Goal: Task Accomplishment & Management: Manage account settings

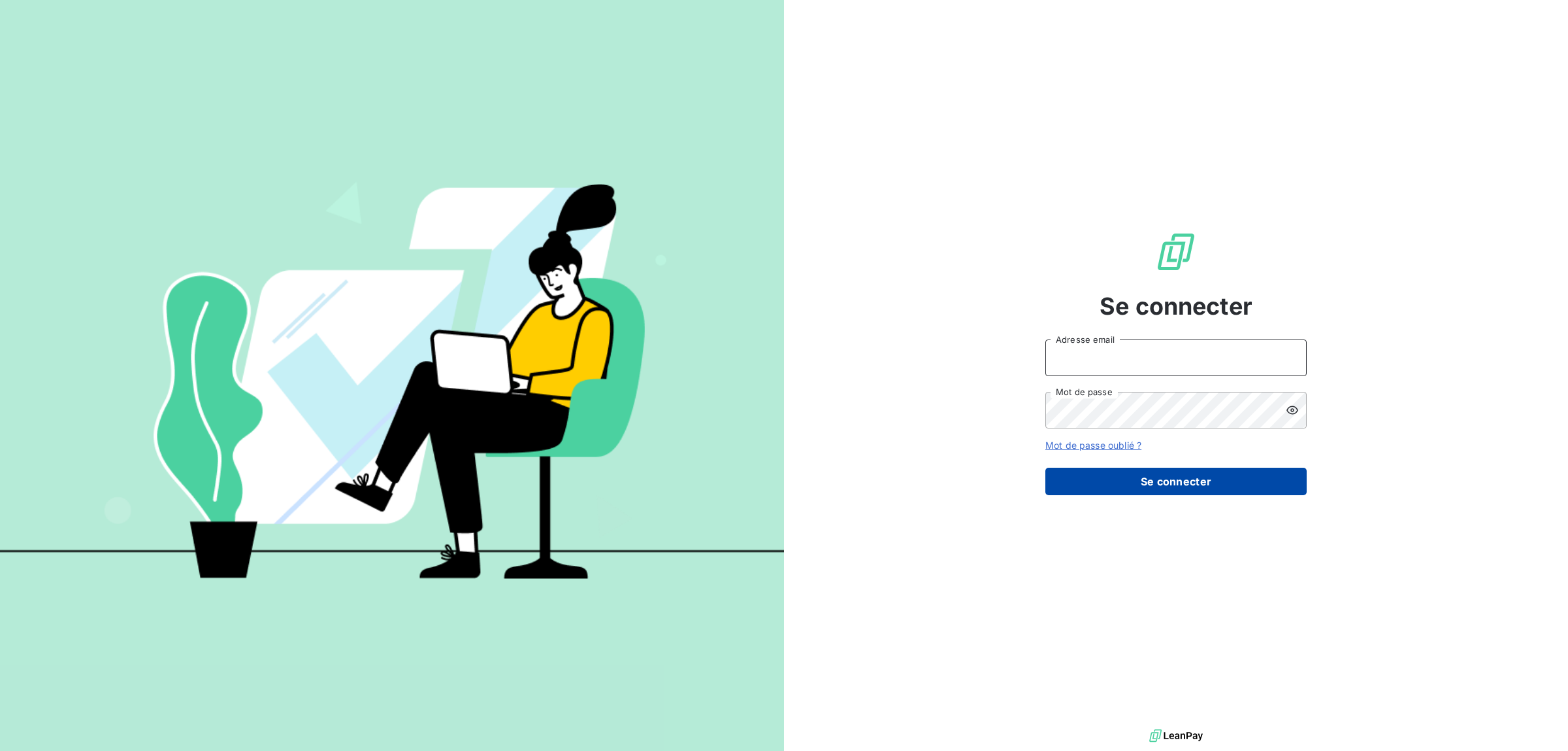
type input "[EMAIL_ADDRESS][DOMAIN_NAME]"
click at [1252, 479] on button "Se connecter" at bounding box center [1176, 480] width 262 height 27
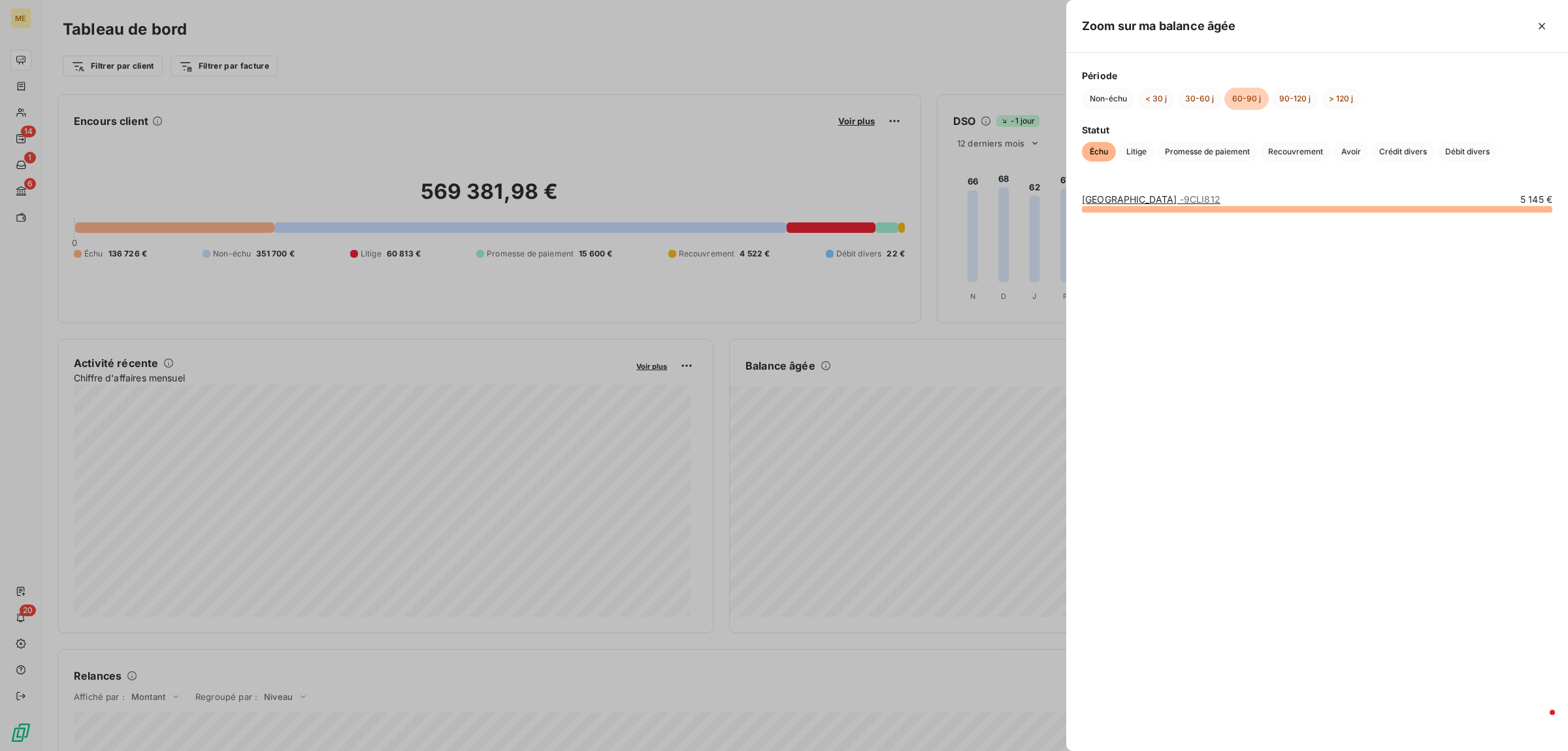
click at [729, 490] on div at bounding box center [784, 376] width 1568 height 751
click at [766, 420] on div at bounding box center [784, 376] width 1568 height 751
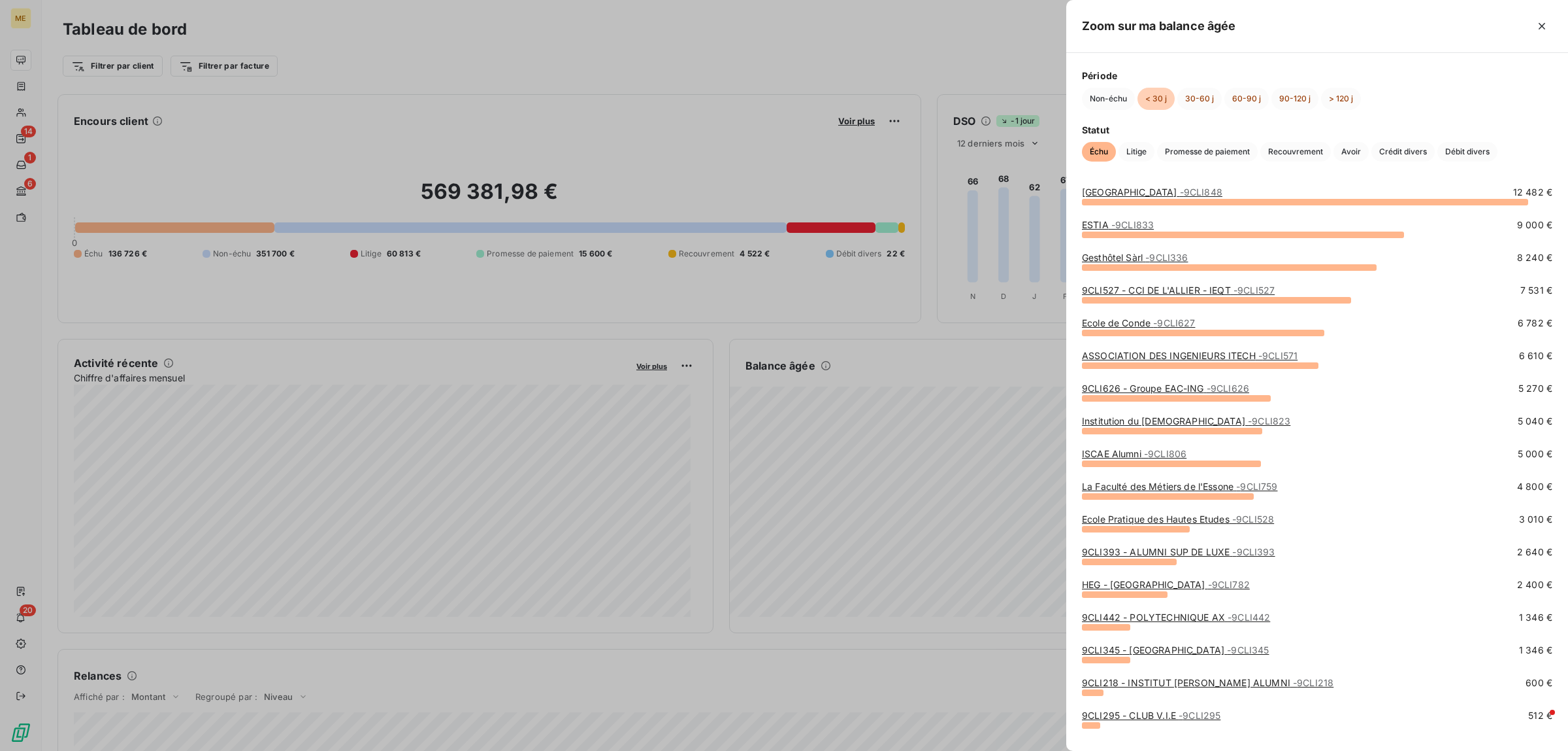
scroll to position [61, 0]
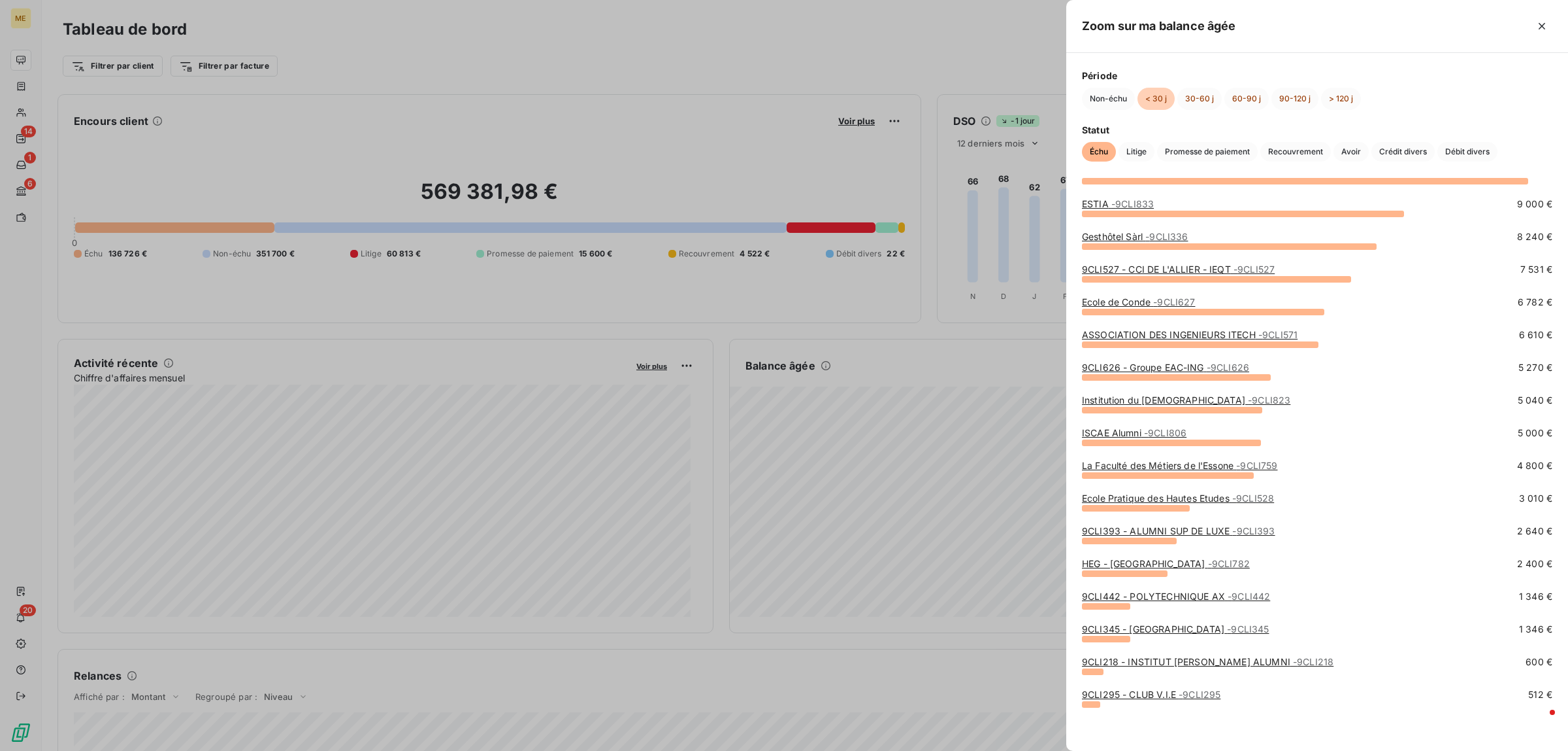
click at [954, 417] on div at bounding box center [784, 376] width 1568 height 751
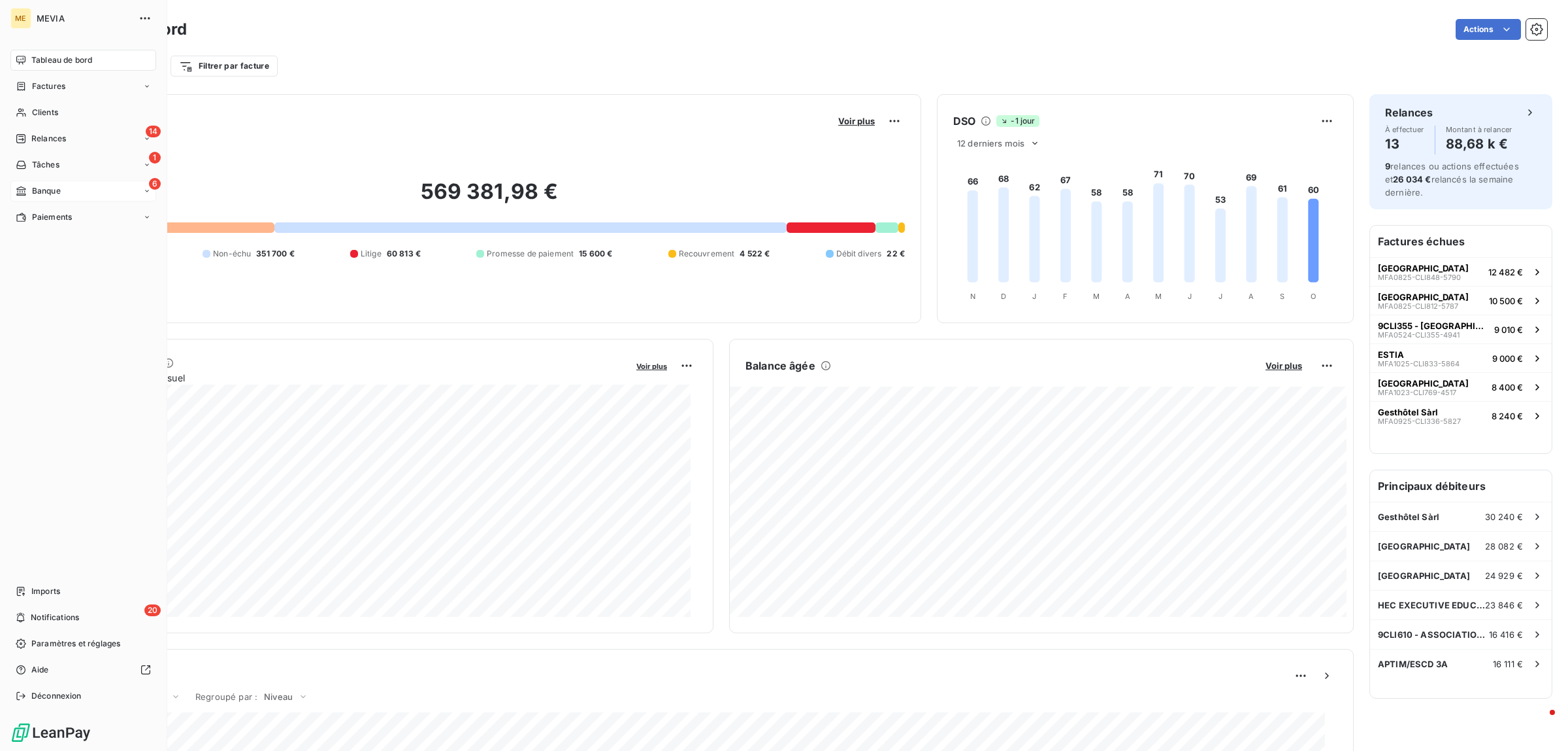
click at [62, 197] on div "6 Banque" at bounding box center [83, 191] width 145 height 21
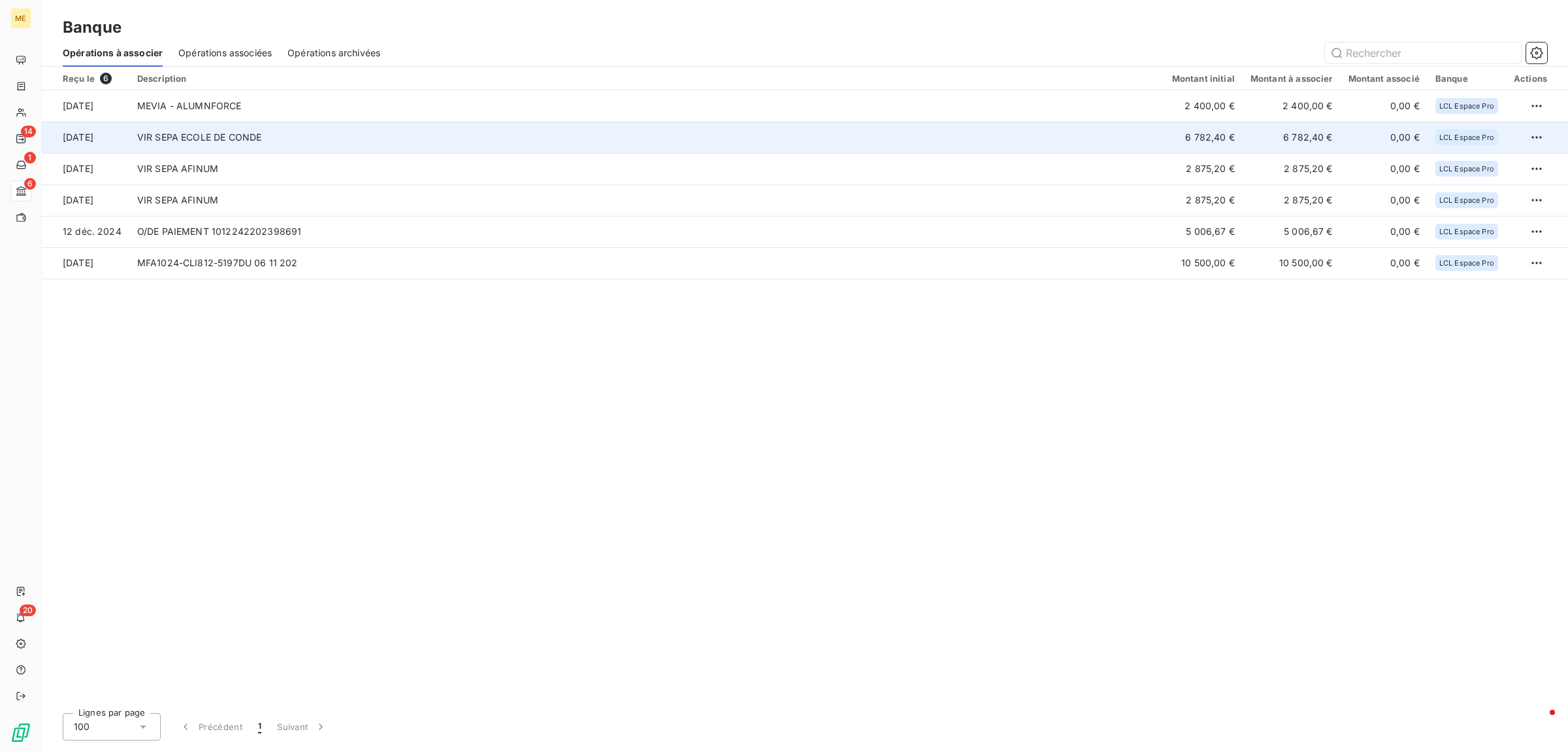
click at [343, 138] on td "VIR SEPA ECOLE DE CONDE" at bounding box center [647, 138] width 1035 height 32
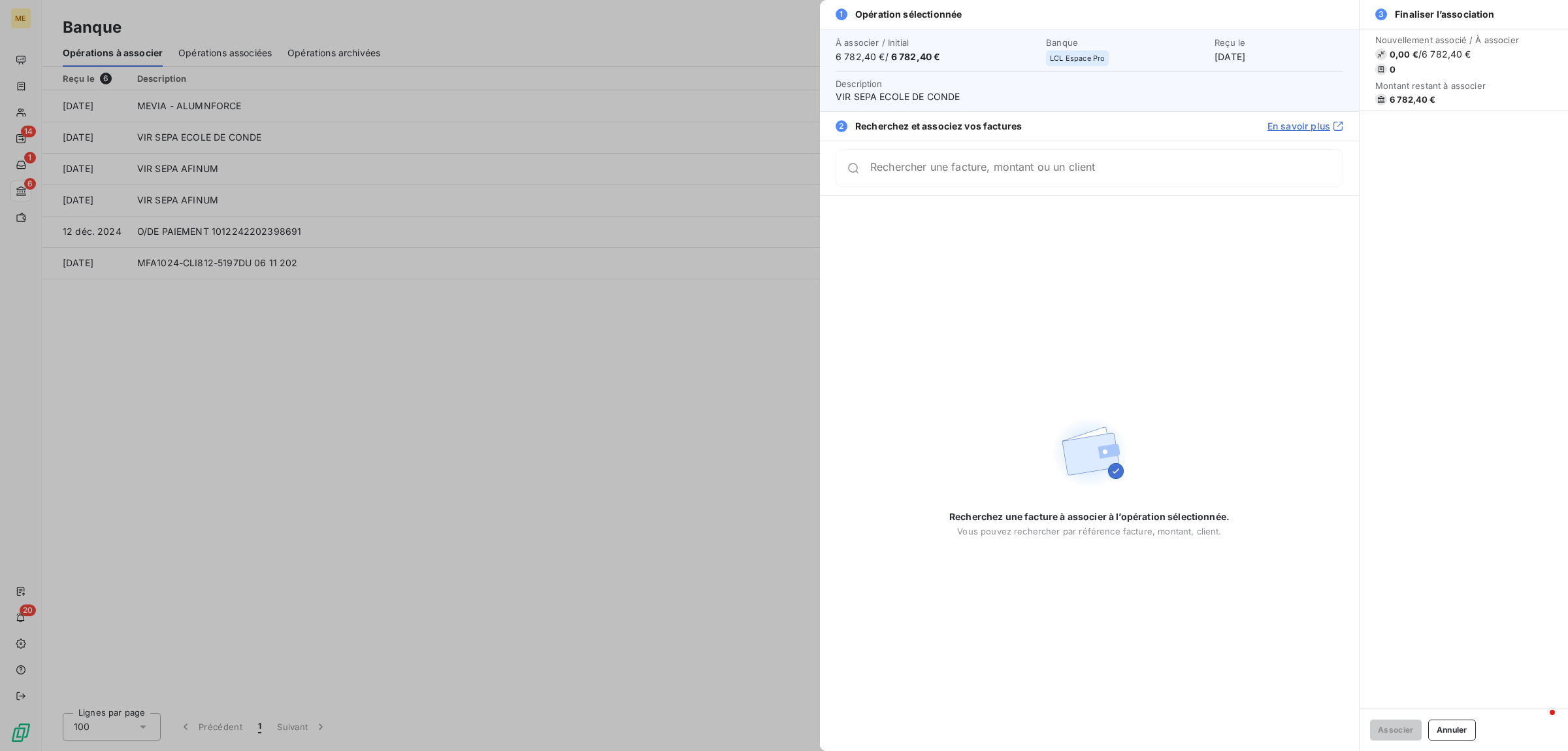
click at [1000, 174] on input "Rechercher une facture, montant ou un client" at bounding box center [1106, 167] width 472 height 13
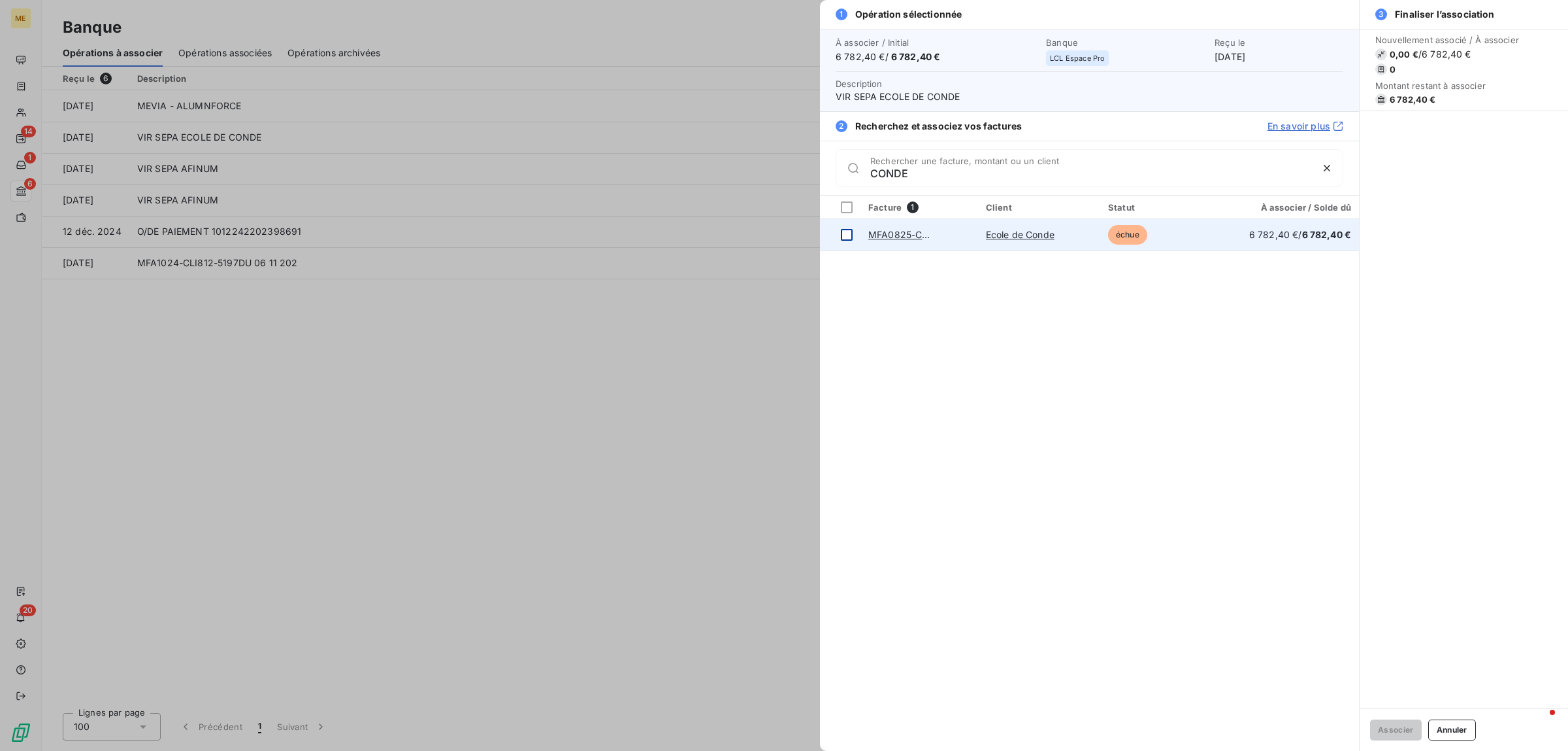
type input "CONDE"
click at [841, 239] on div at bounding box center [847, 234] width 11 height 11
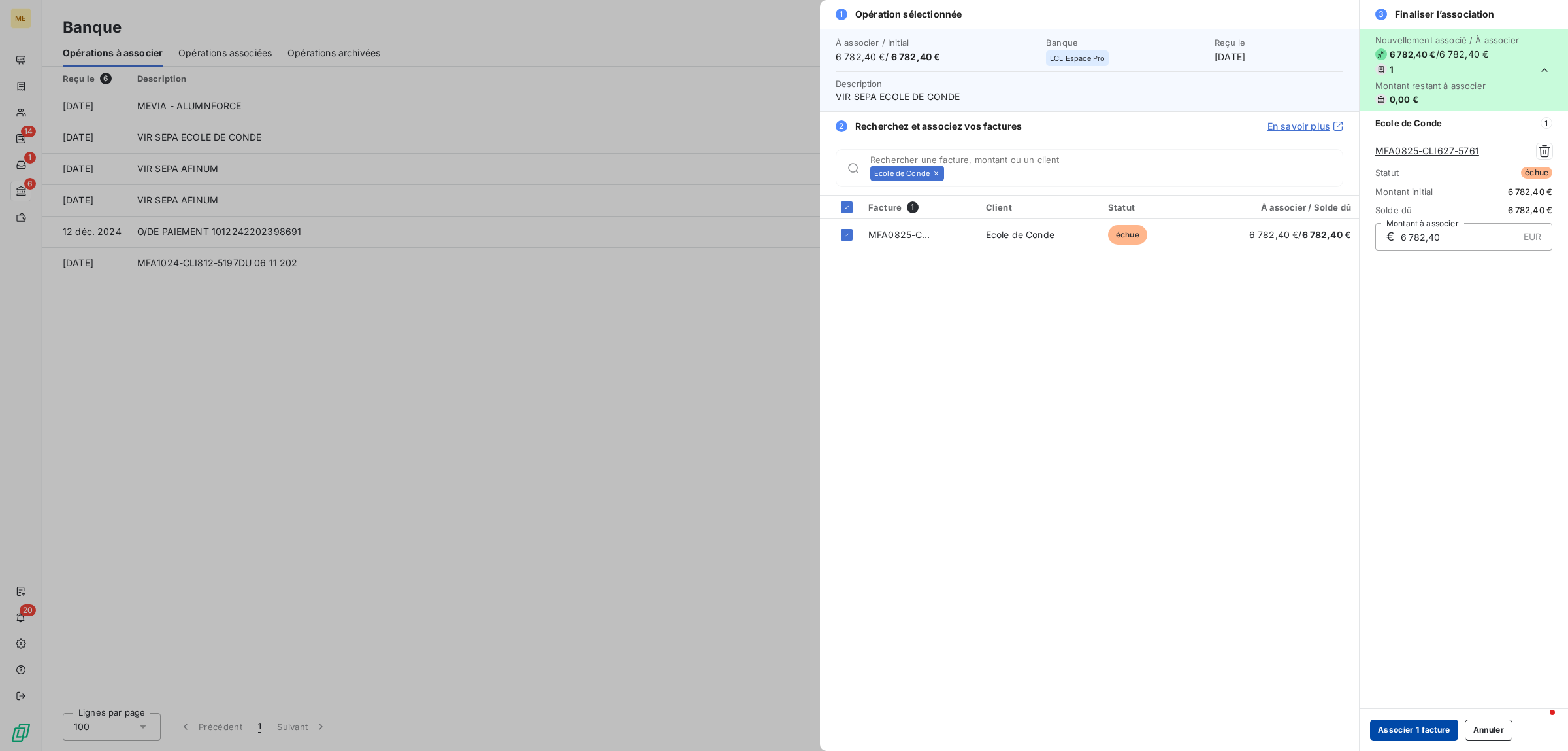
click at [1390, 721] on button "Associer 1 facture" at bounding box center [1414, 730] width 88 height 21
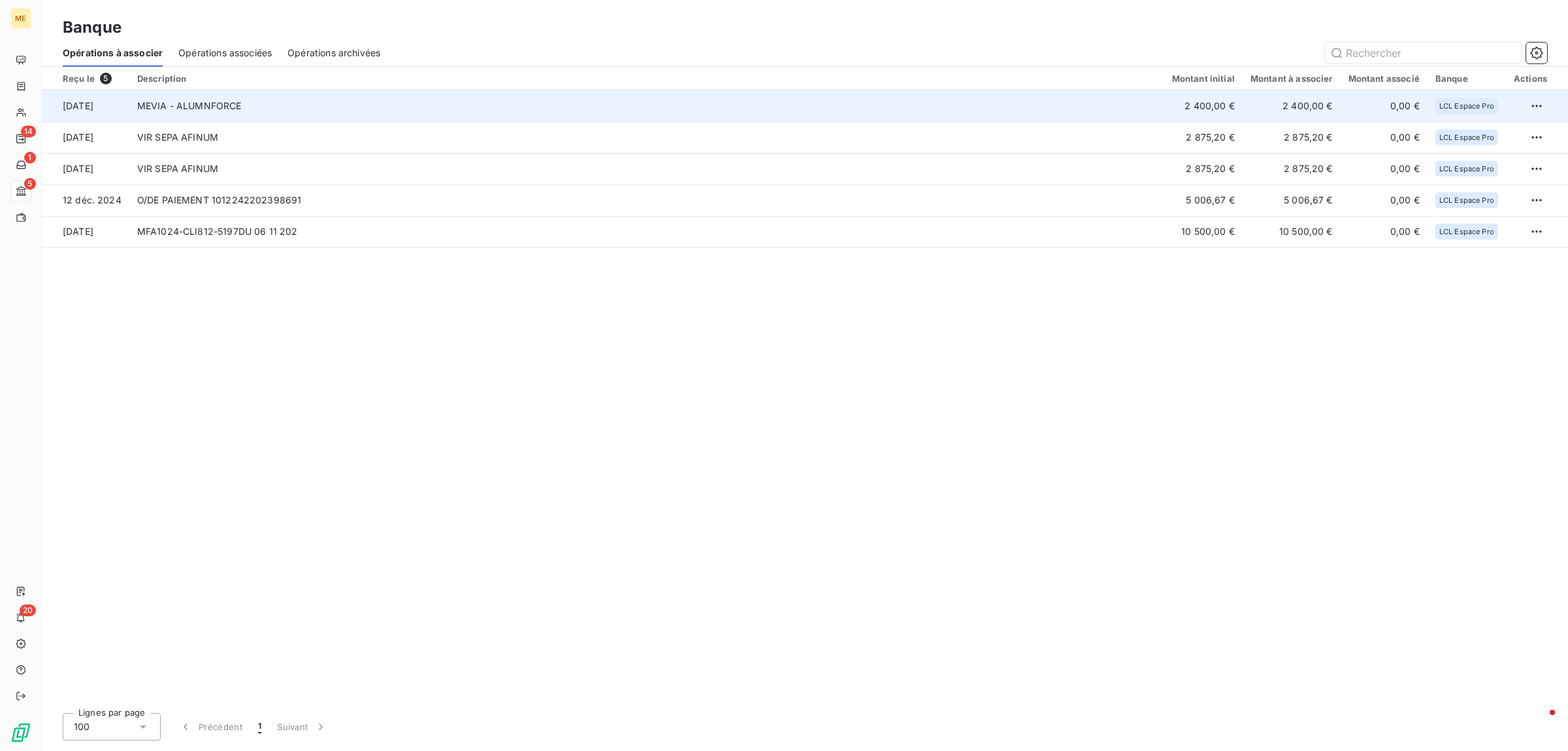
click at [235, 99] on td "MEVIA - ALUMNFORCE" at bounding box center [647, 106] width 1035 height 32
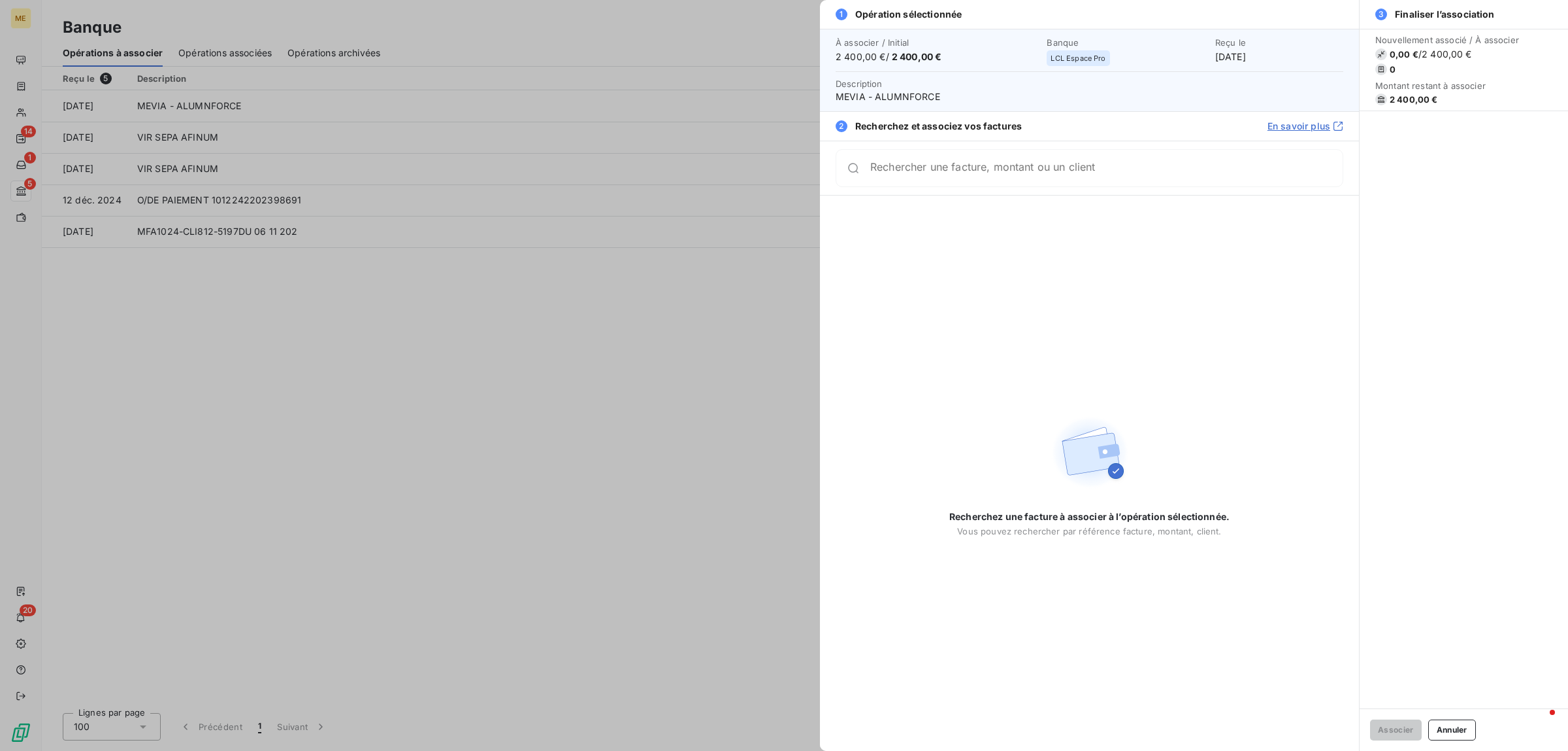
click at [930, 174] on input "Rechercher une facture, montant ou un client" at bounding box center [1106, 167] width 472 height 13
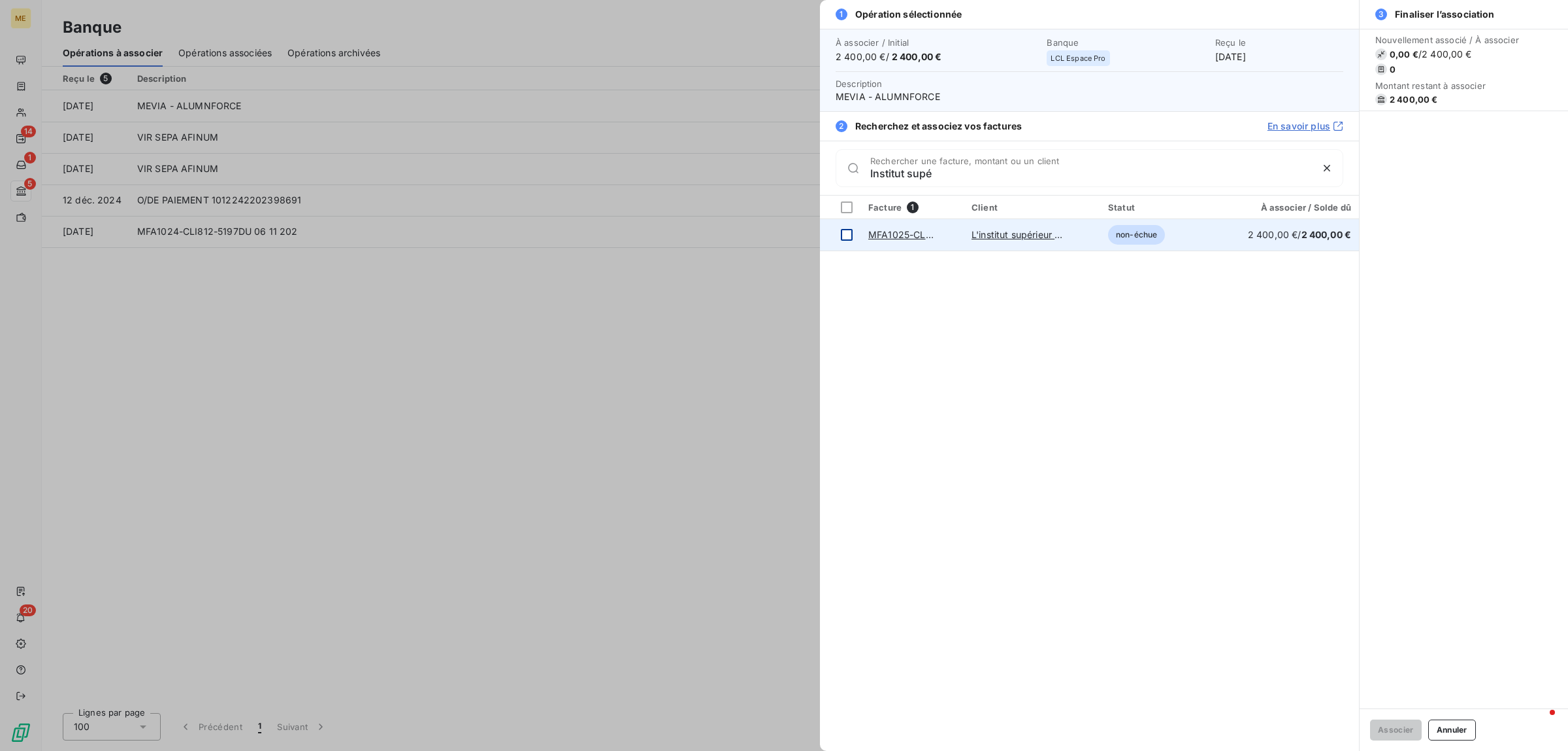
type input "Institut supé"
click at [854, 230] on td at bounding box center [840, 234] width 41 height 32
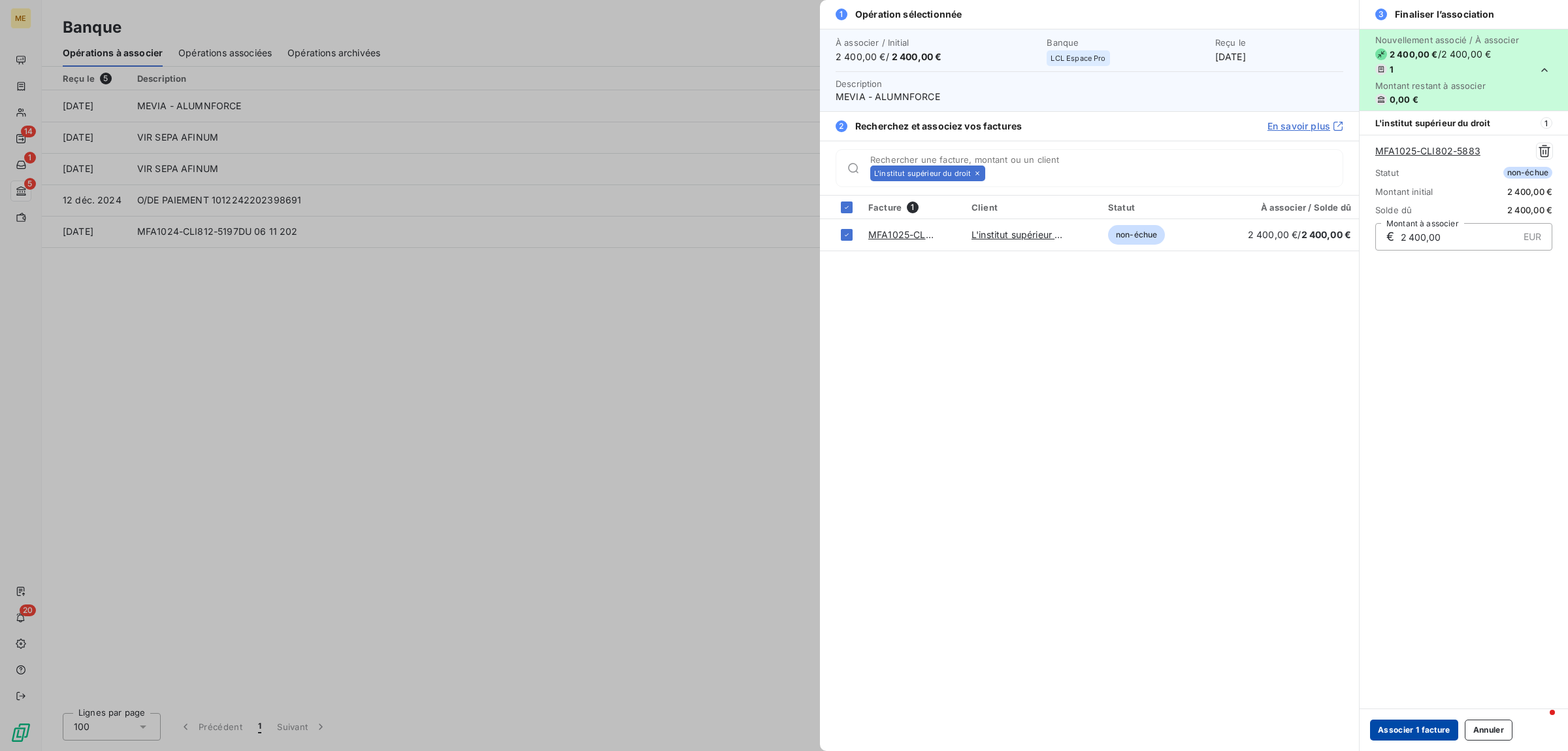
click at [1406, 740] on button "Associer 1 facture" at bounding box center [1414, 730] width 88 height 21
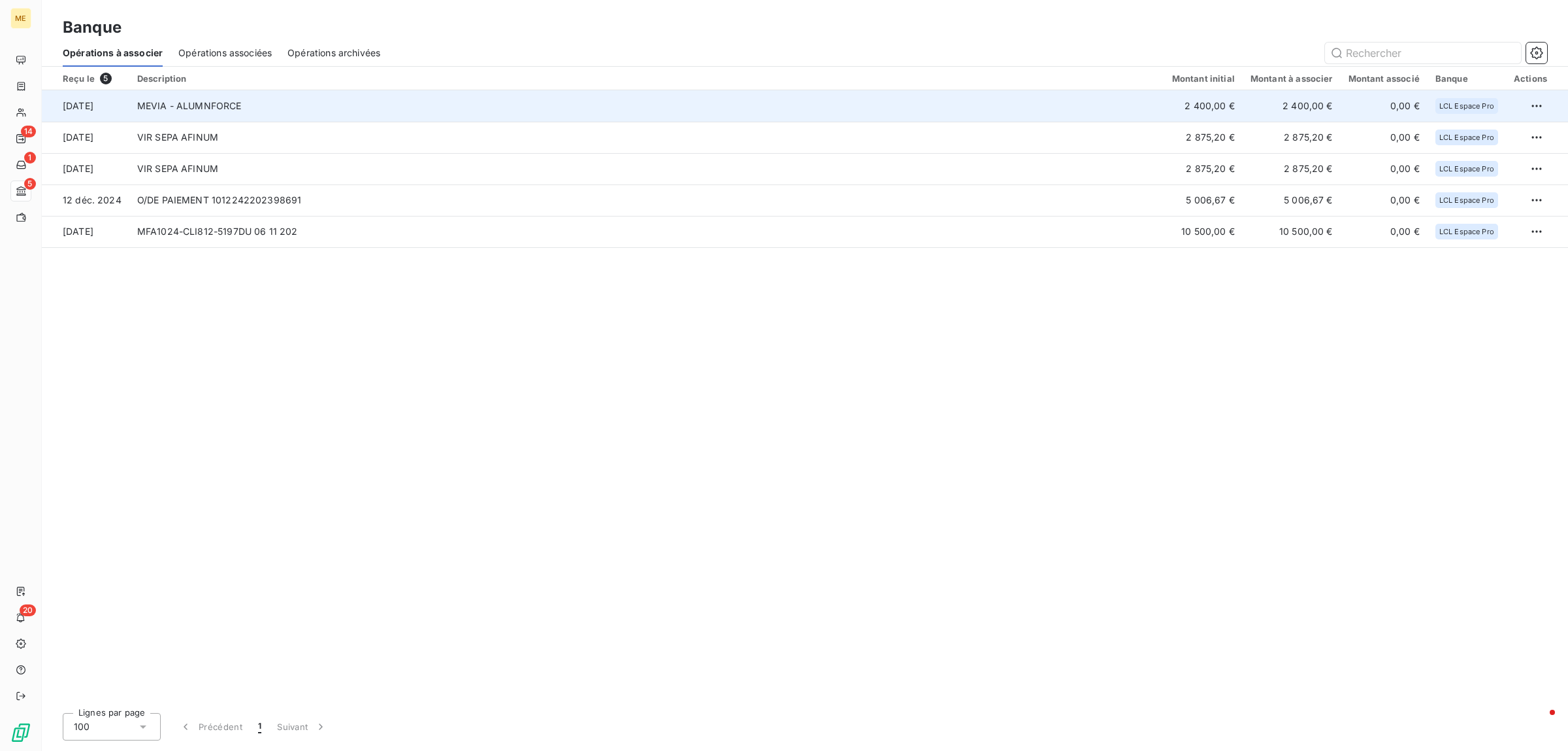
click at [507, 95] on td "MEVIA - ALUMNFORCE" at bounding box center [647, 106] width 1035 height 32
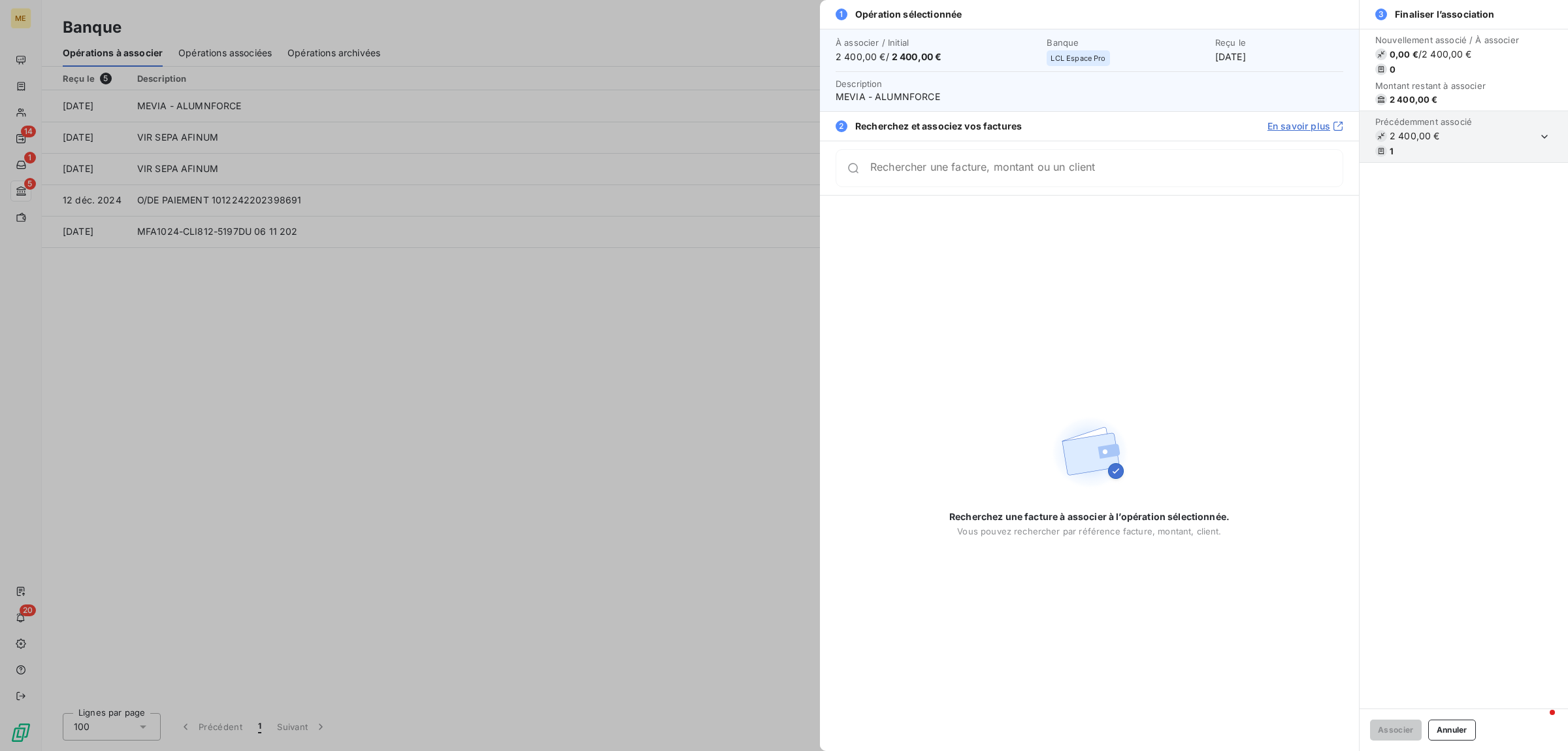
click at [931, 171] on input "Rechercher une facture, montant ou un client" at bounding box center [1106, 167] width 472 height 13
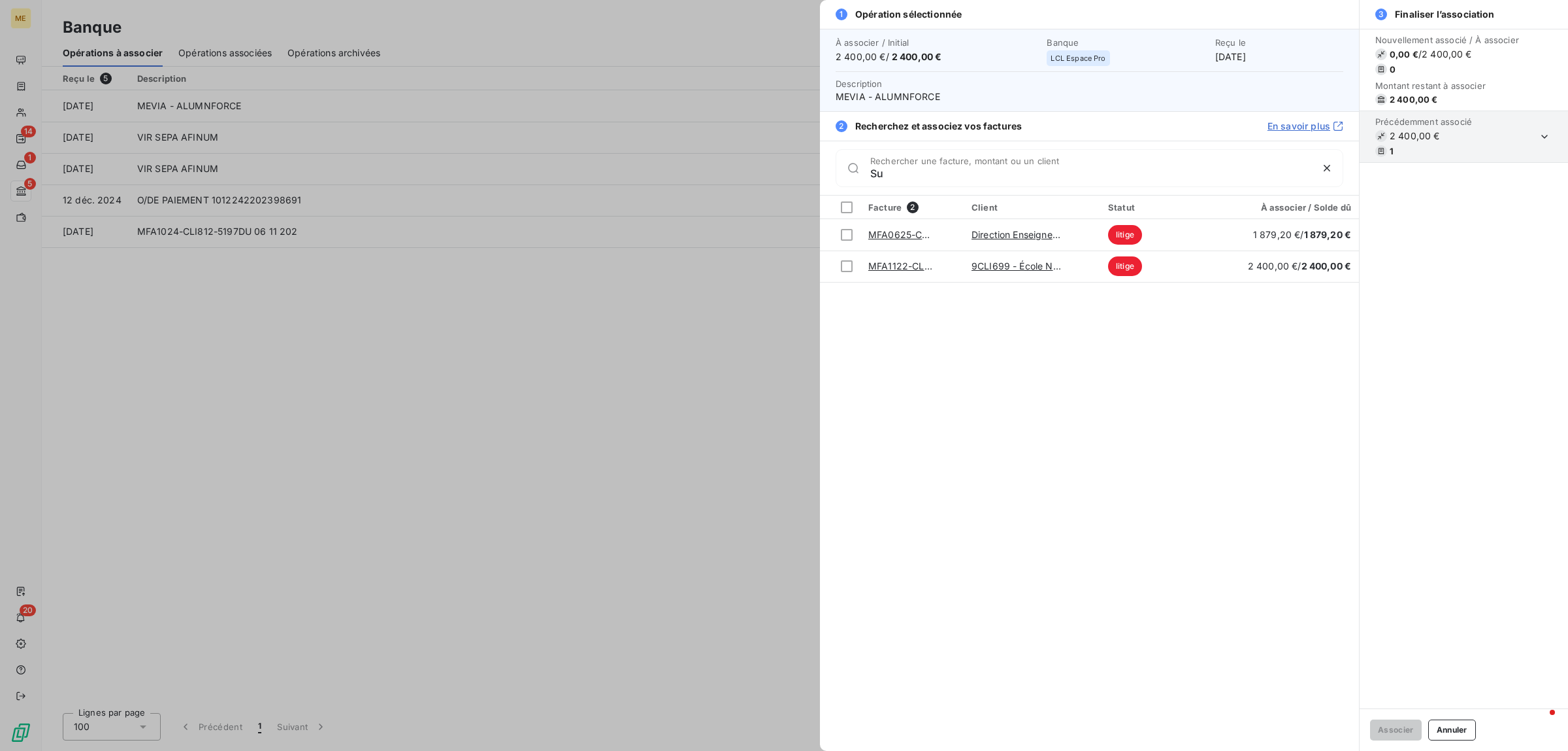
type input "S"
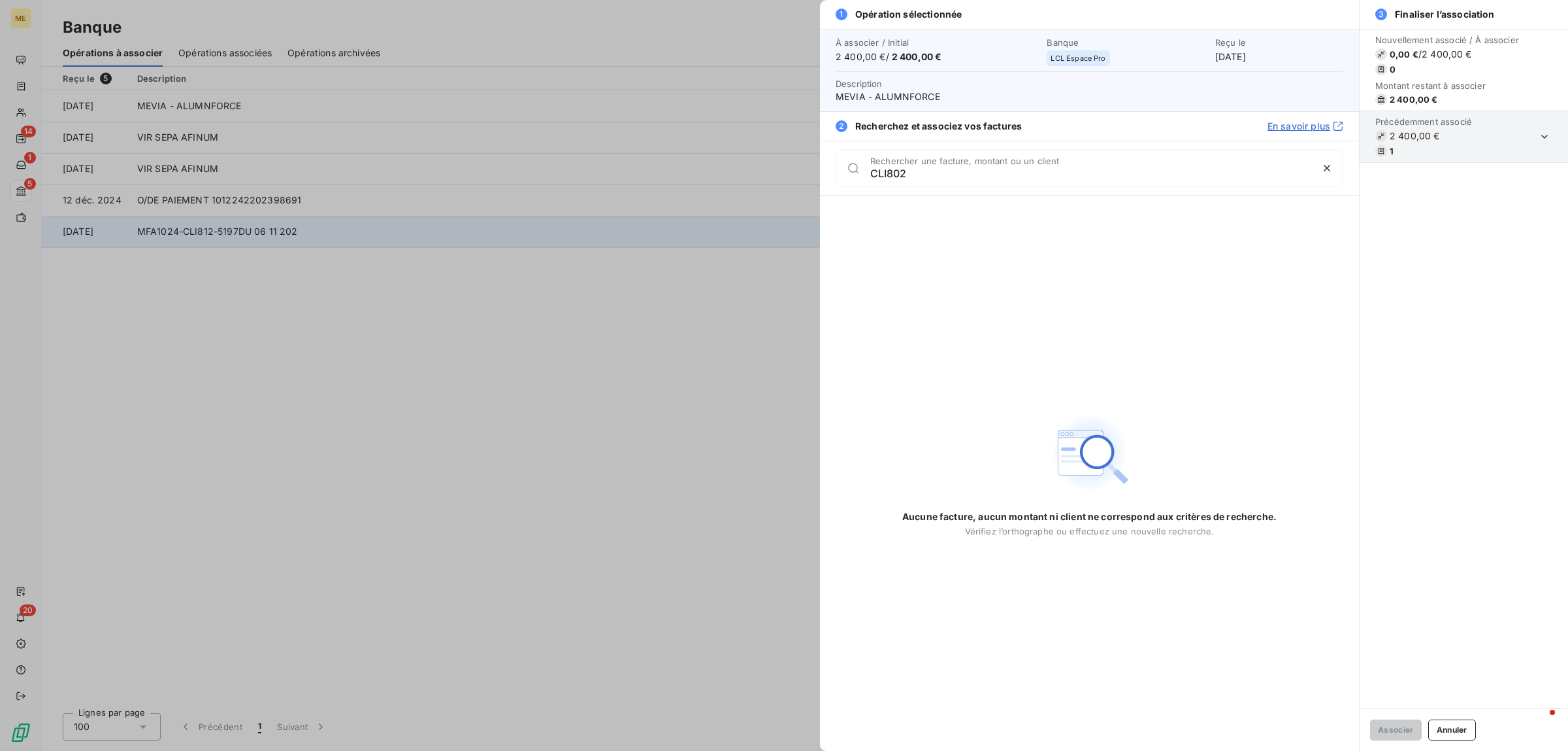
type input "CLI802"
click at [214, 270] on div at bounding box center [784, 376] width 1568 height 751
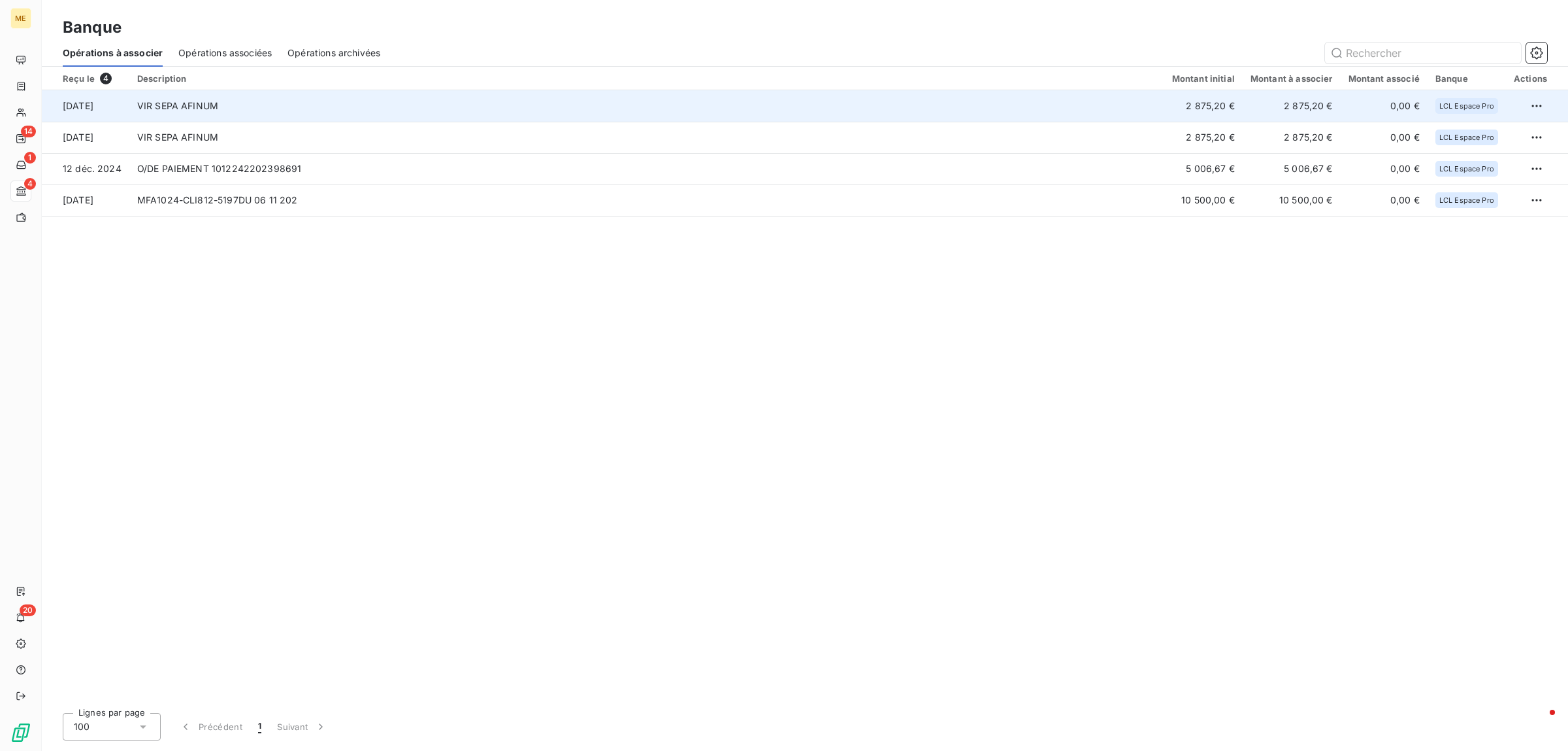
click at [244, 105] on td "VIR SEPA AFINUM" at bounding box center [647, 106] width 1035 height 32
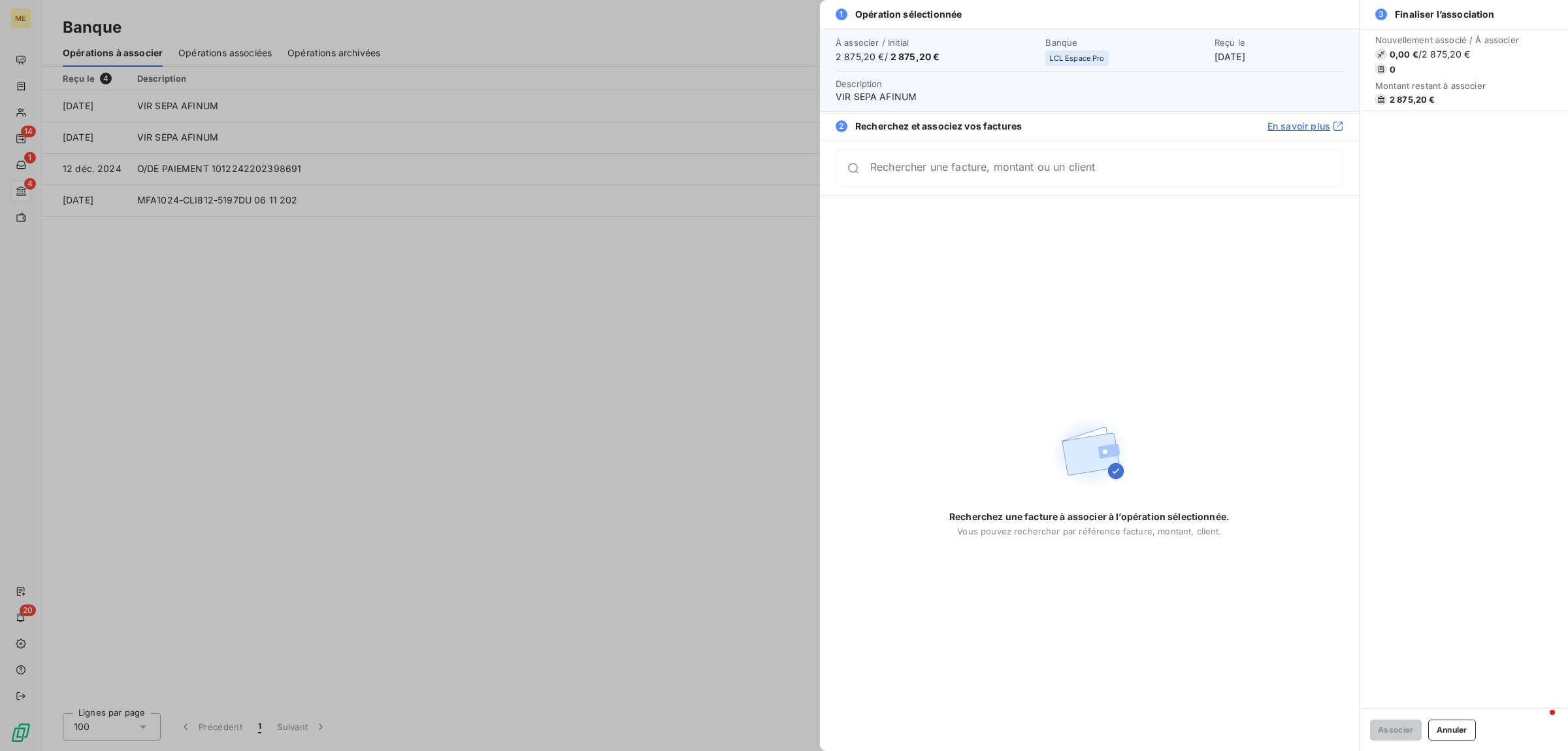
click at [943, 183] on div "Rechercher une facture, montant ou un client" at bounding box center [1090, 167] width 507 height 38
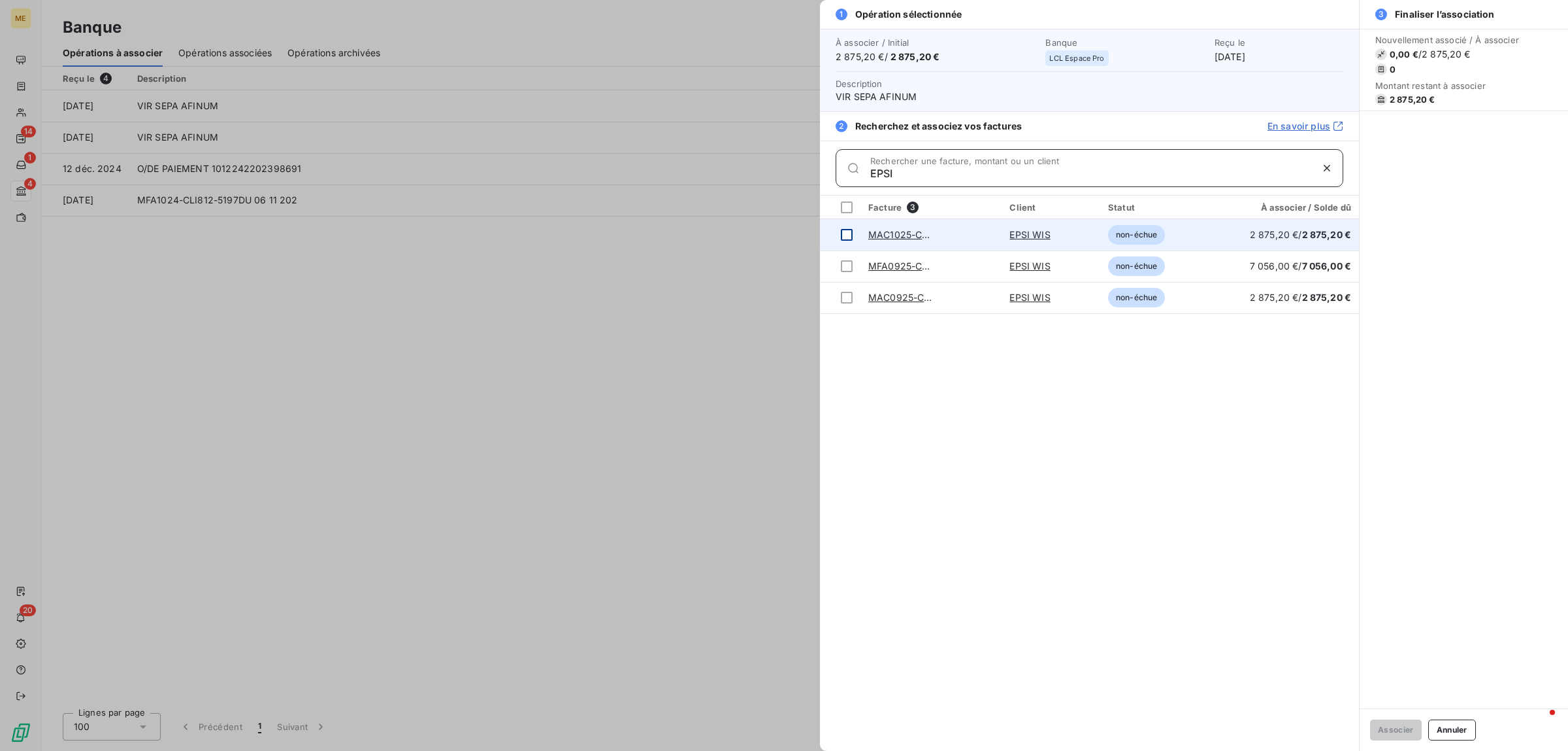
type input "EPSI"
click at [848, 233] on div at bounding box center [847, 234] width 11 height 11
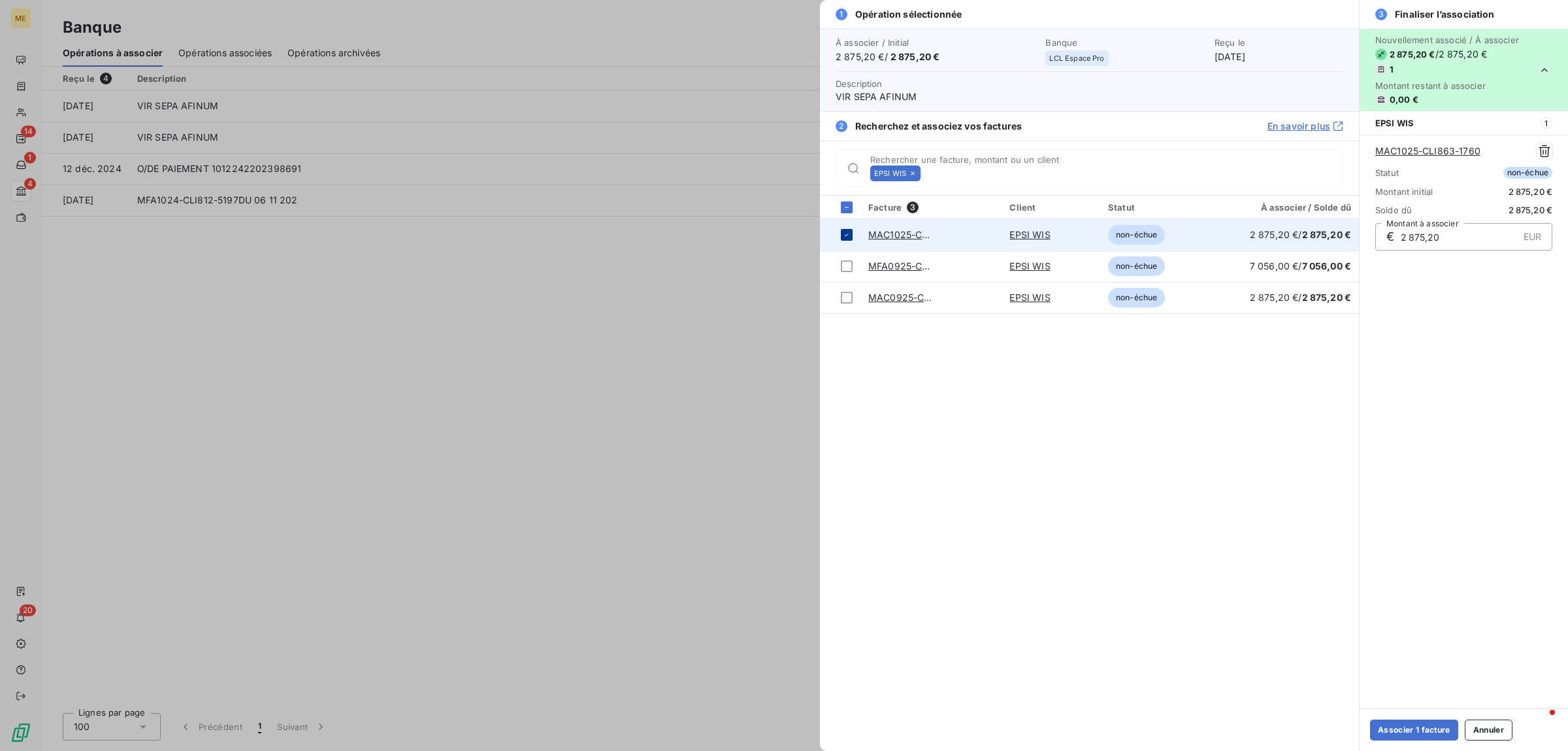
click at [850, 234] on icon at bounding box center [847, 234] width 8 height 8
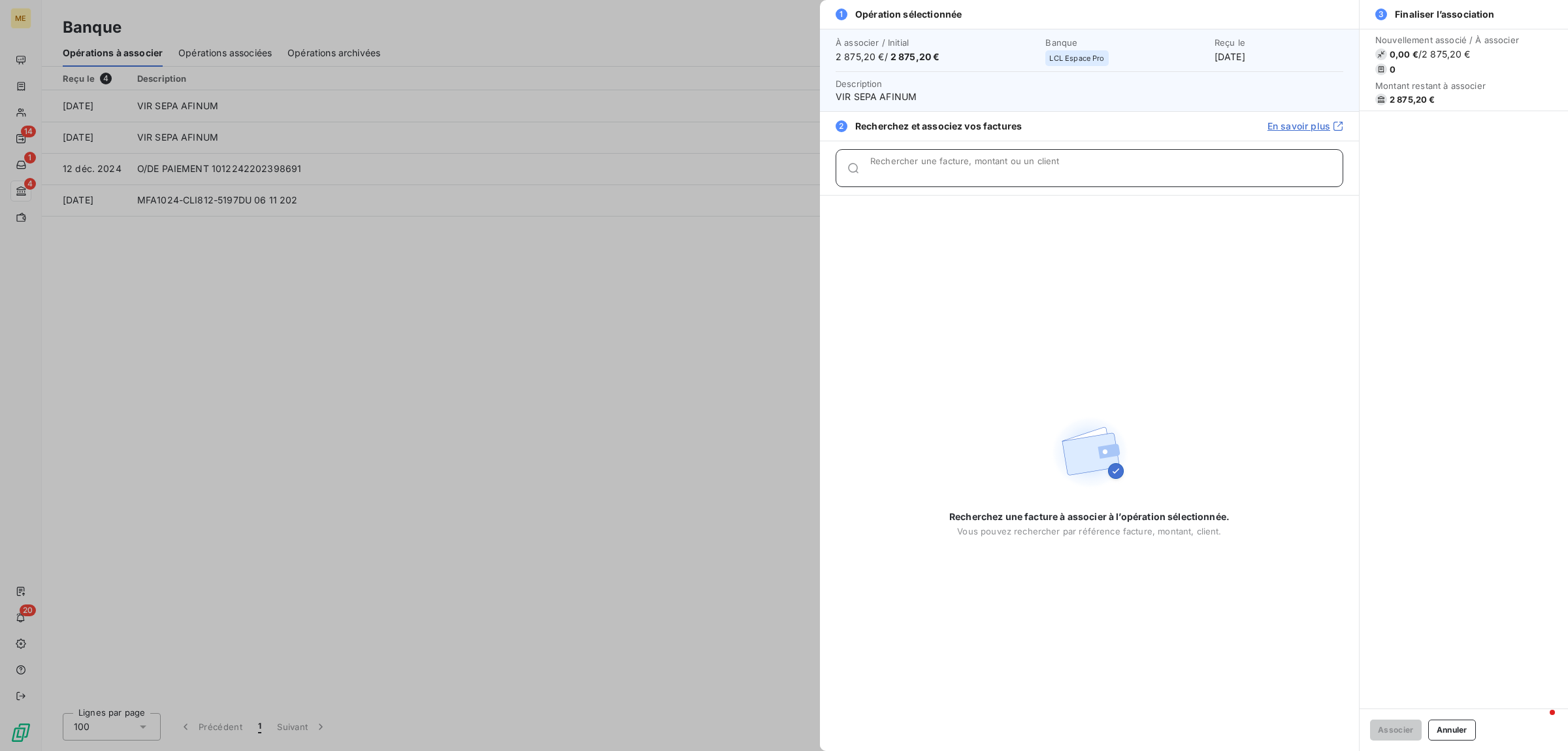
click at [899, 174] on input "Rechercher une facture, montant ou un client" at bounding box center [1106, 173] width 472 height 13
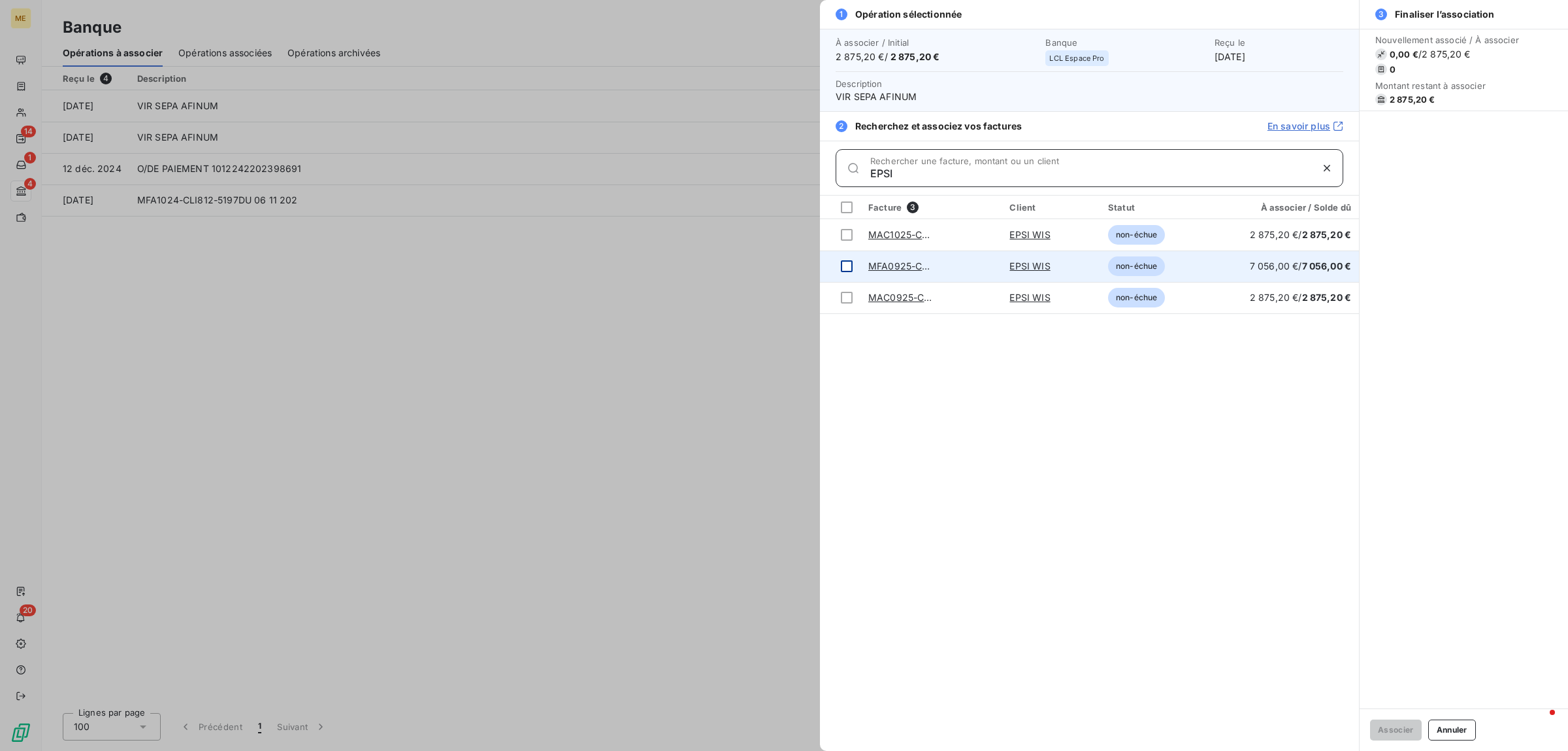
type input "EPSI"
click at [853, 266] on td at bounding box center [840, 266] width 41 height 32
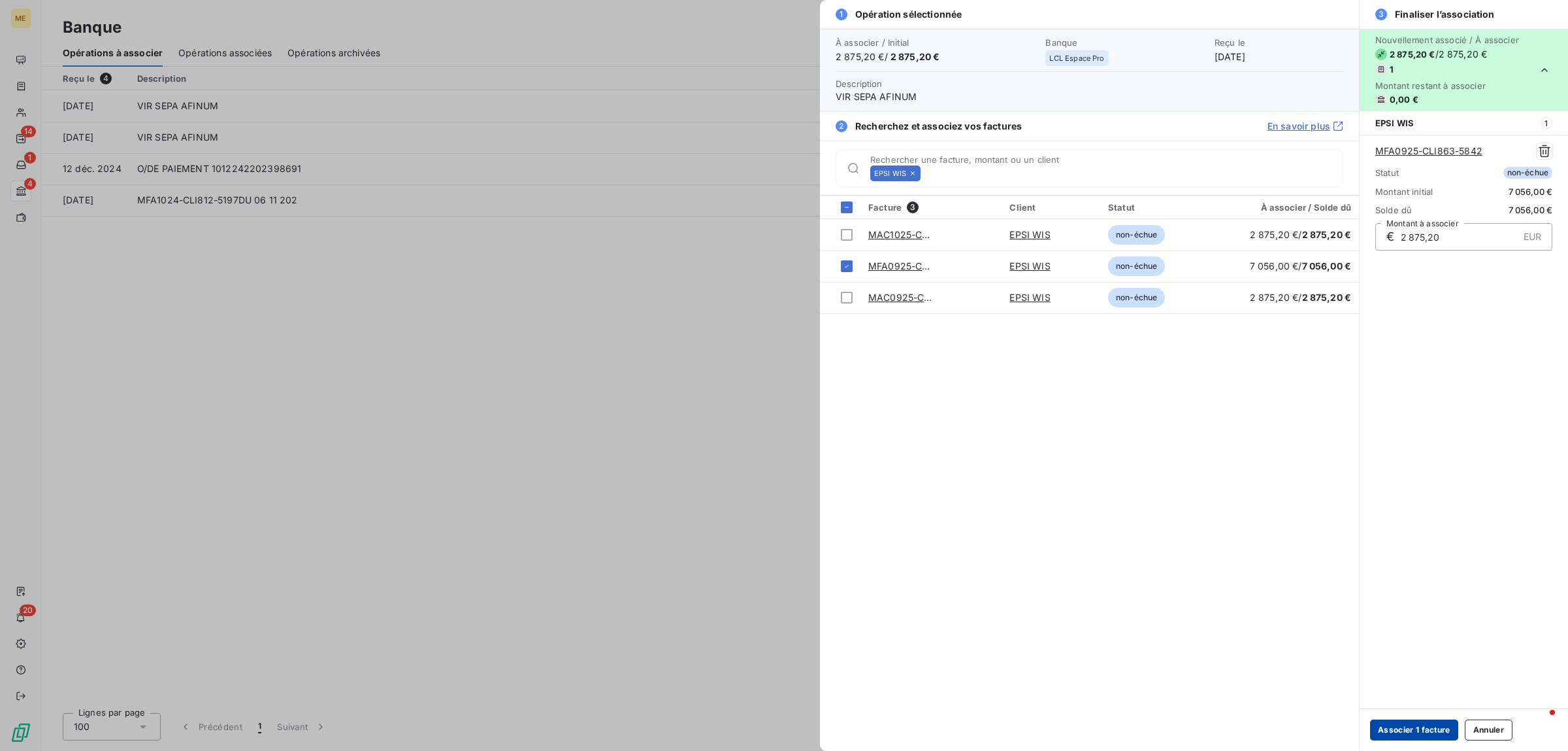
click at [1431, 740] on button "Associer 1 facture" at bounding box center [1414, 730] width 88 height 21
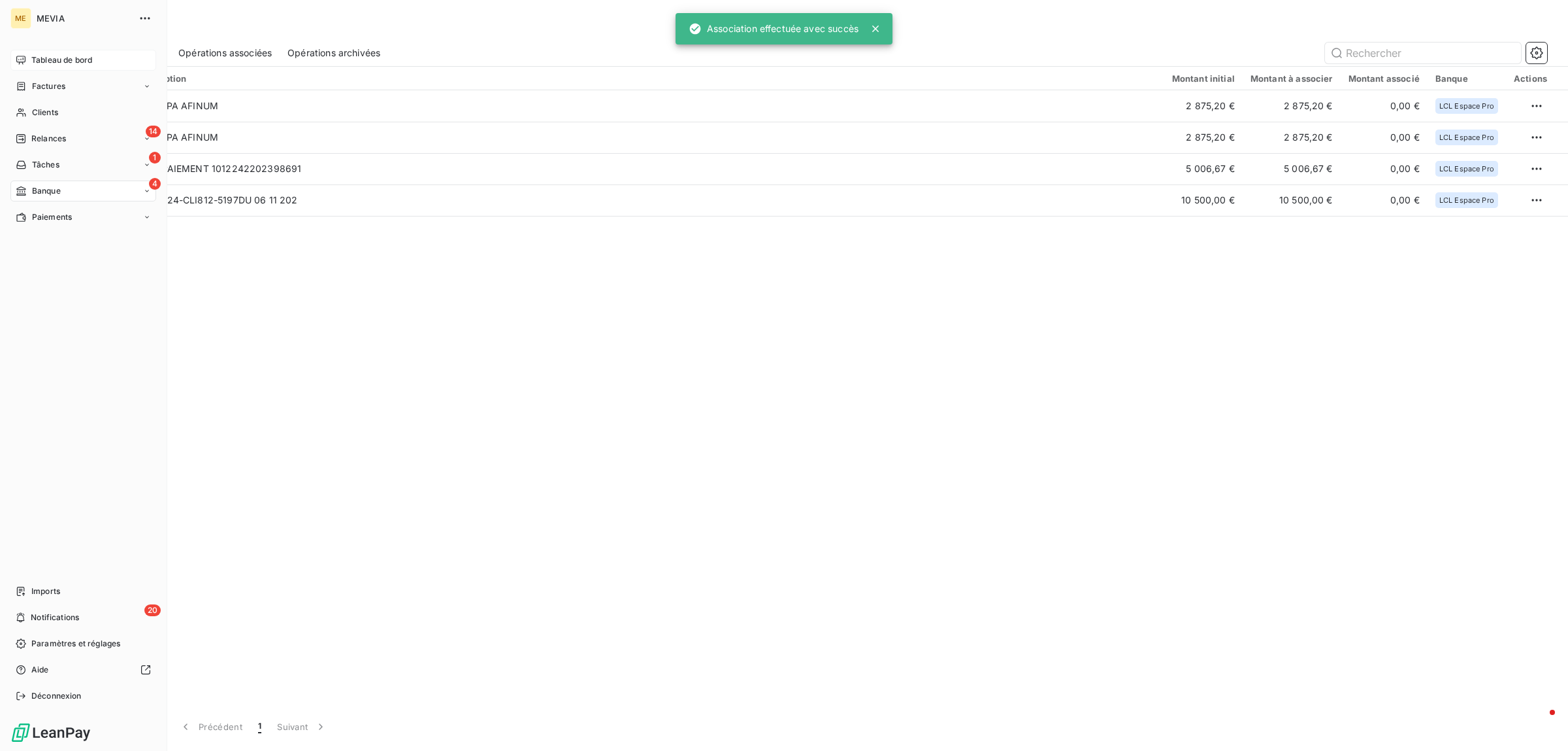
click at [23, 56] on icon at bounding box center [21, 60] width 11 height 11
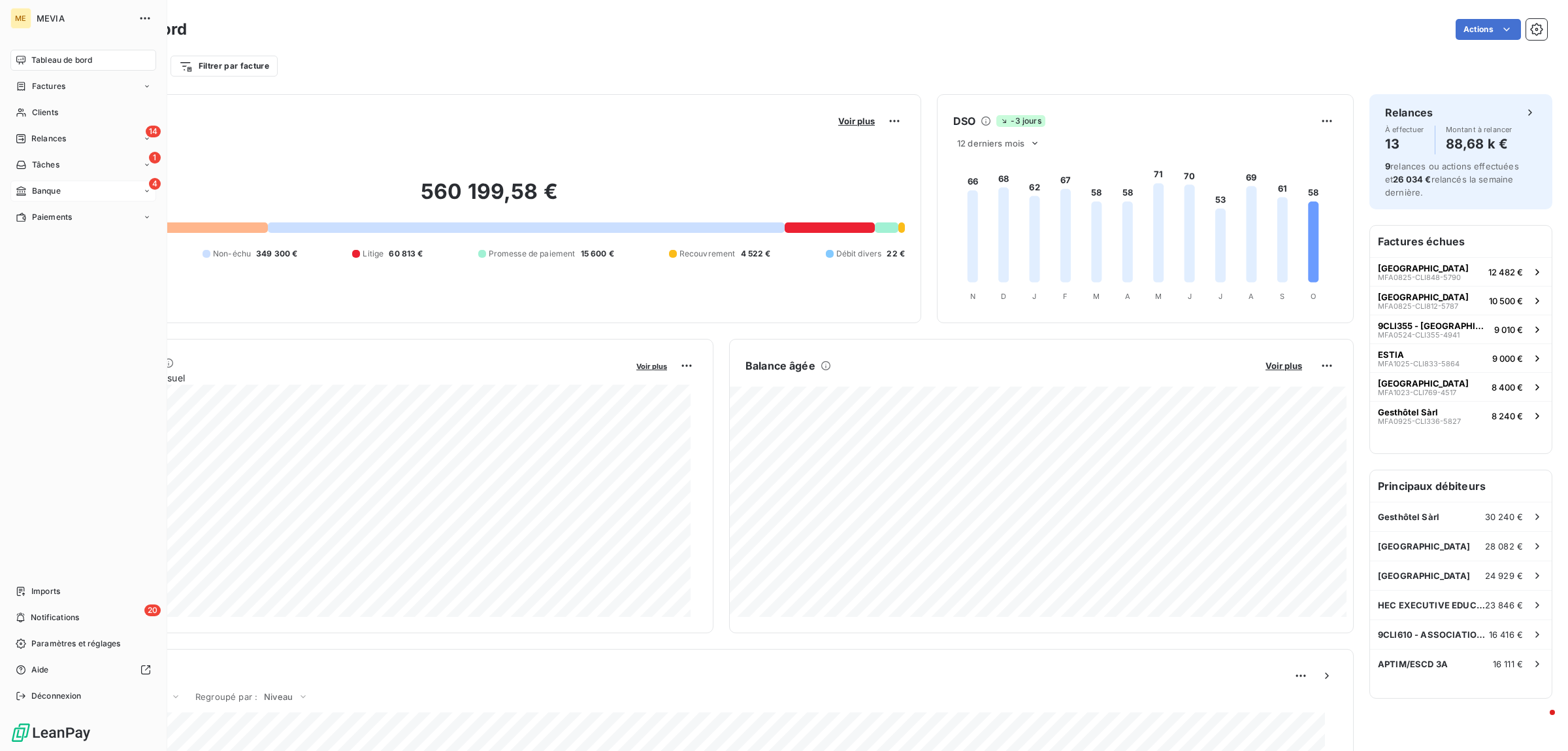
click at [21, 186] on icon at bounding box center [21, 191] width 11 height 11
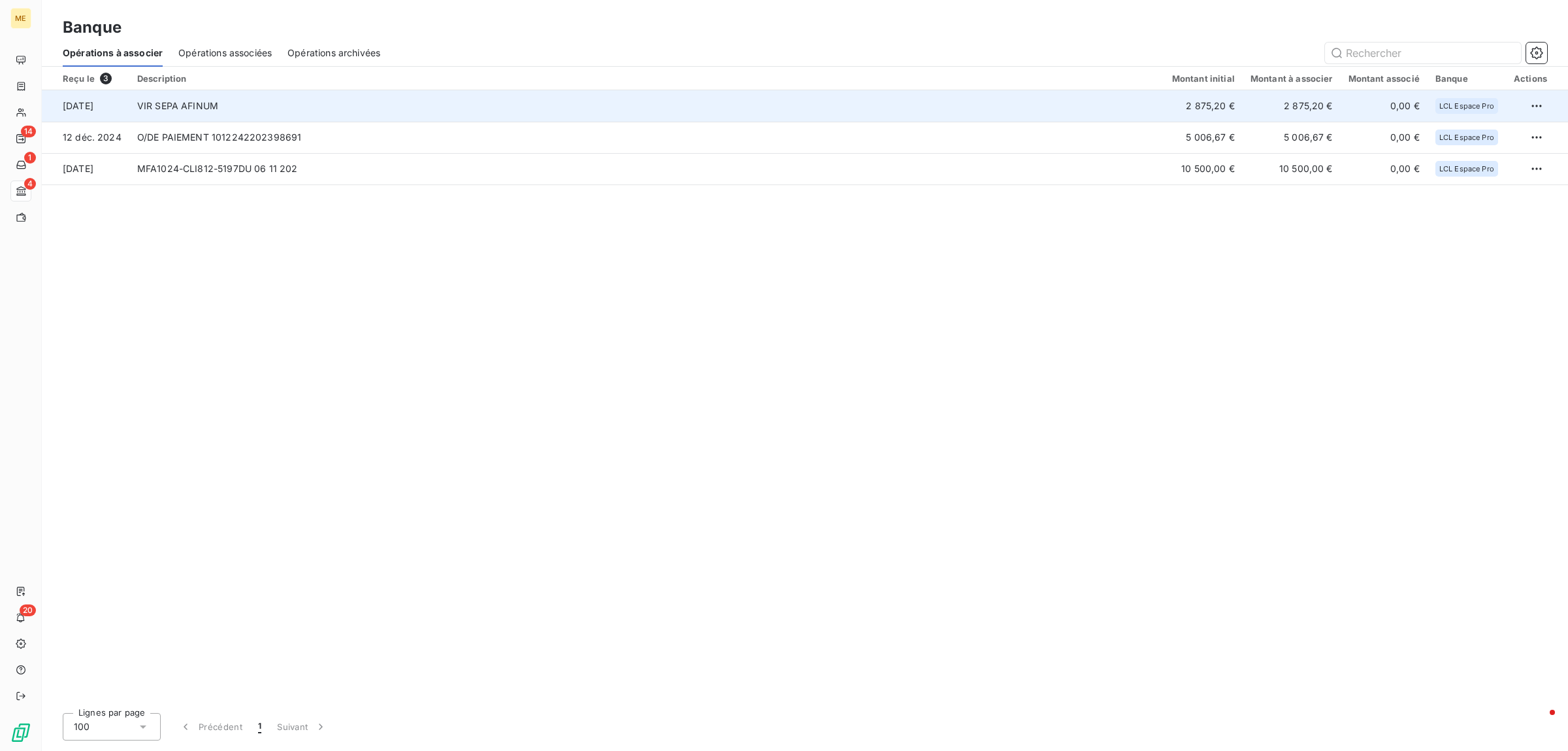
click at [311, 112] on td "VIR SEPA AFINUM" at bounding box center [647, 106] width 1035 height 32
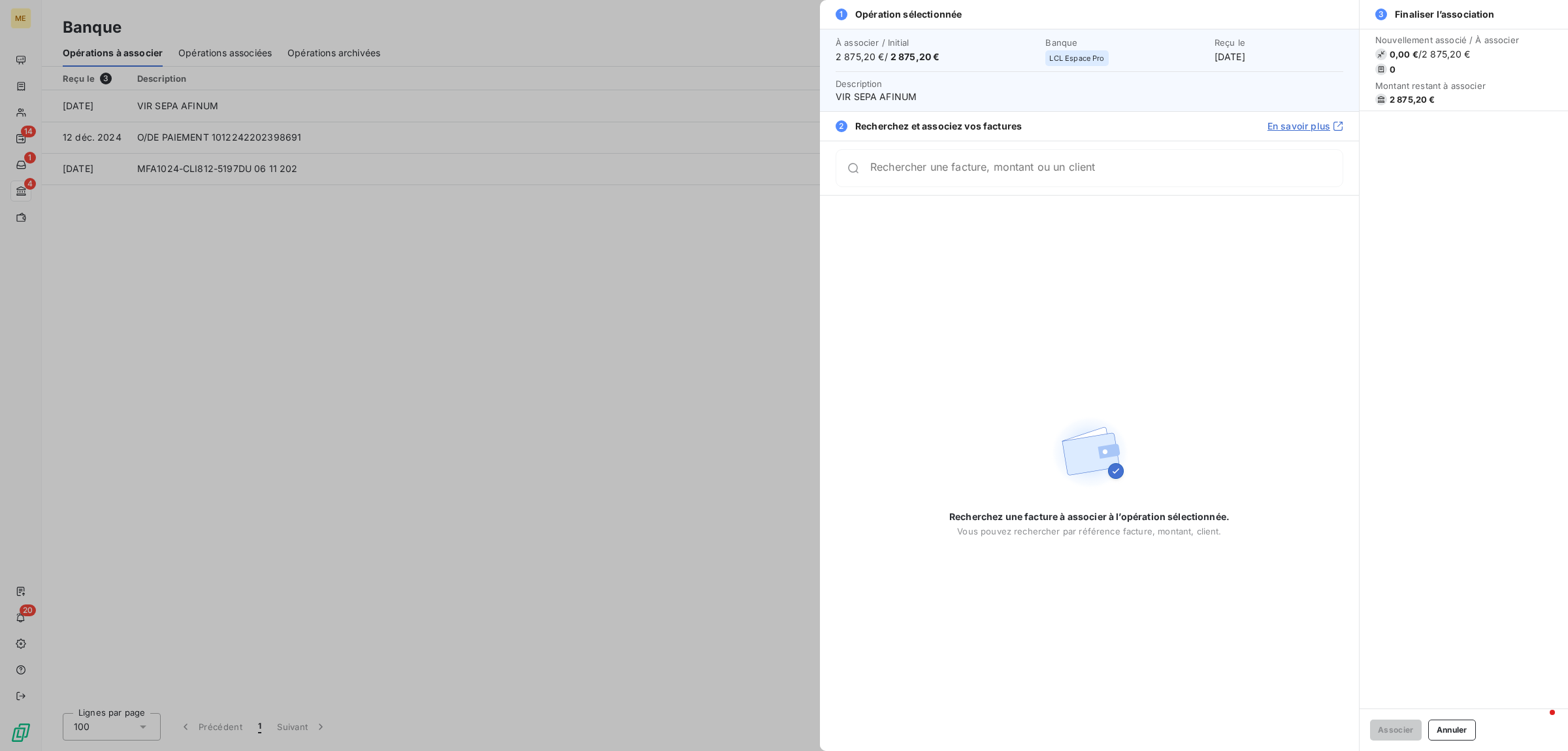
click at [952, 168] on input "Rechercher une facture, montant ou un client" at bounding box center [1106, 167] width 472 height 13
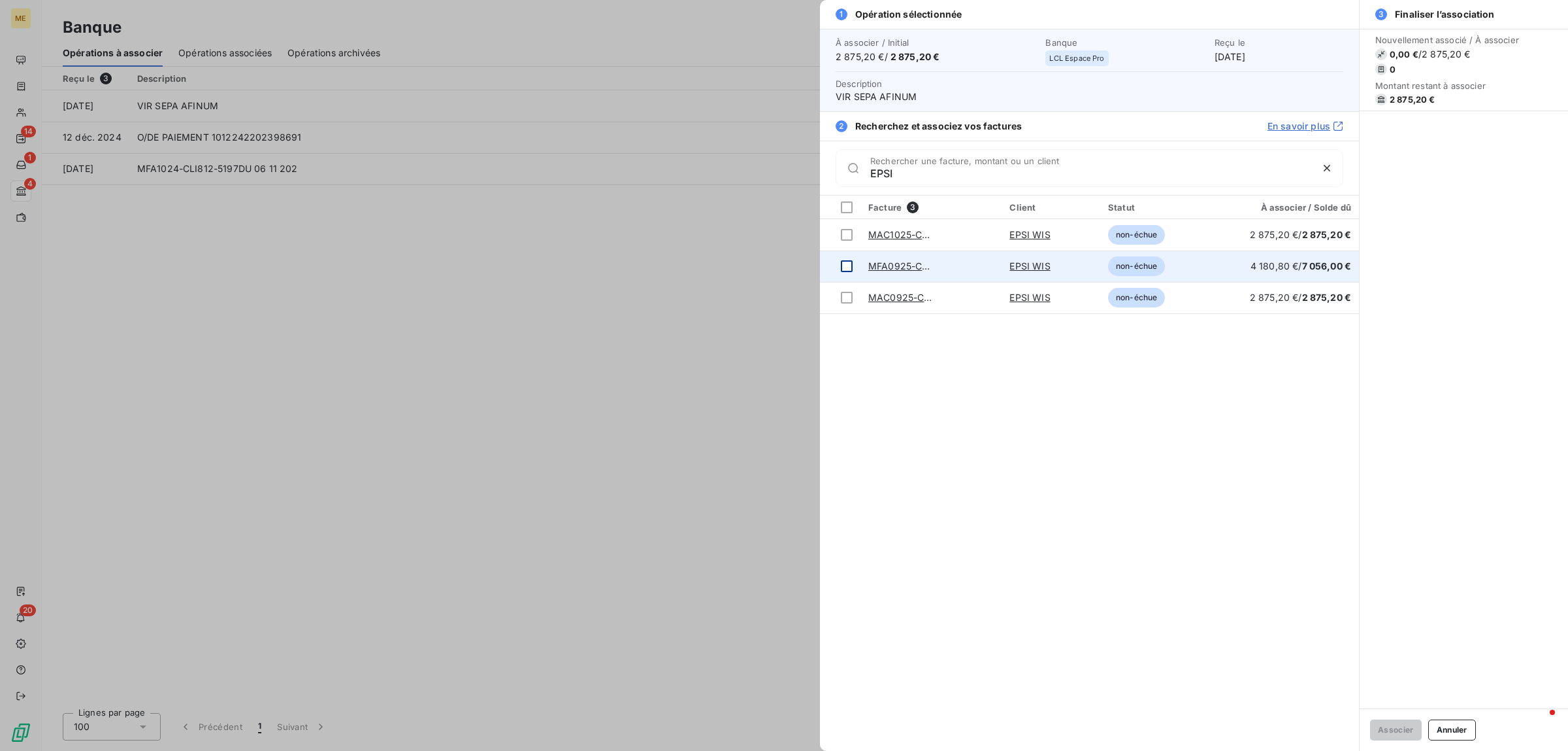
type input "EPSI"
click at [848, 260] on div at bounding box center [847, 265] width 11 height 11
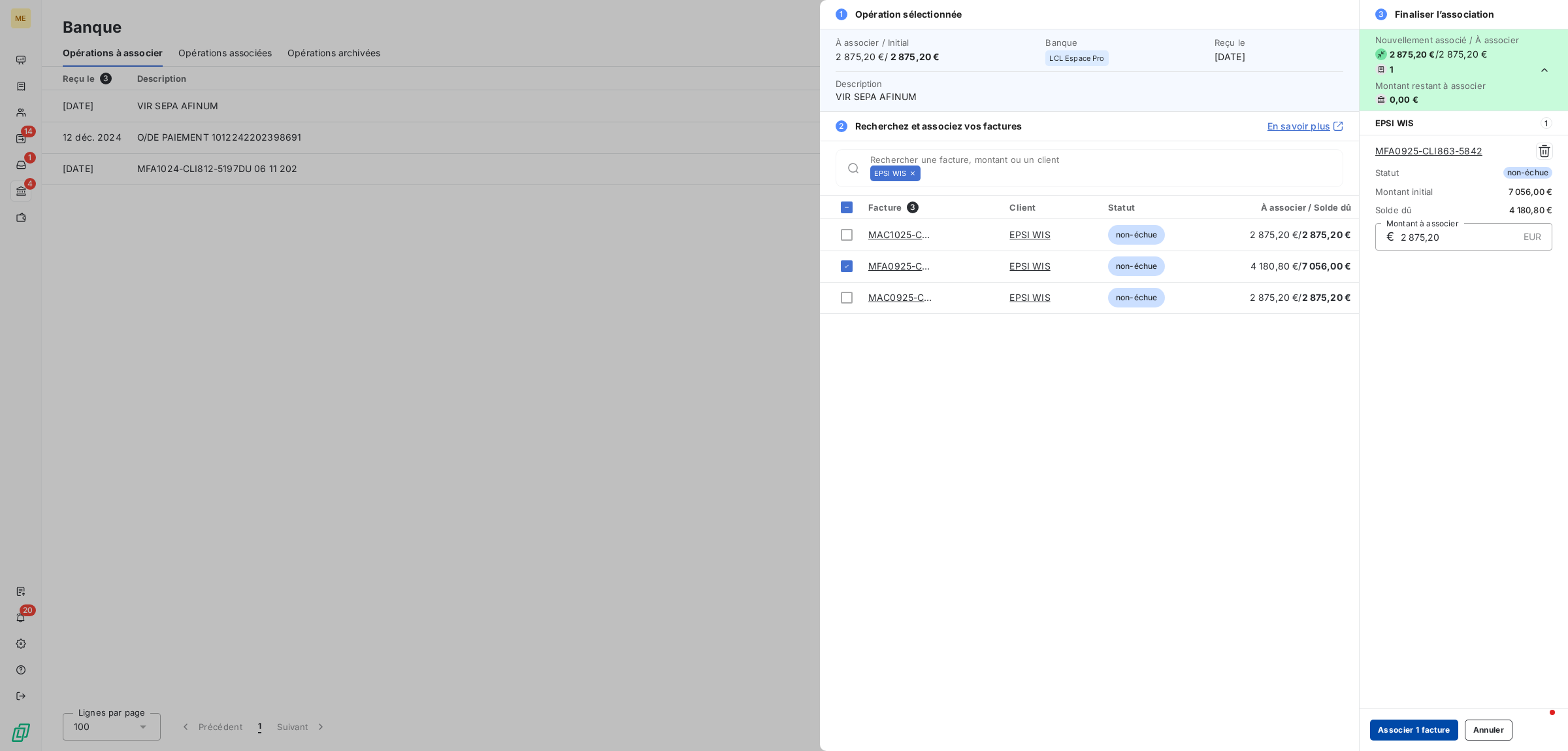
click at [1422, 729] on button "Associer 1 facture" at bounding box center [1414, 730] width 88 height 21
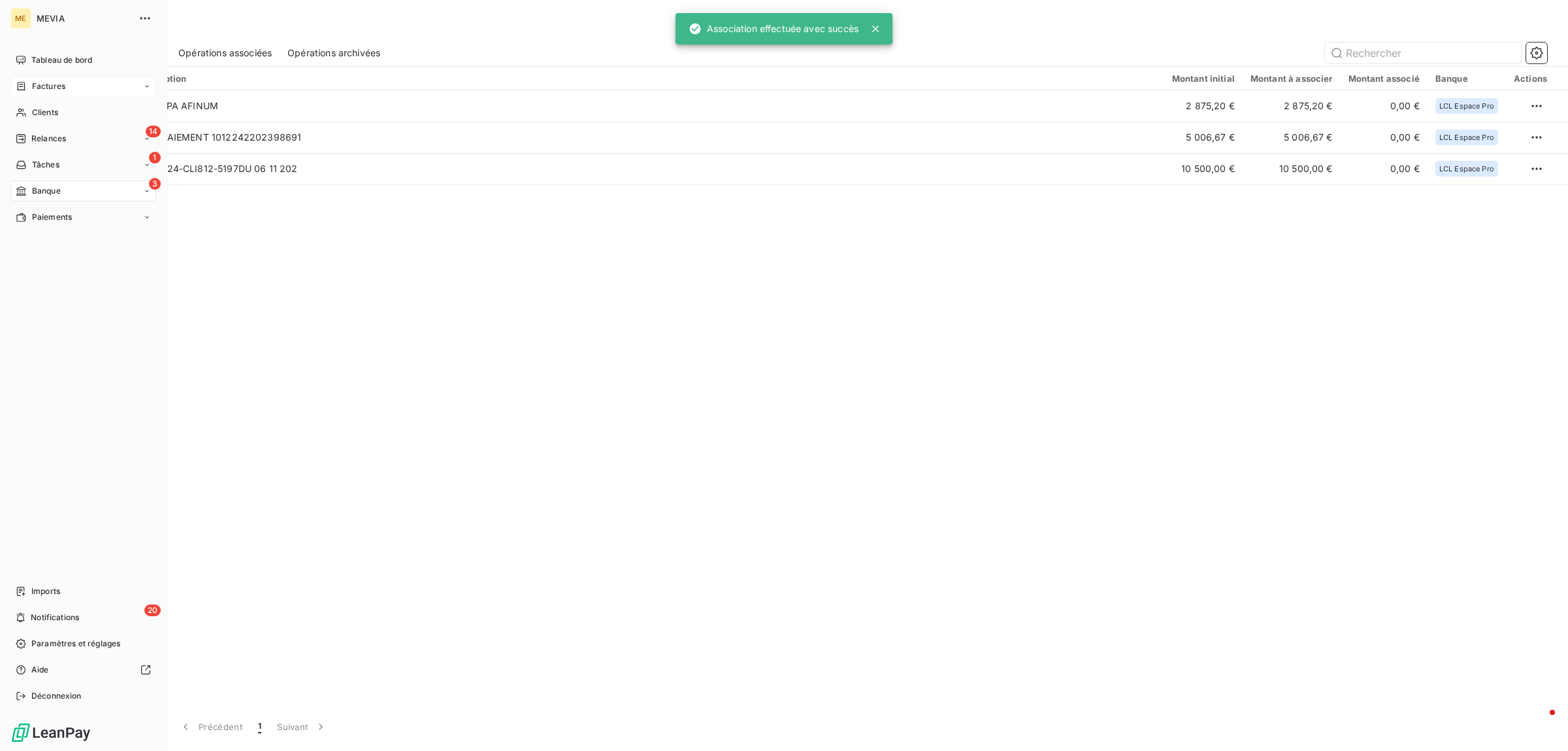
click at [26, 84] on div "Factures" at bounding box center [41, 86] width 49 height 11
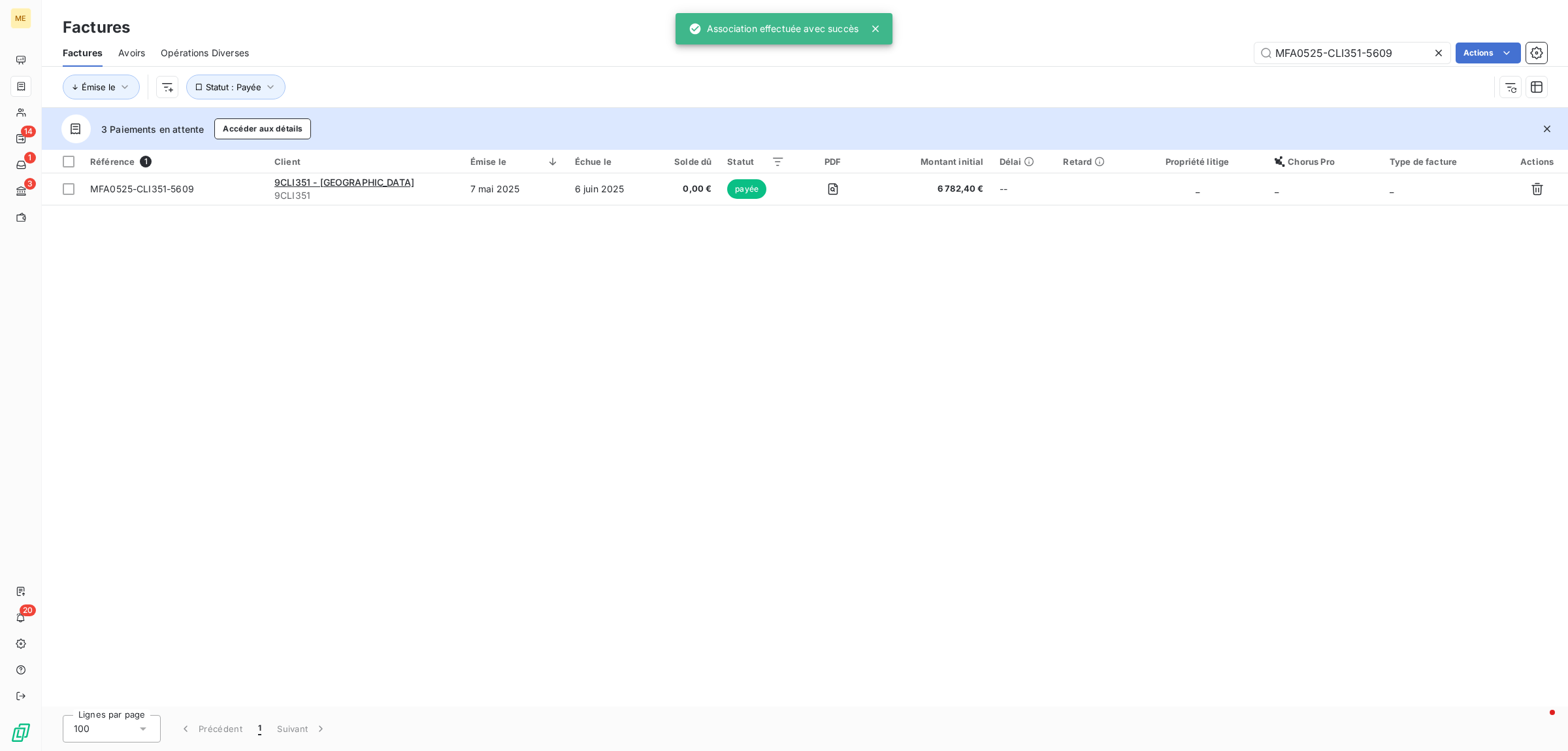
drag, startPoint x: 1421, startPoint y: 48, endPoint x: 827, endPoint y: 44, distance: 594.0
click at [829, 44] on div "ME 14 1 3 20 Factures Factures Avoirs Opérations Diverses MFA0525-CLI351-5609 A…" at bounding box center [784, 376] width 1568 height 751
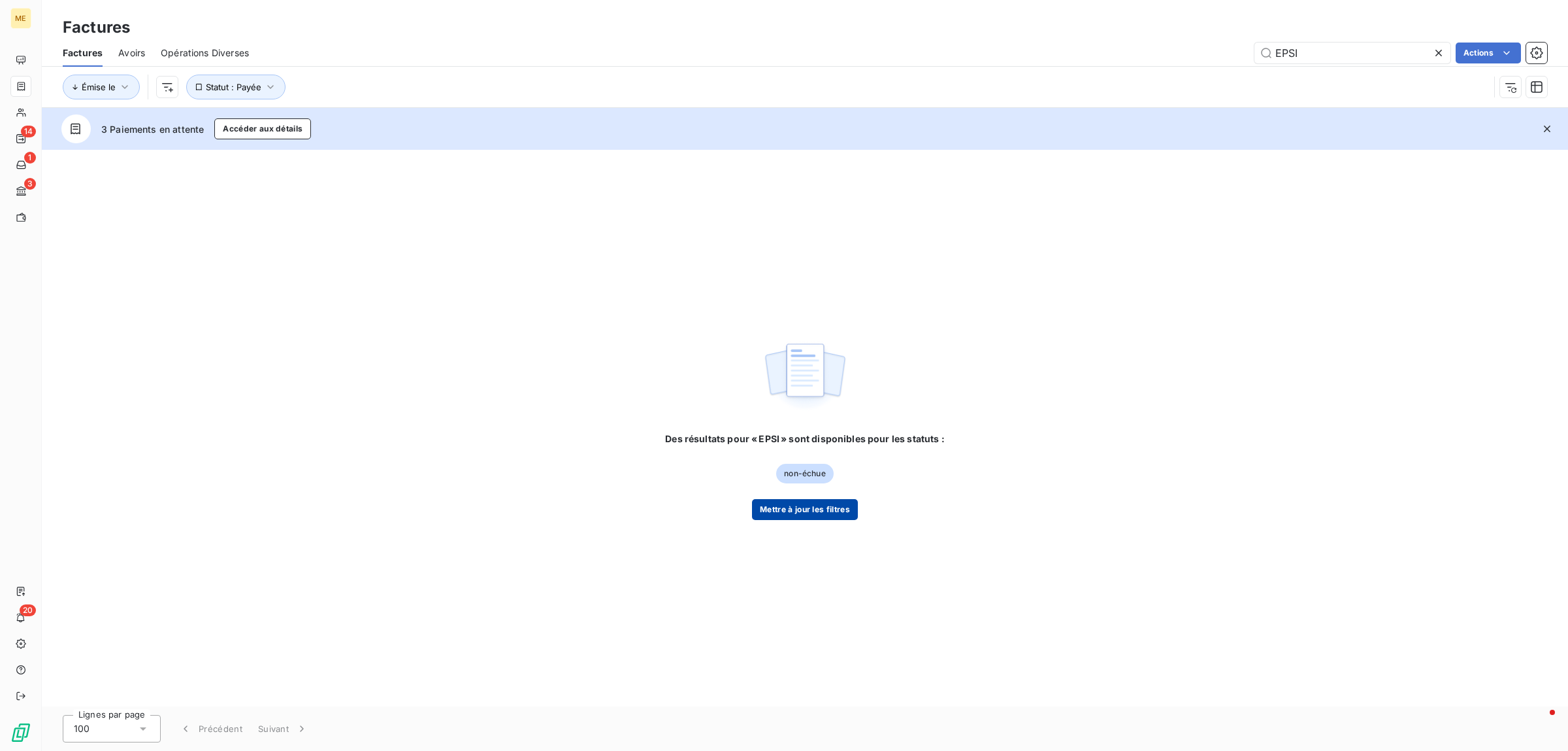
type input "EPSI"
click at [853, 517] on button "Mettre à jour les filtres" at bounding box center [805, 509] width 106 height 21
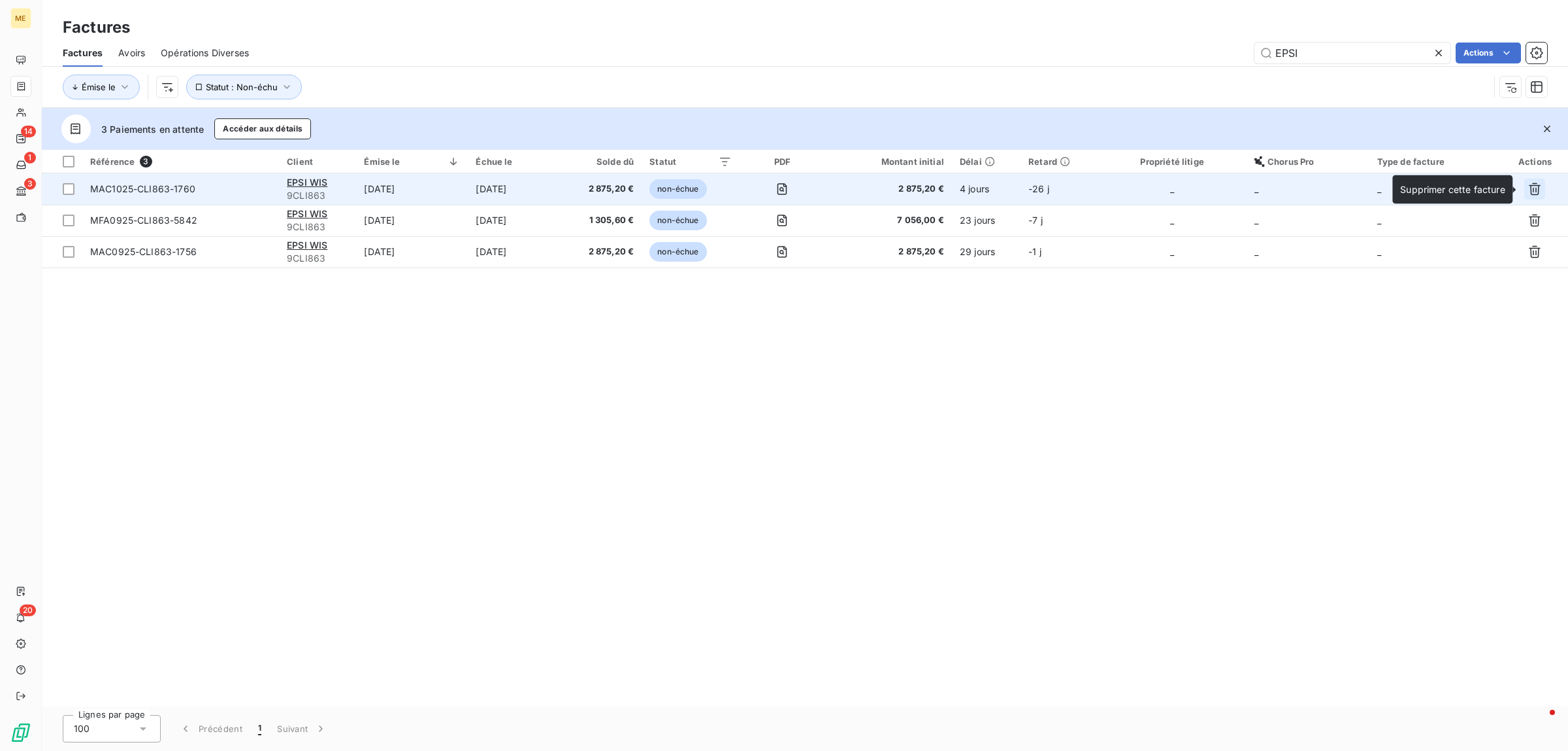
click at [1542, 184] on button "button" at bounding box center [1535, 190] width 21 height 21
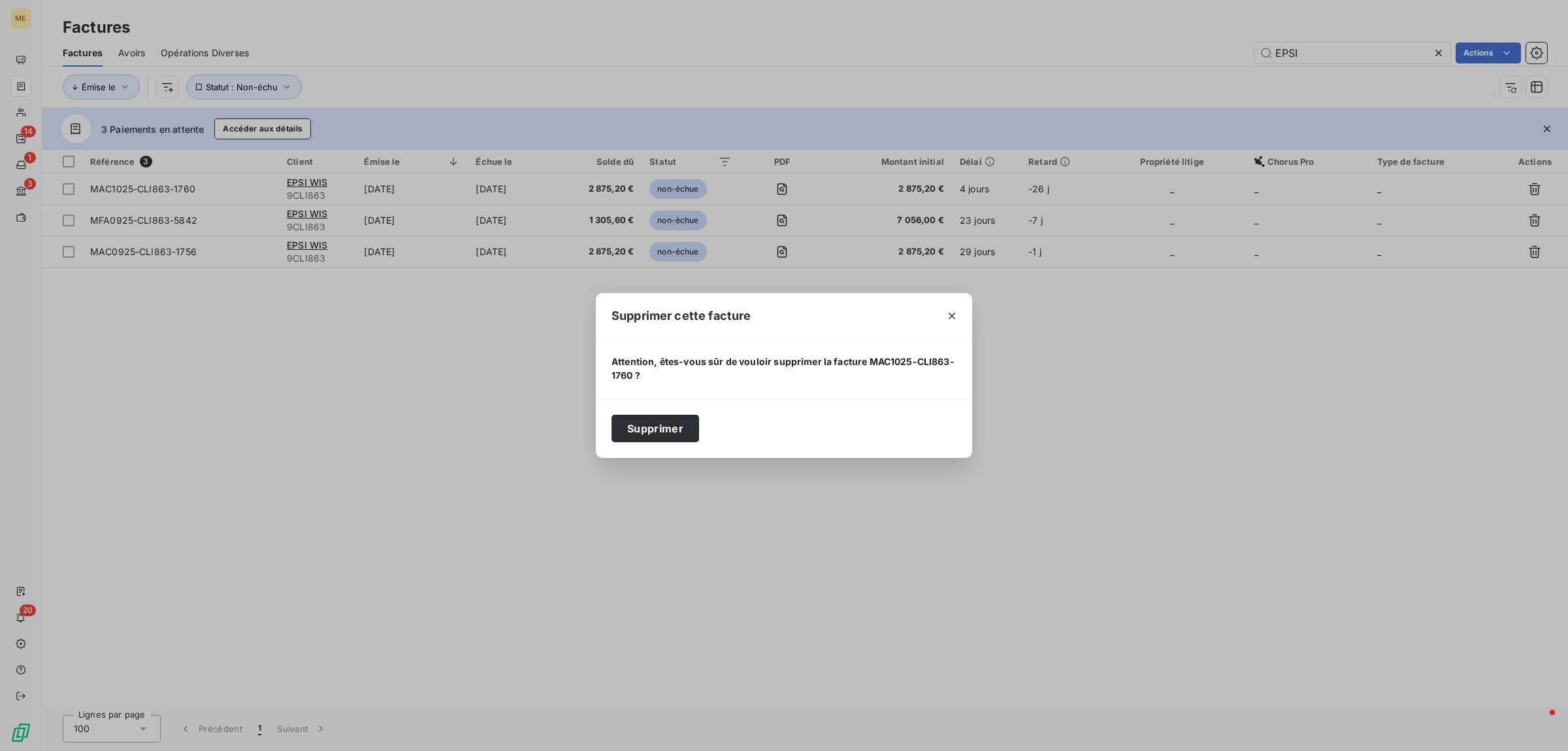
click at [621, 446] on div "Supprimer" at bounding box center [783, 428] width 376 height 60
drag, startPoint x: 632, startPoint y: 435, endPoint x: 690, endPoint y: 419, distance: 60.2
click at [632, 435] on button "Supprimer" at bounding box center [655, 428] width 87 height 27
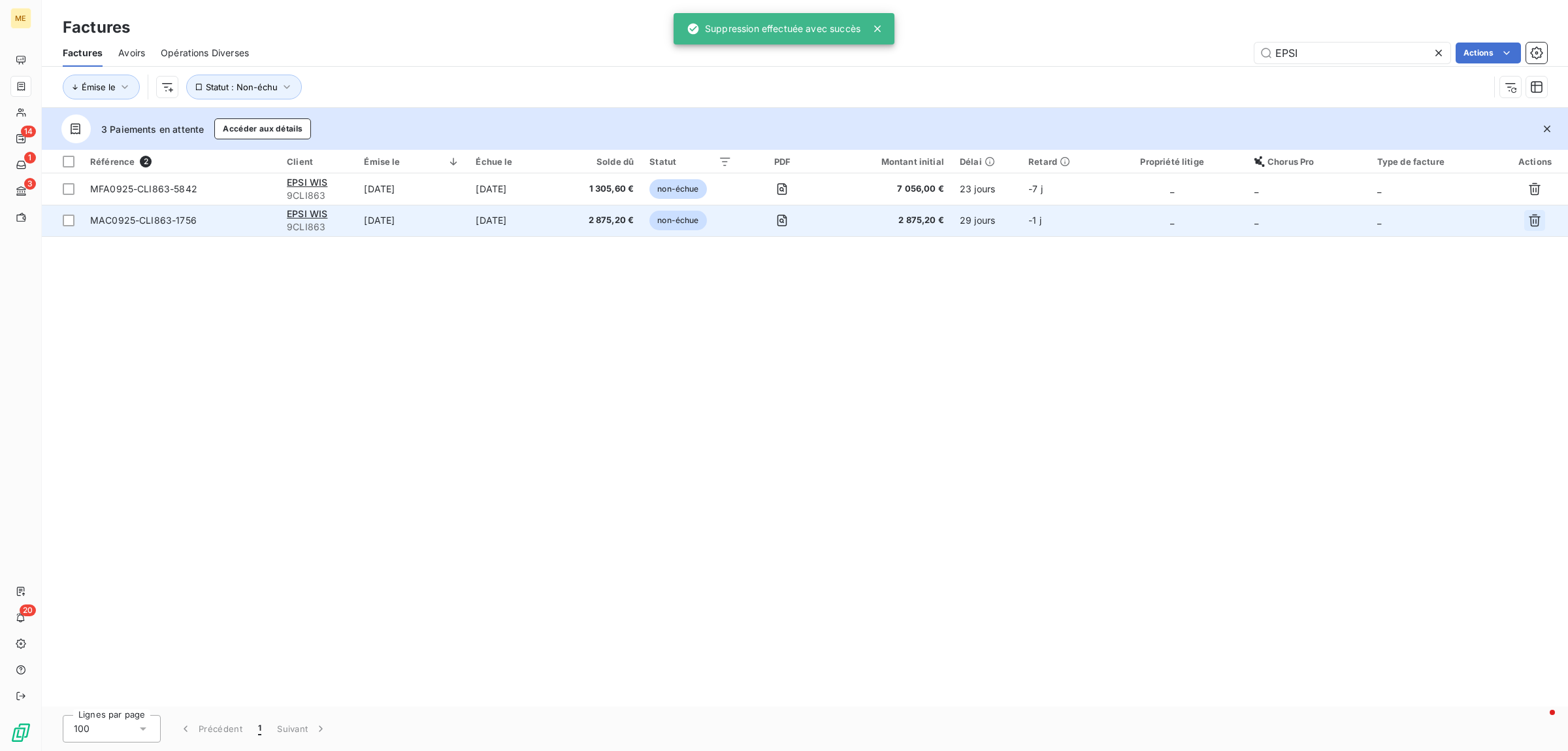
click at [1537, 224] on icon "button" at bounding box center [1535, 220] width 13 height 13
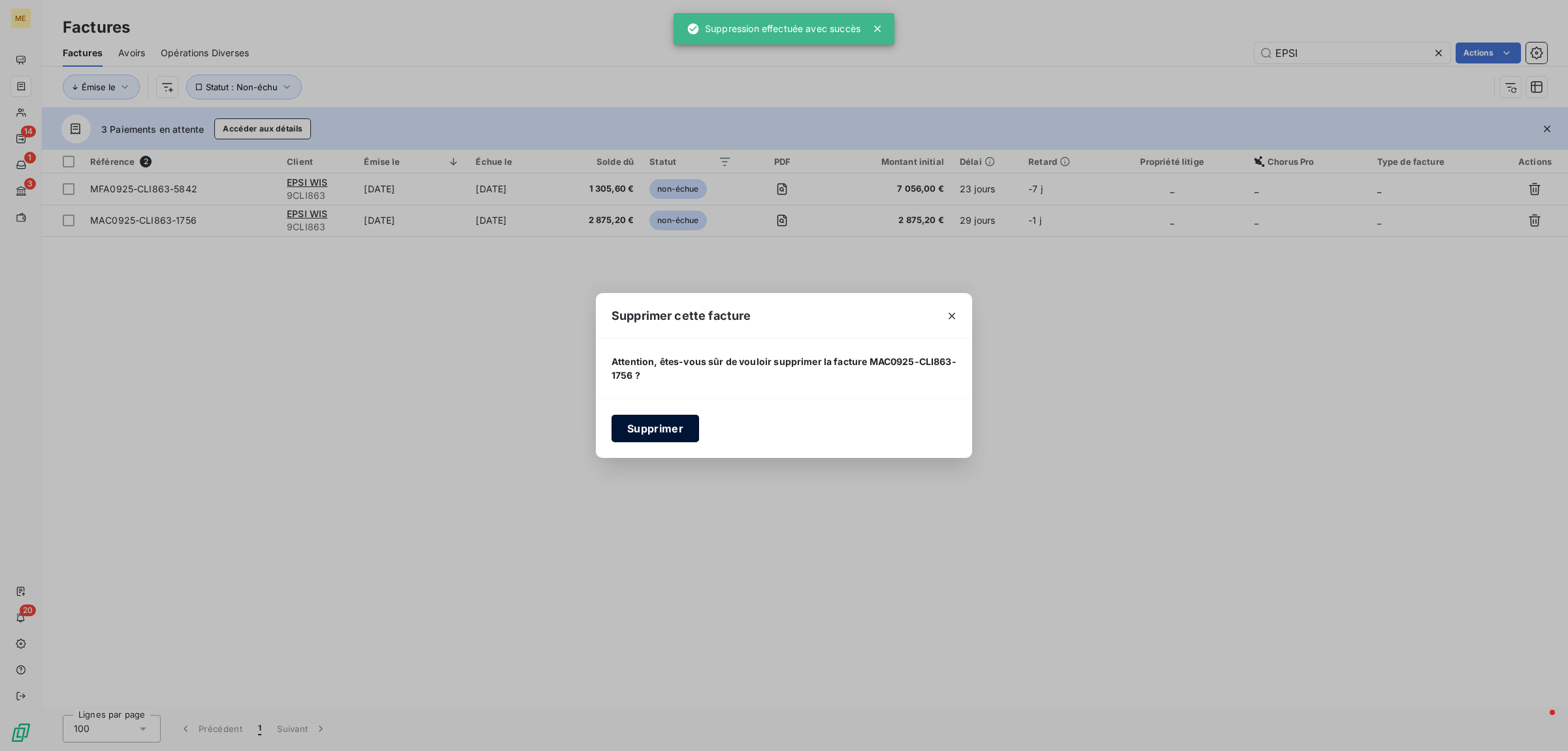
click at [657, 430] on button "Supprimer" at bounding box center [655, 428] width 87 height 27
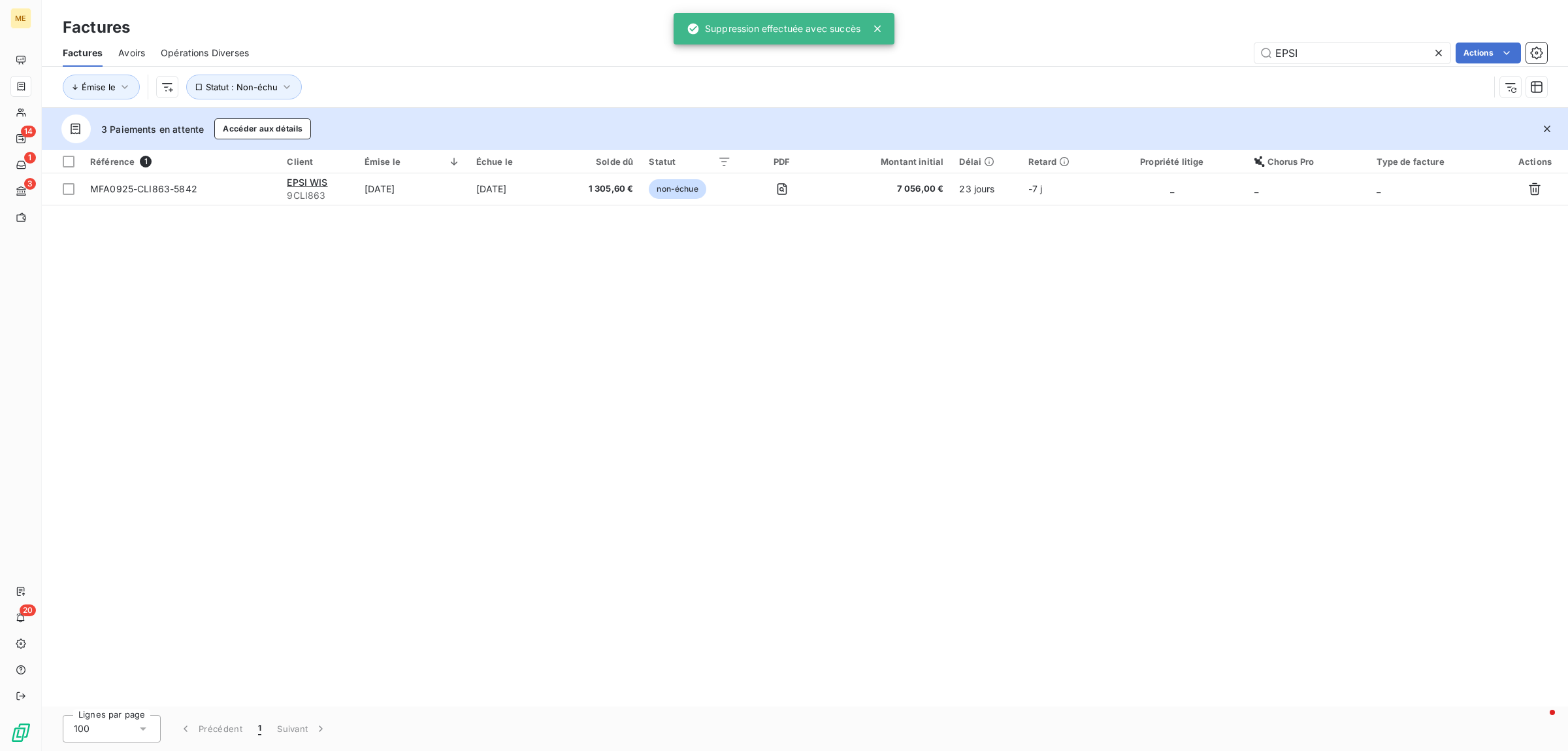
click at [453, 411] on div "Référence 1 Client Émise le Échue le Solde dû Statut PDF Montant initial Délai …" at bounding box center [804, 428] width 1527 height 556
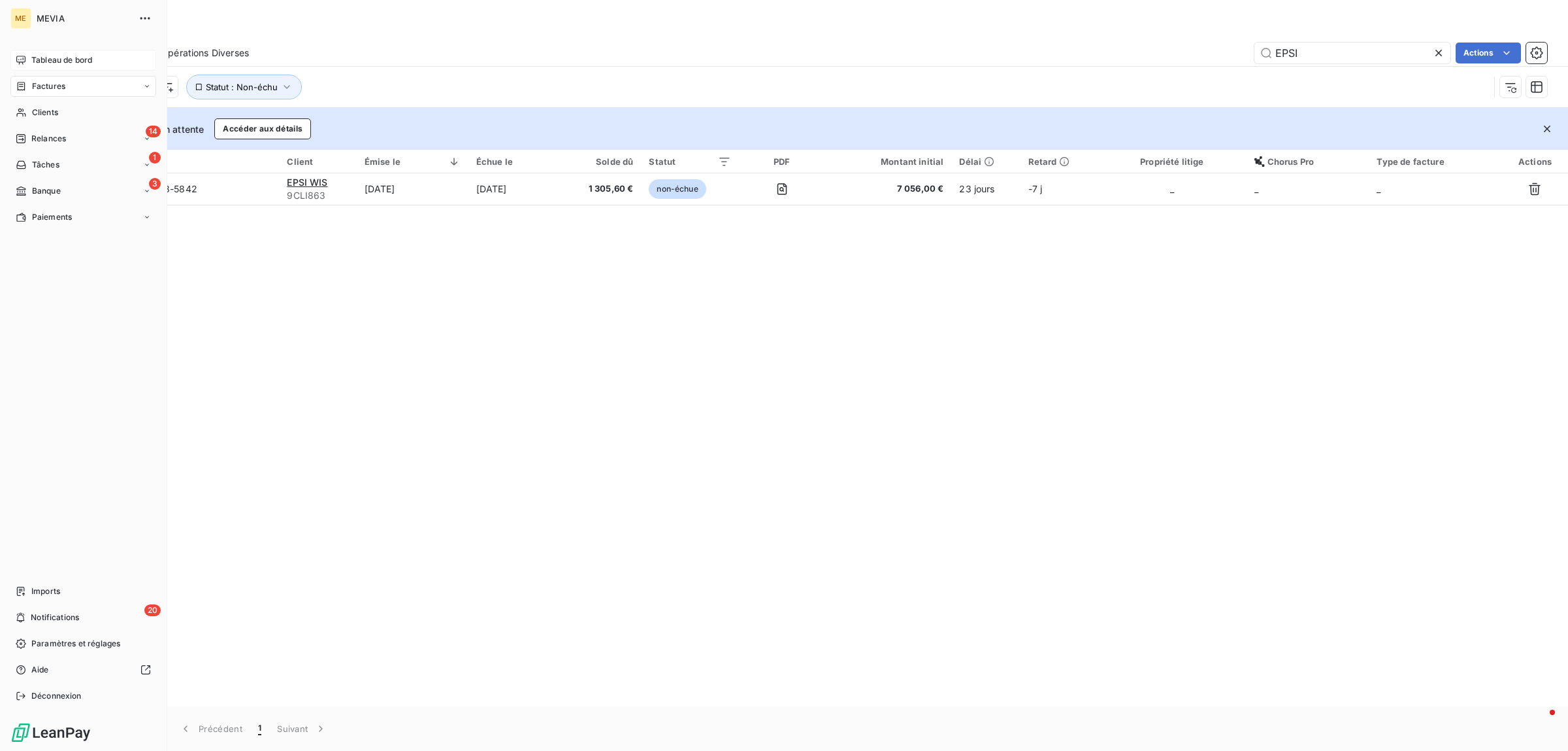
click at [17, 63] on icon at bounding box center [21, 60] width 11 height 11
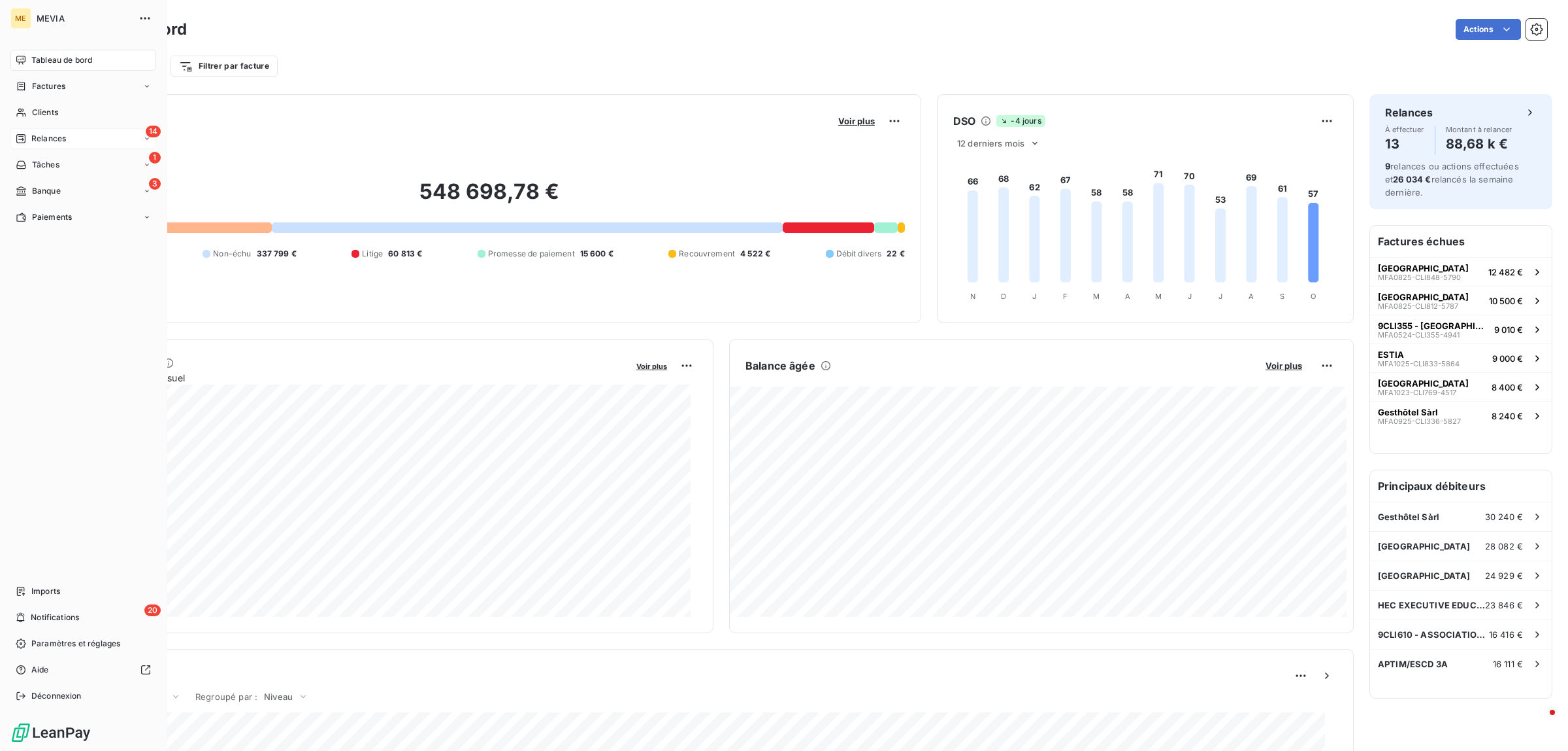
click at [26, 144] on div "Relances" at bounding box center [41, 138] width 50 height 11
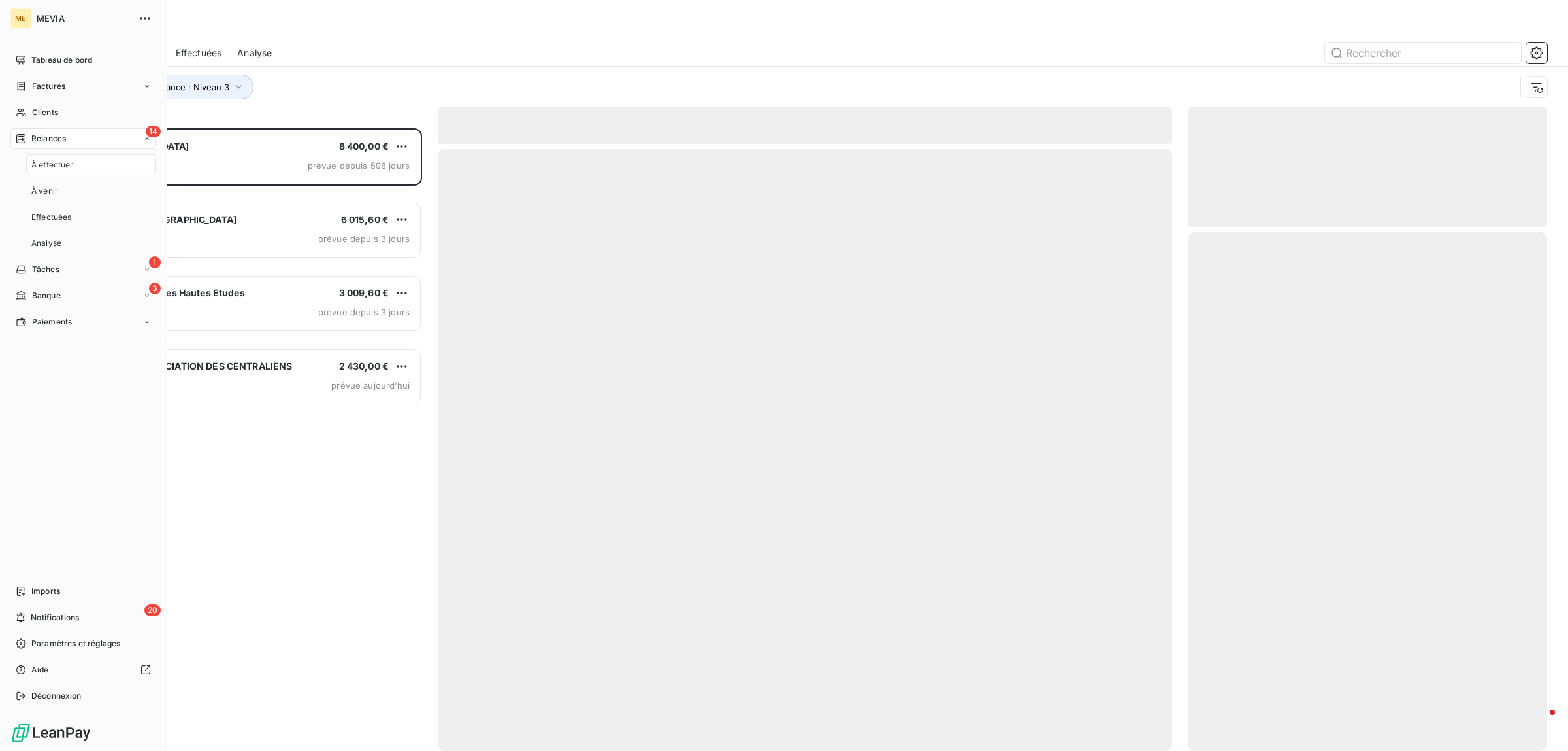
scroll to position [610, 347]
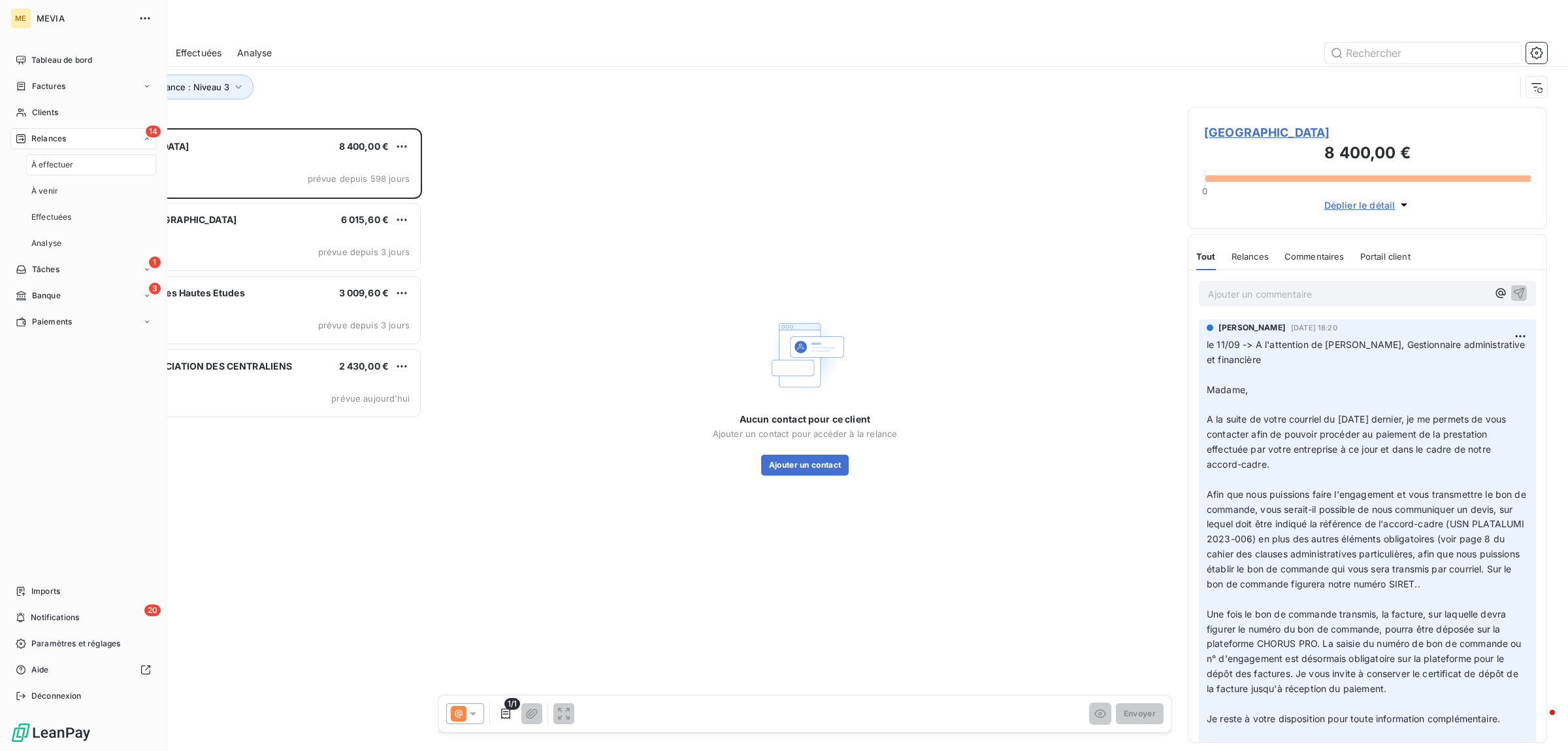
click at [63, 170] on span "À effectuer" at bounding box center [53, 164] width 42 height 11
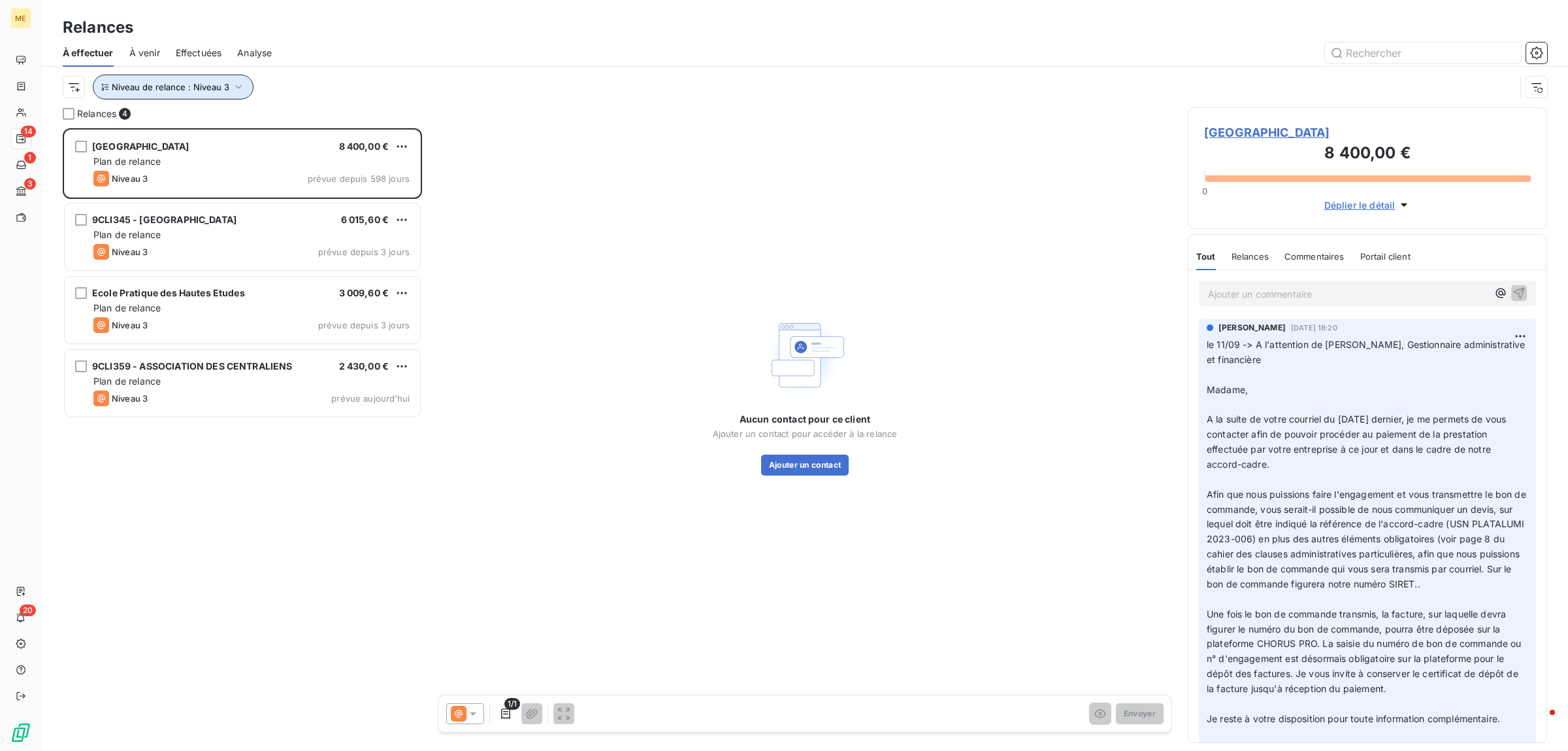
click at [197, 93] on button "Niveau de relance : Niveau 3" at bounding box center [173, 87] width 160 height 25
click at [301, 125] on span "Niveau 3" at bounding box center [301, 122] width 40 height 13
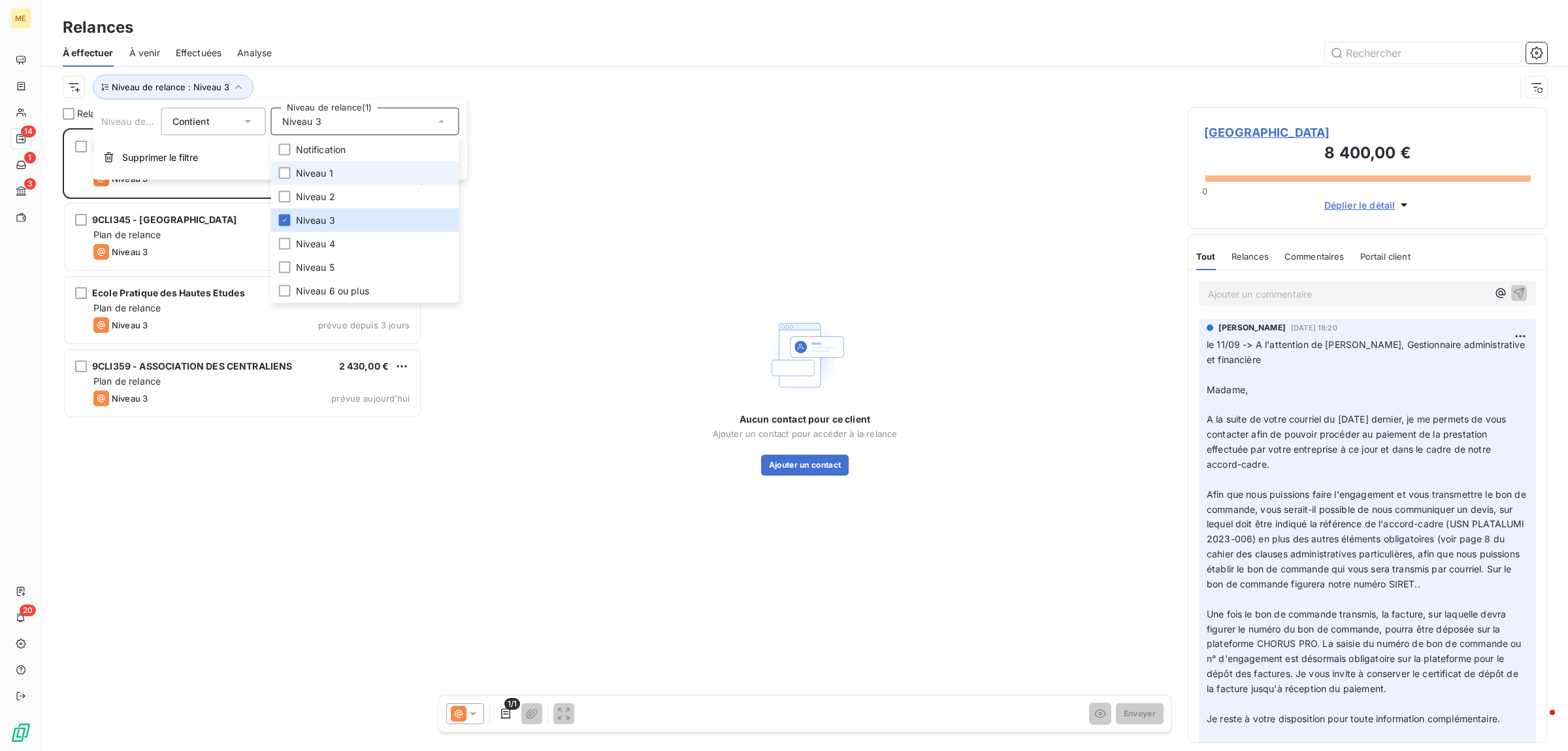
click at [314, 172] on span "Niveau 1" at bounding box center [314, 173] width 37 height 13
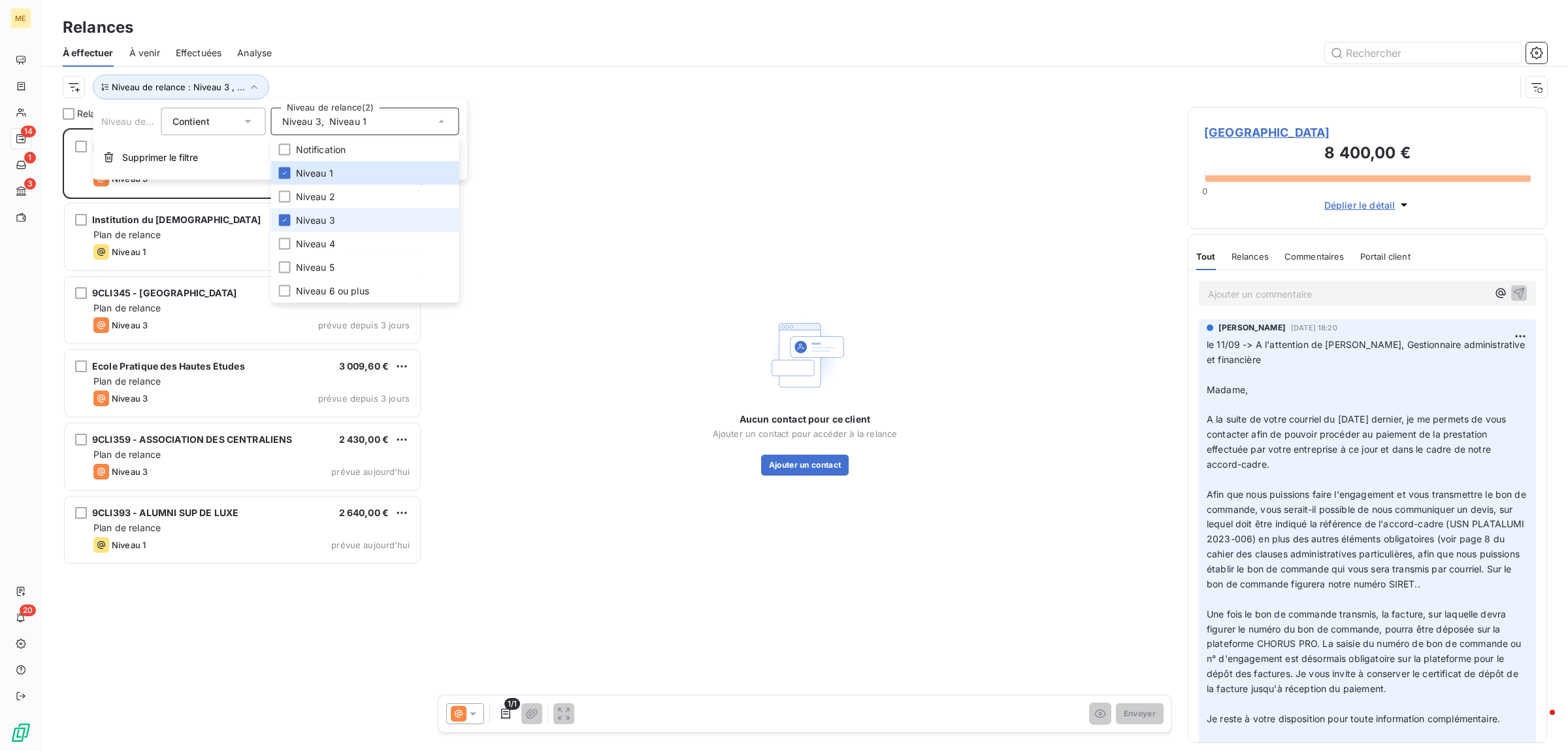
scroll to position [610, 347]
click at [315, 216] on span "Niveau 3" at bounding box center [315, 220] width 40 height 13
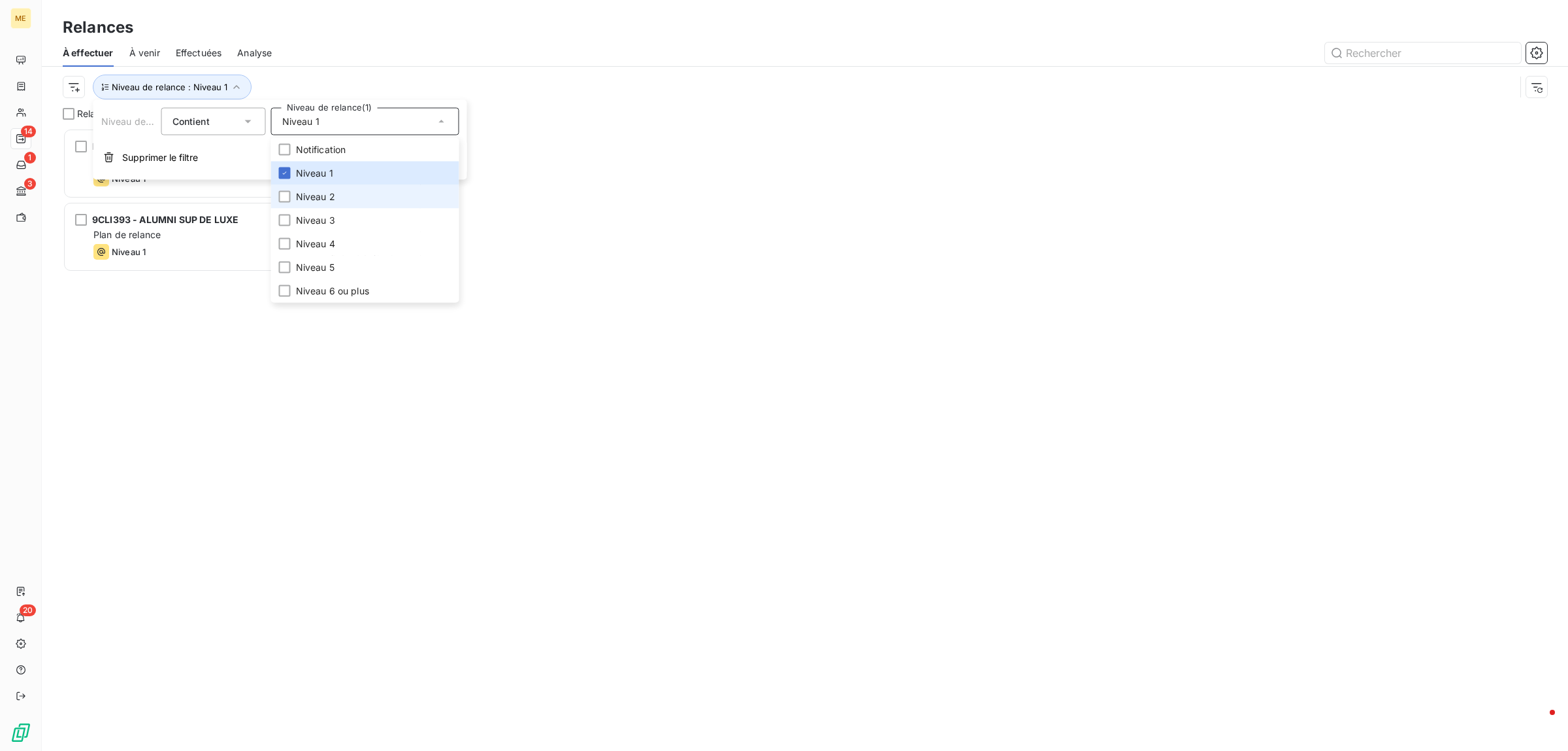
scroll to position [610, 347]
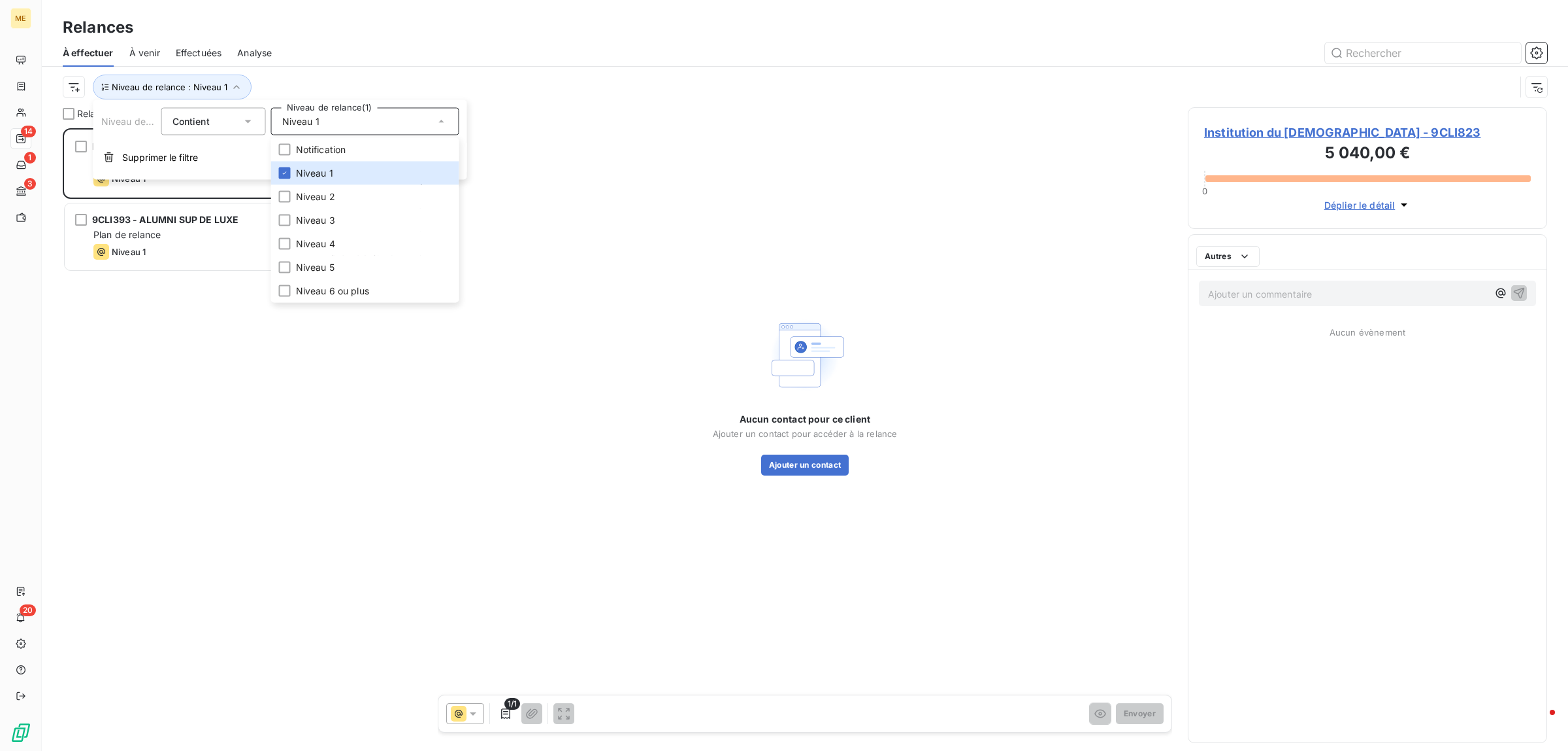
click at [405, 62] on div at bounding box center [917, 53] width 1260 height 21
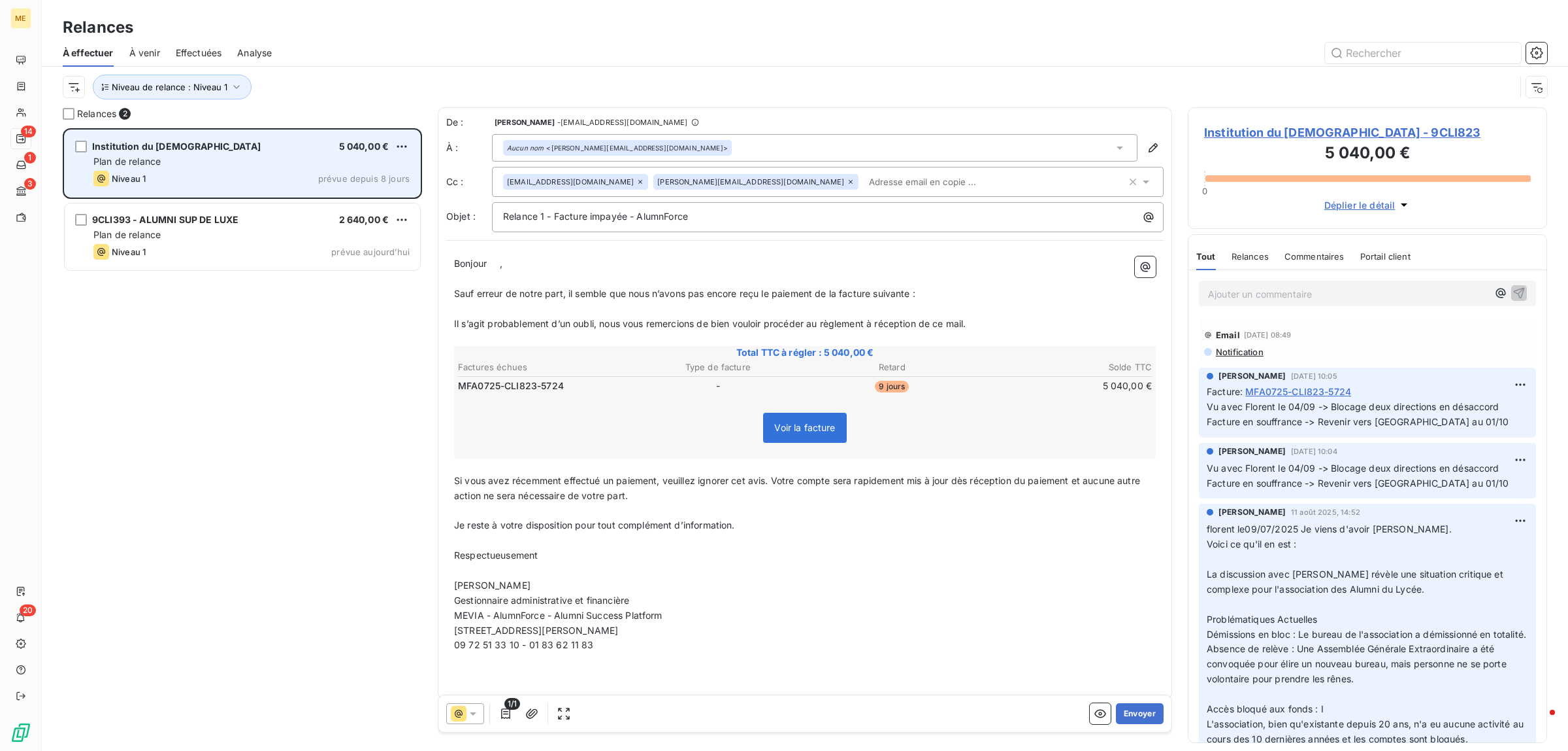
click at [244, 174] on div "Niveau 1 prévue depuis 8 jours" at bounding box center [251, 179] width 316 height 16
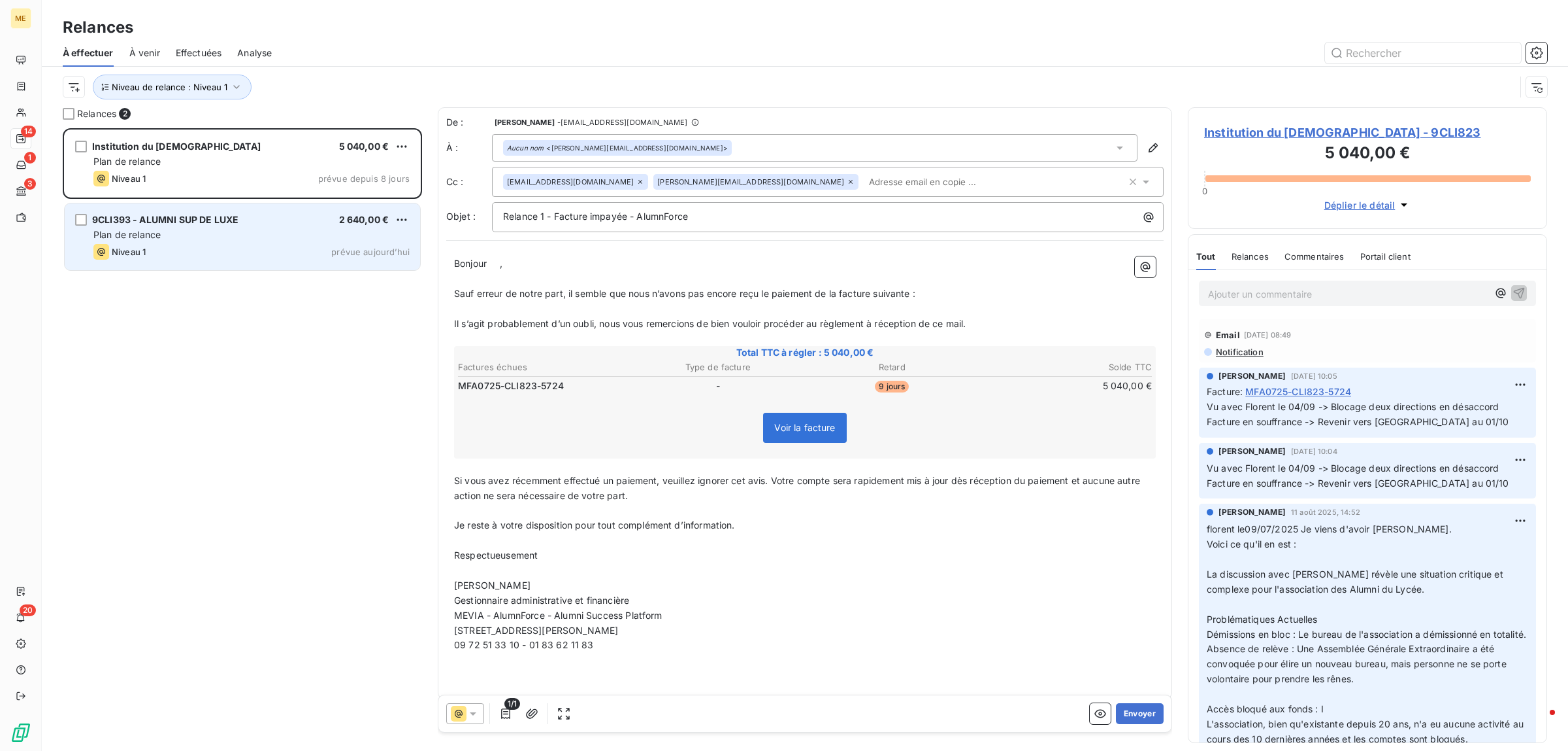
click at [245, 216] on div "9CLI393 - ALUMNI SUP DE LUXE 2 640,00 €" at bounding box center [251, 219] width 316 height 11
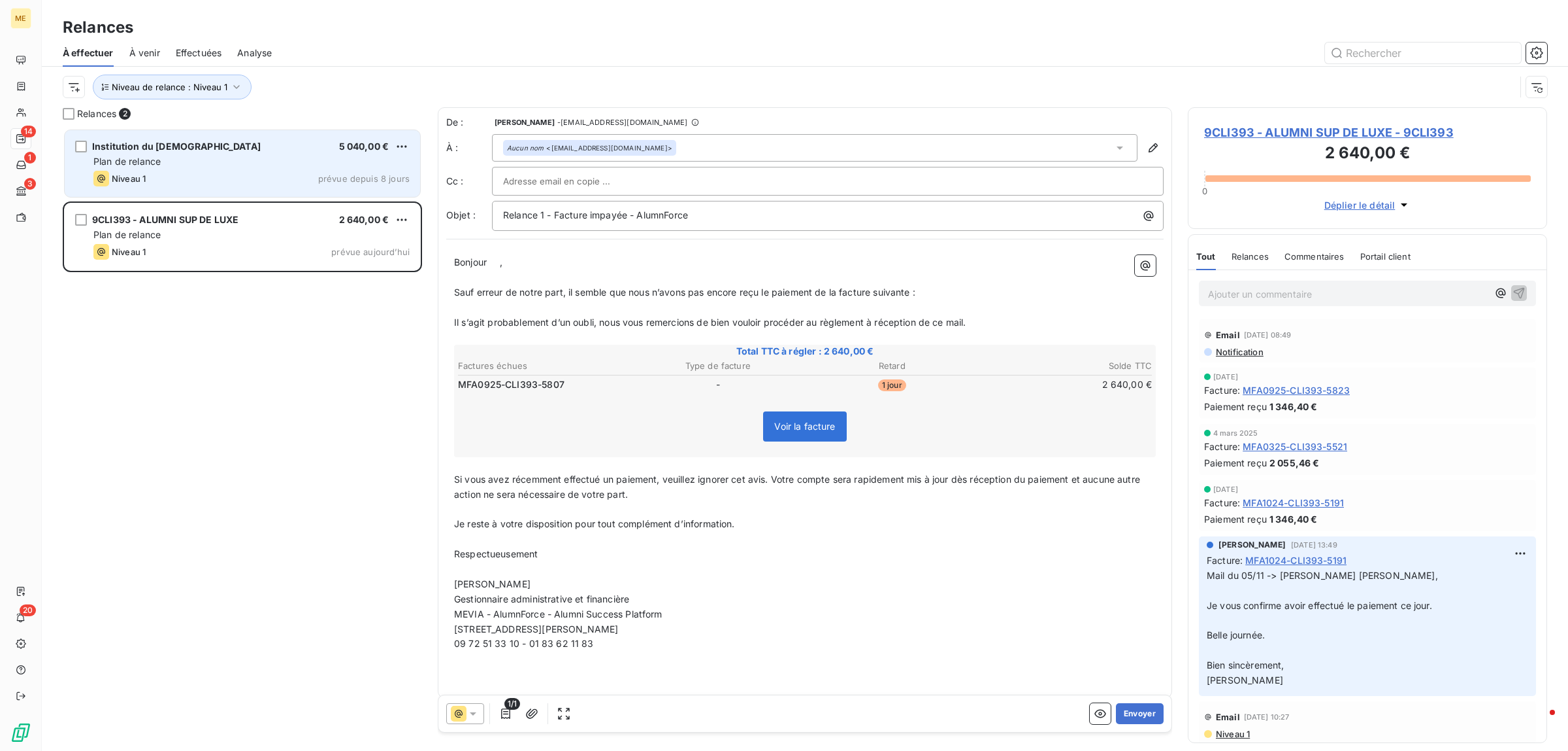
click at [256, 165] on div "Plan de relance" at bounding box center [251, 161] width 316 height 13
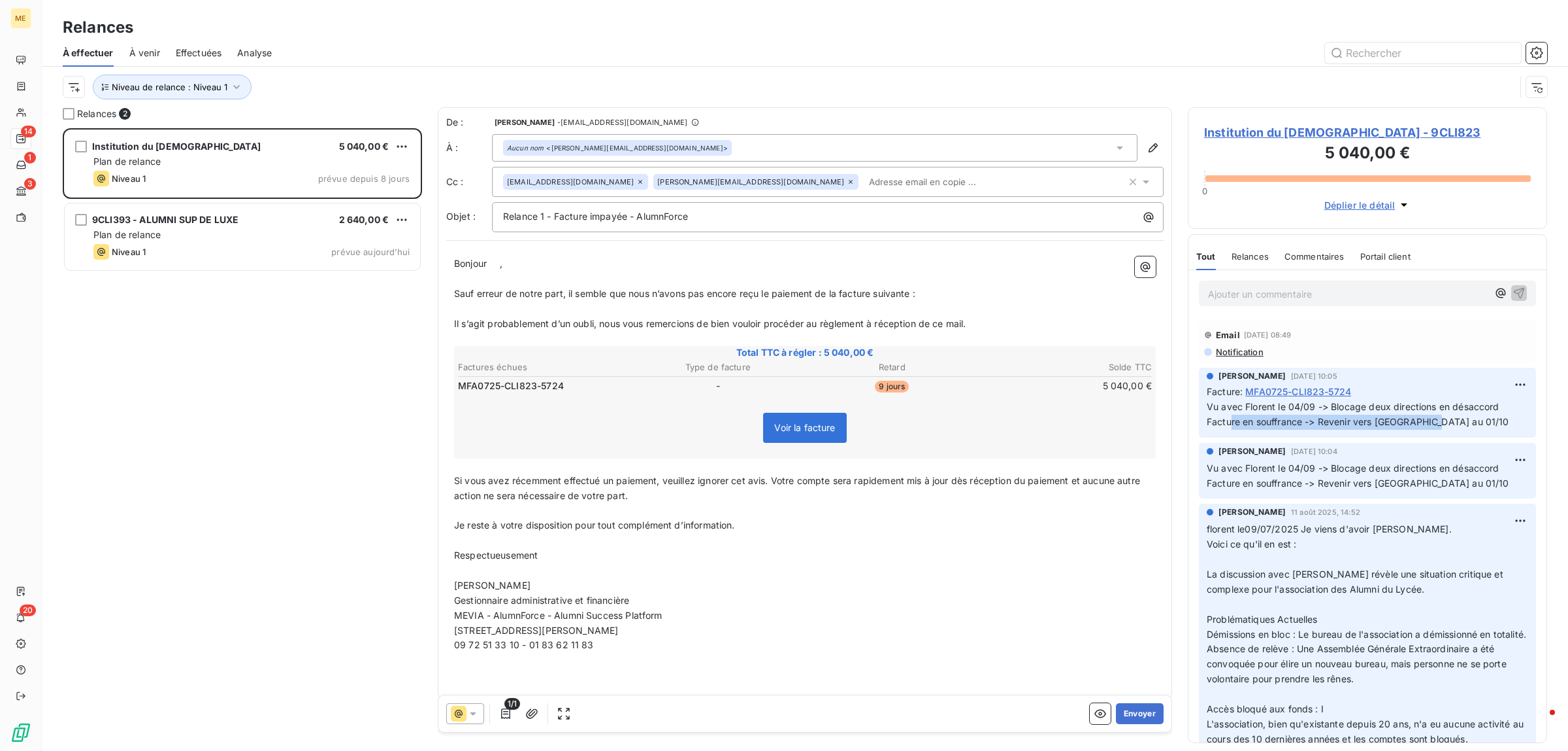
drag, startPoint x: 1319, startPoint y: 429, endPoint x: 1232, endPoint y: 429, distance: 87.0
click at [1232, 429] on p "Vu avec Florent le 04/09 -> Blocage deux directions en désaccord Facture en sou…" at bounding box center [1367, 414] width 322 height 30
click at [1233, 427] on span "Vu avec Florent le 04/09 -> Blocage deux directions en désaccord Facture en sou…" at bounding box center [1357, 414] width 302 height 26
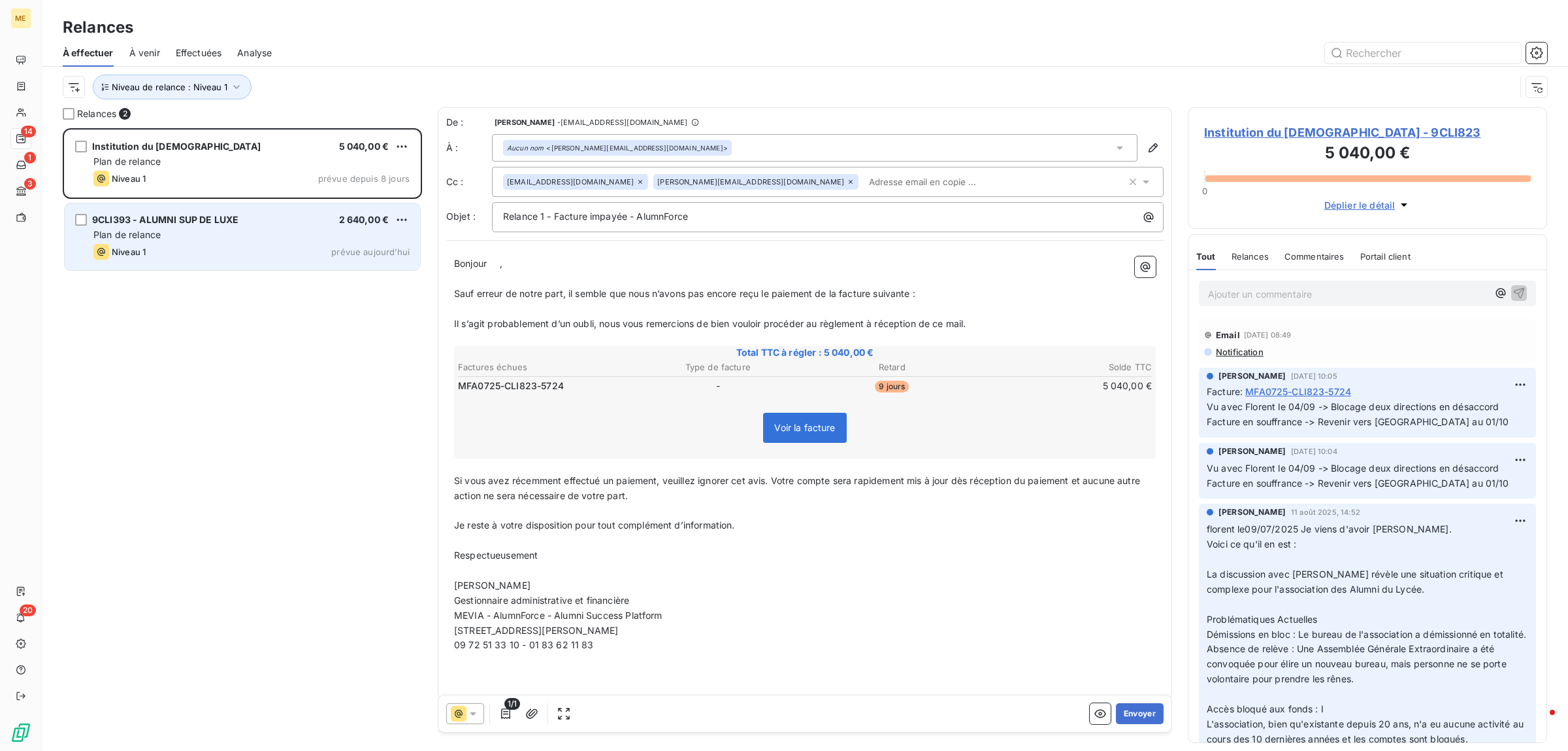
click at [262, 223] on div "9CLI393 - ALUMNI SUP DE LUXE 2 640,00 €" at bounding box center [251, 219] width 316 height 11
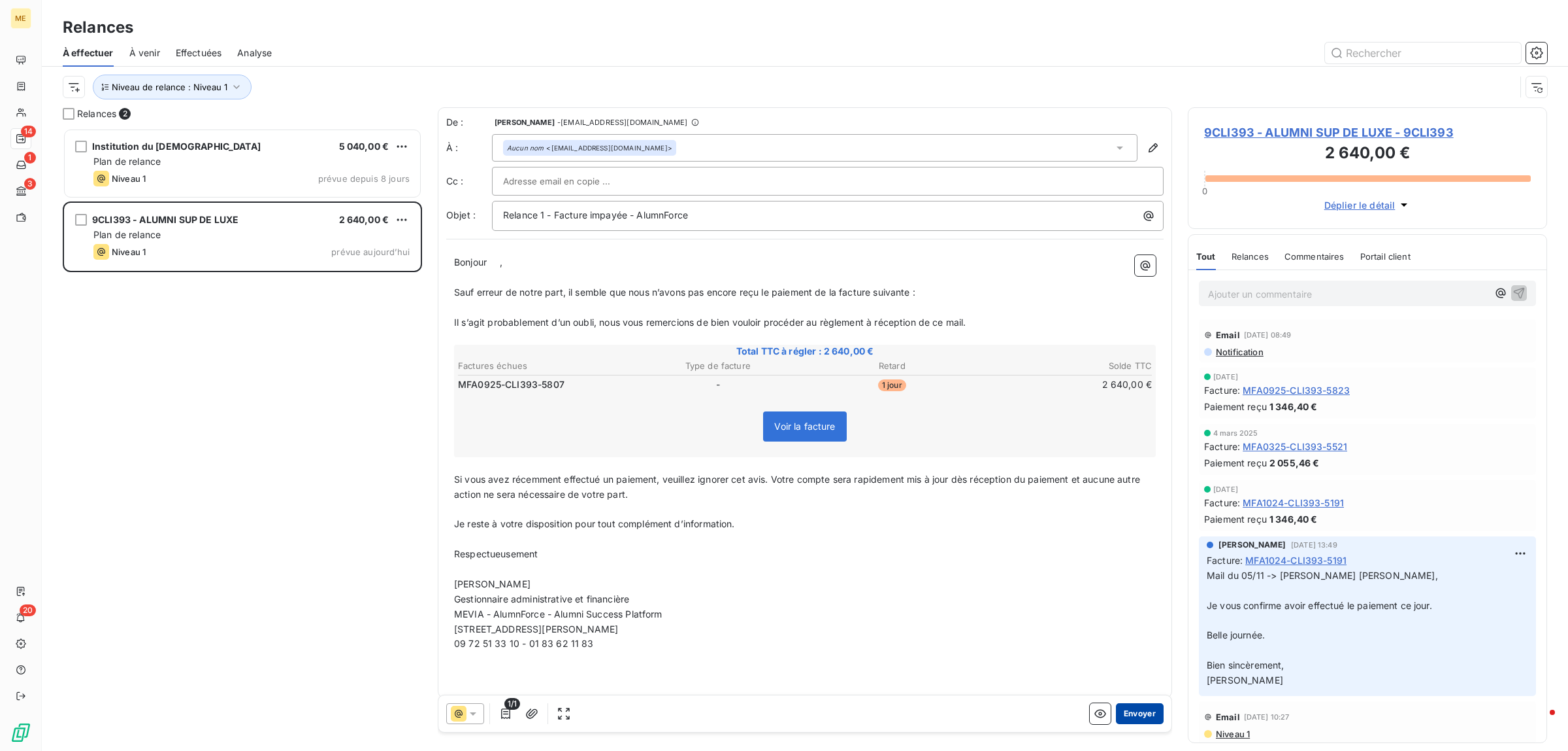
click at [1137, 714] on button "Envoyer" at bounding box center [1140, 713] width 48 height 21
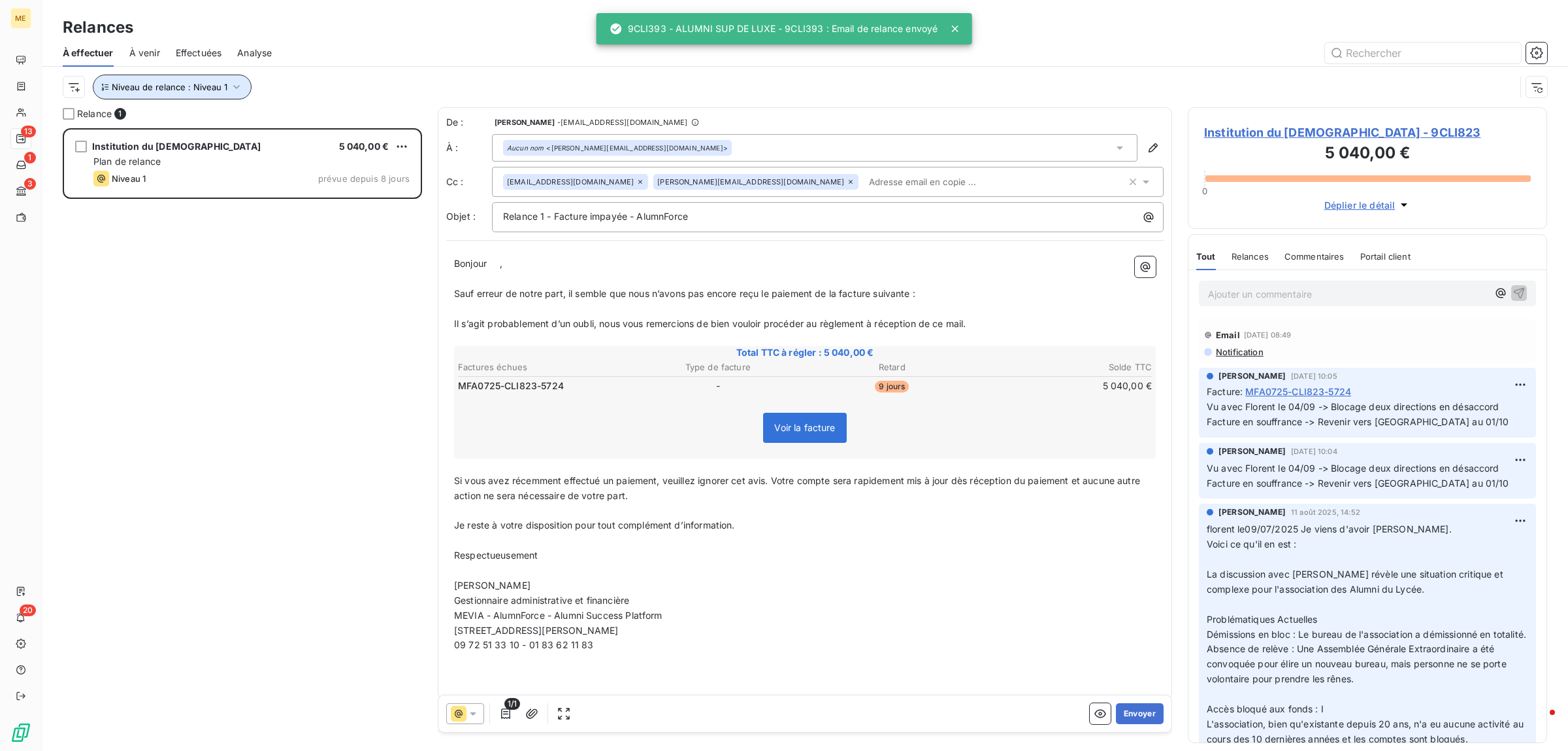
click at [236, 78] on button "Niveau de relance : Niveau 1" at bounding box center [172, 87] width 159 height 25
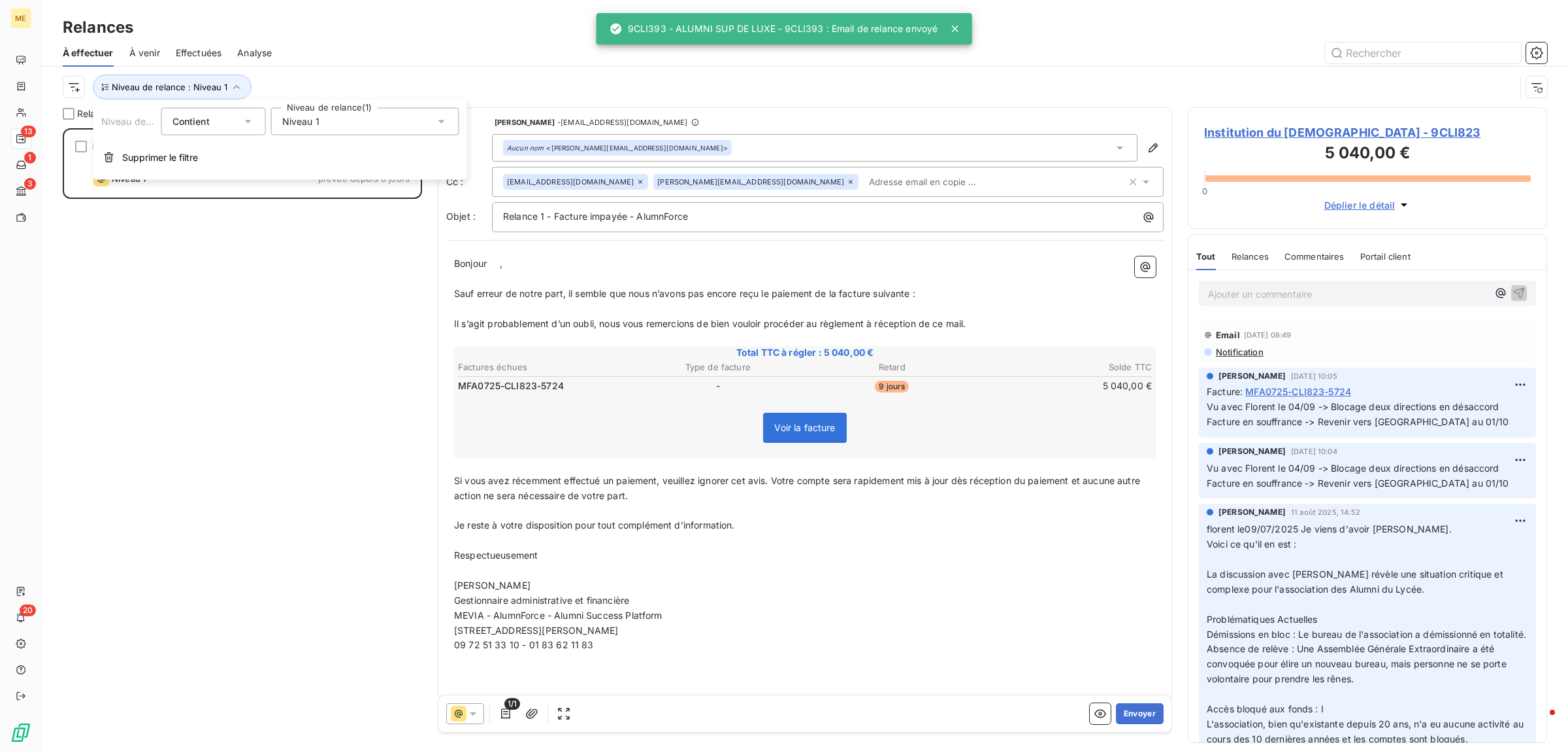
click at [300, 118] on span "Niveau 1" at bounding box center [300, 122] width 37 height 13
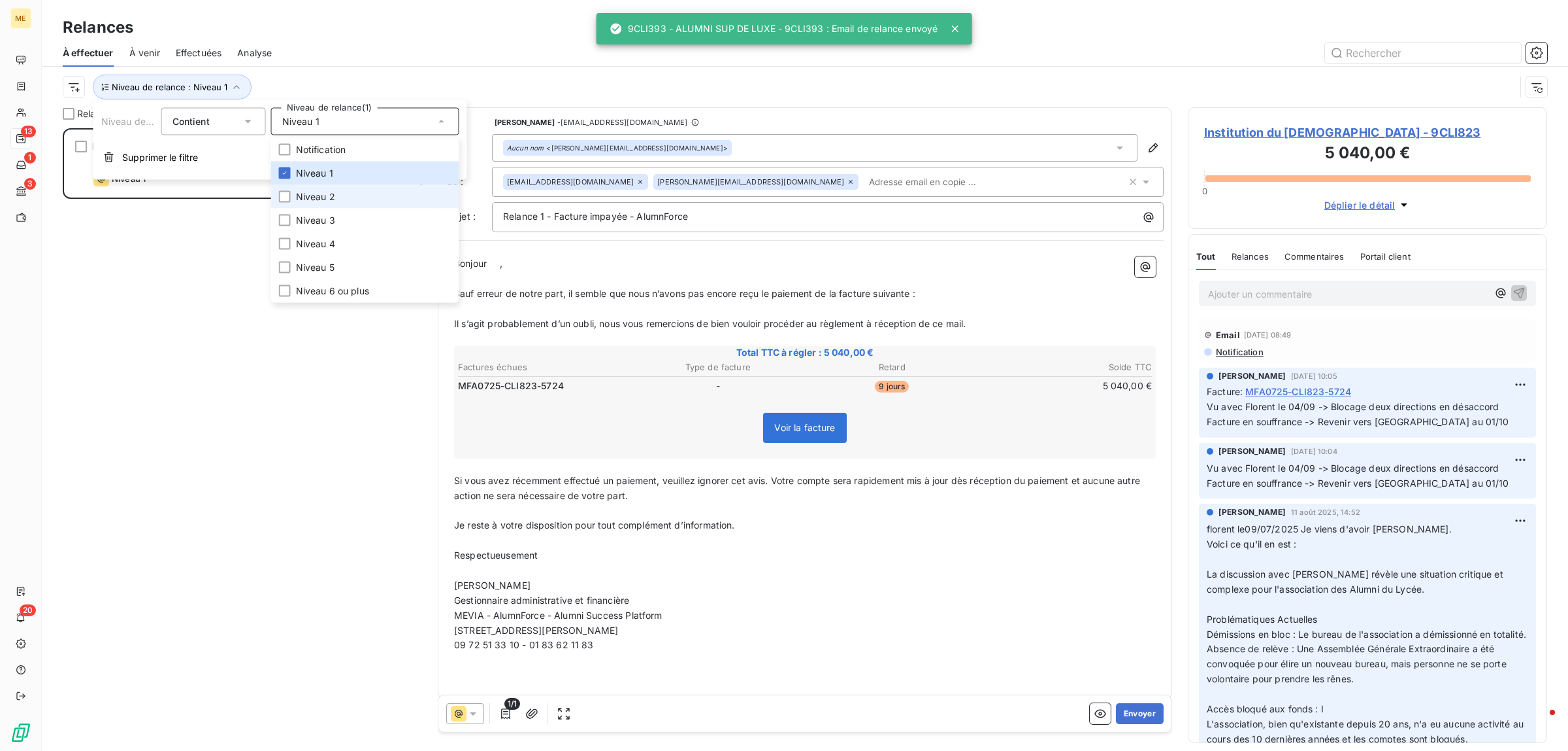
click at [396, 198] on li "Niveau 2" at bounding box center [366, 197] width 189 height 24
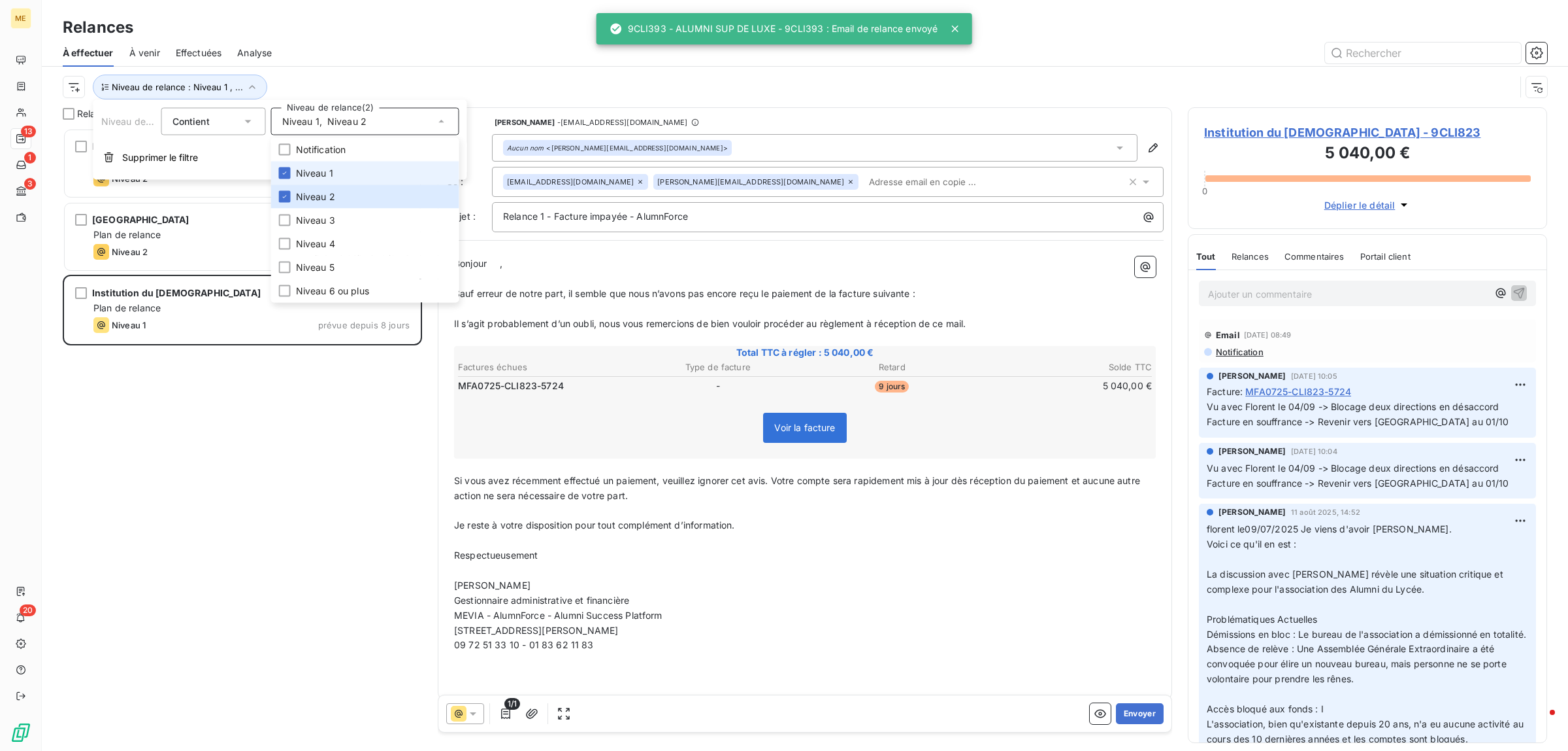
scroll to position [610, 347]
click at [384, 175] on li "Niveau 1" at bounding box center [366, 173] width 189 height 24
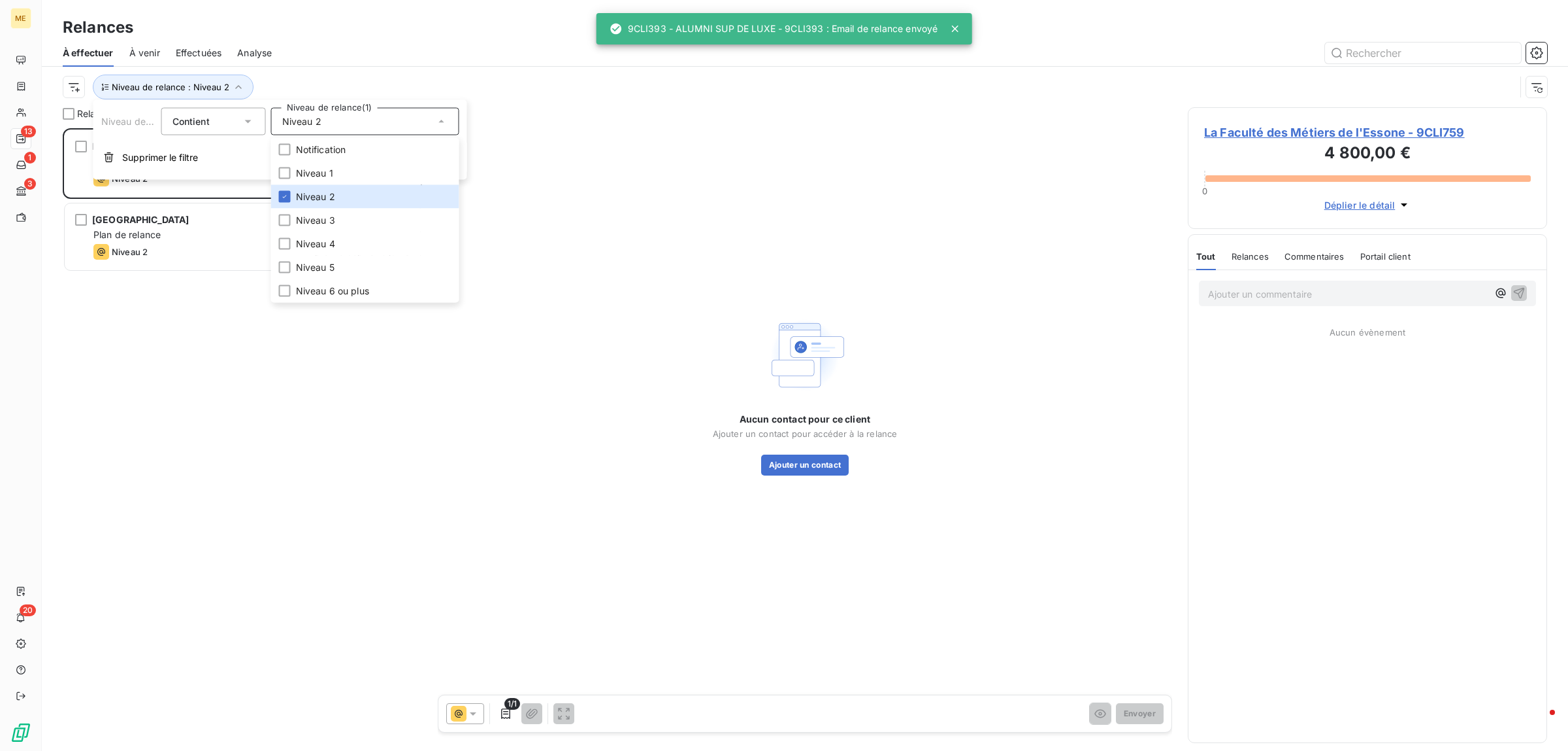
click at [448, 47] on div at bounding box center [917, 53] width 1260 height 21
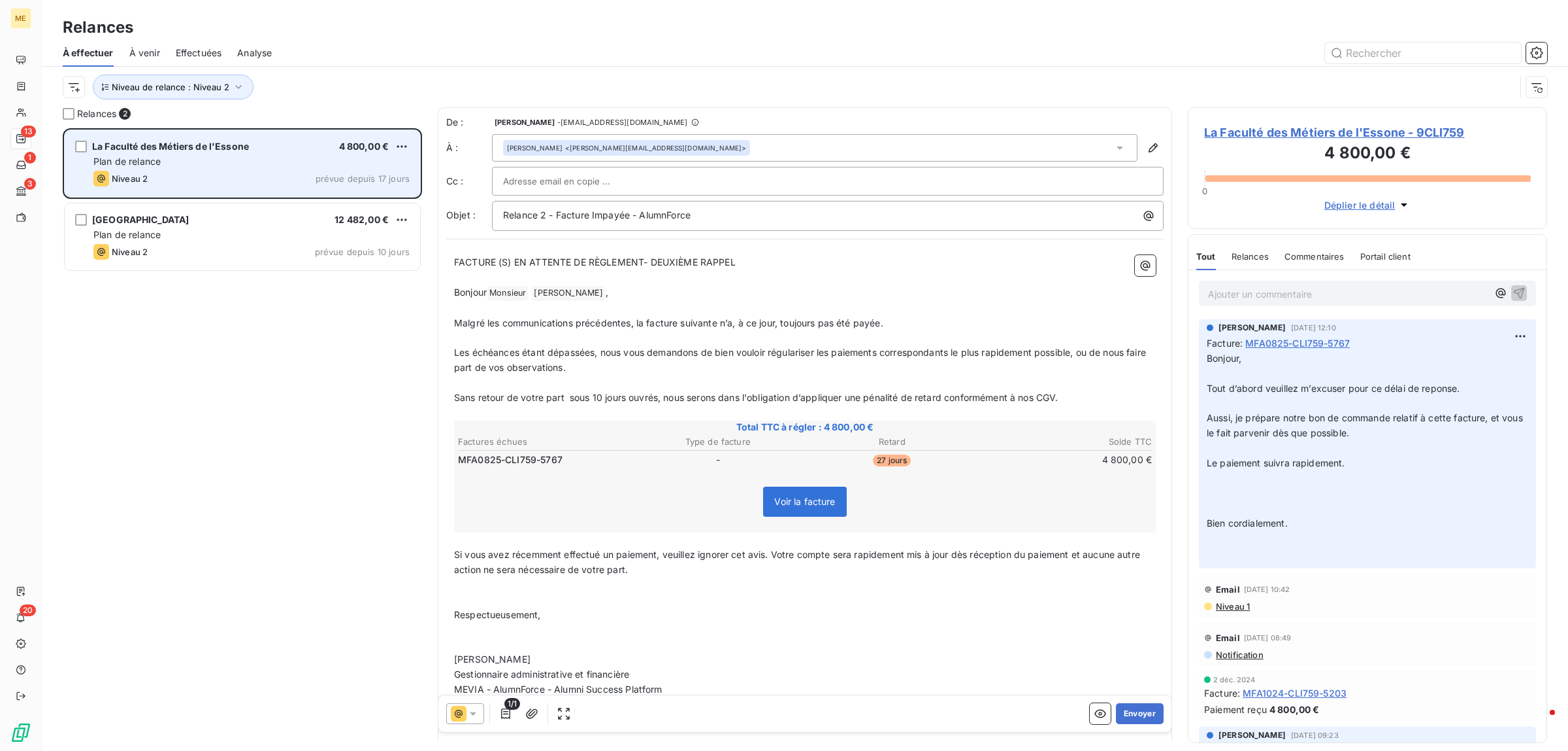
click at [282, 155] on div "Plan de relance" at bounding box center [251, 161] width 316 height 13
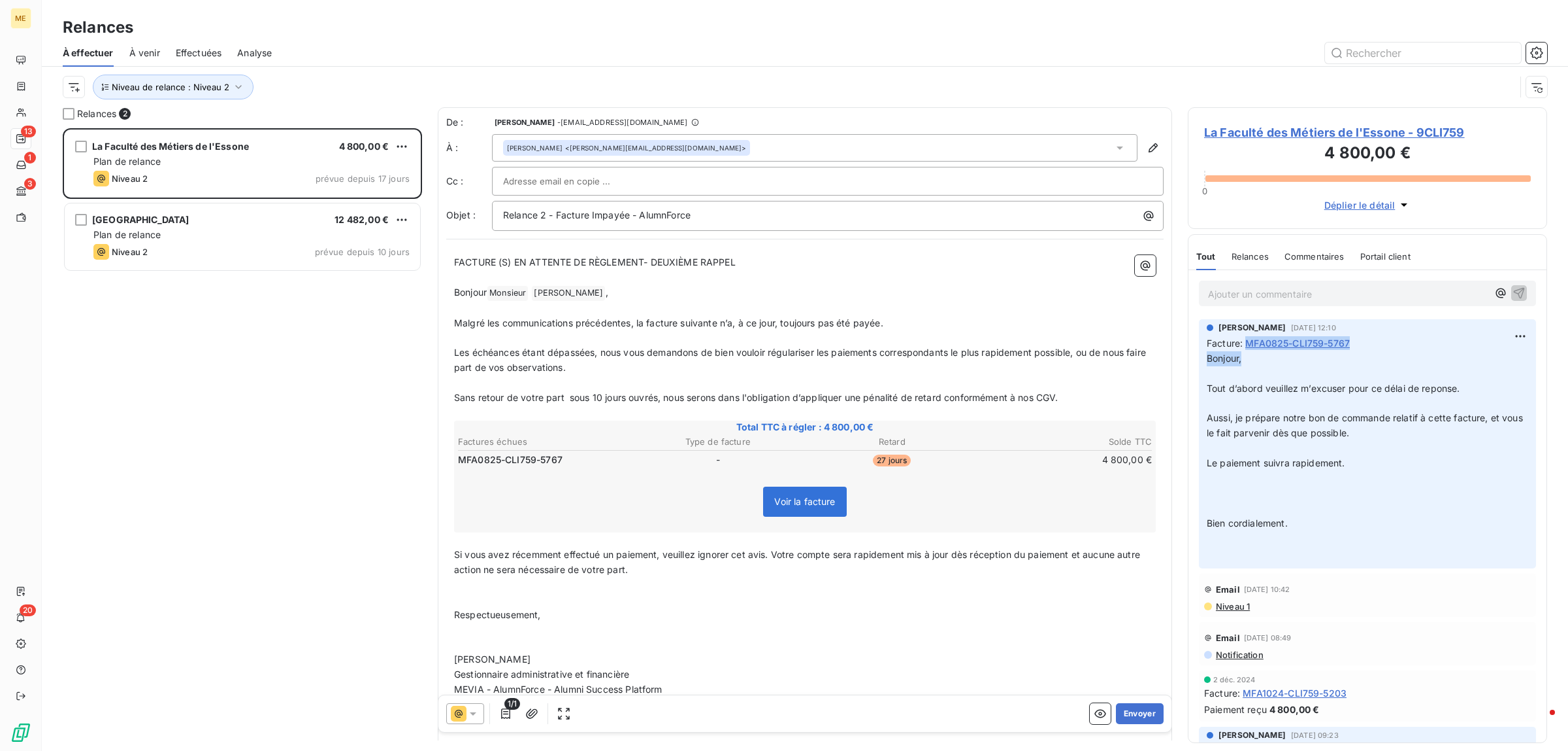
drag, startPoint x: 1367, startPoint y: 351, endPoint x: 1249, endPoint y: 338, distance: 118.7
click at [1249, 338] on span "Facture : MFA0825-CLI759-5767 Bonjour, ﻿ Tout d’abord veuillez m’excuser pour c…" at bounding box center [1367, 448] width 322 height 224
click at [1357, 384] on span "Tout d’abord veuillez m’excuser pour ce délai de reponse." at bounding box center [1334, 388] width 254 height 11
drag, startPoint x: 1366, startPoint y: 345, endPoint x: 1248, endPoint y: 341, distance: 118.1
click at [1248, 341] on div "Facture : MFA0825-CLI759-5767" at bounding box center [1367, 343] width 322 height 14
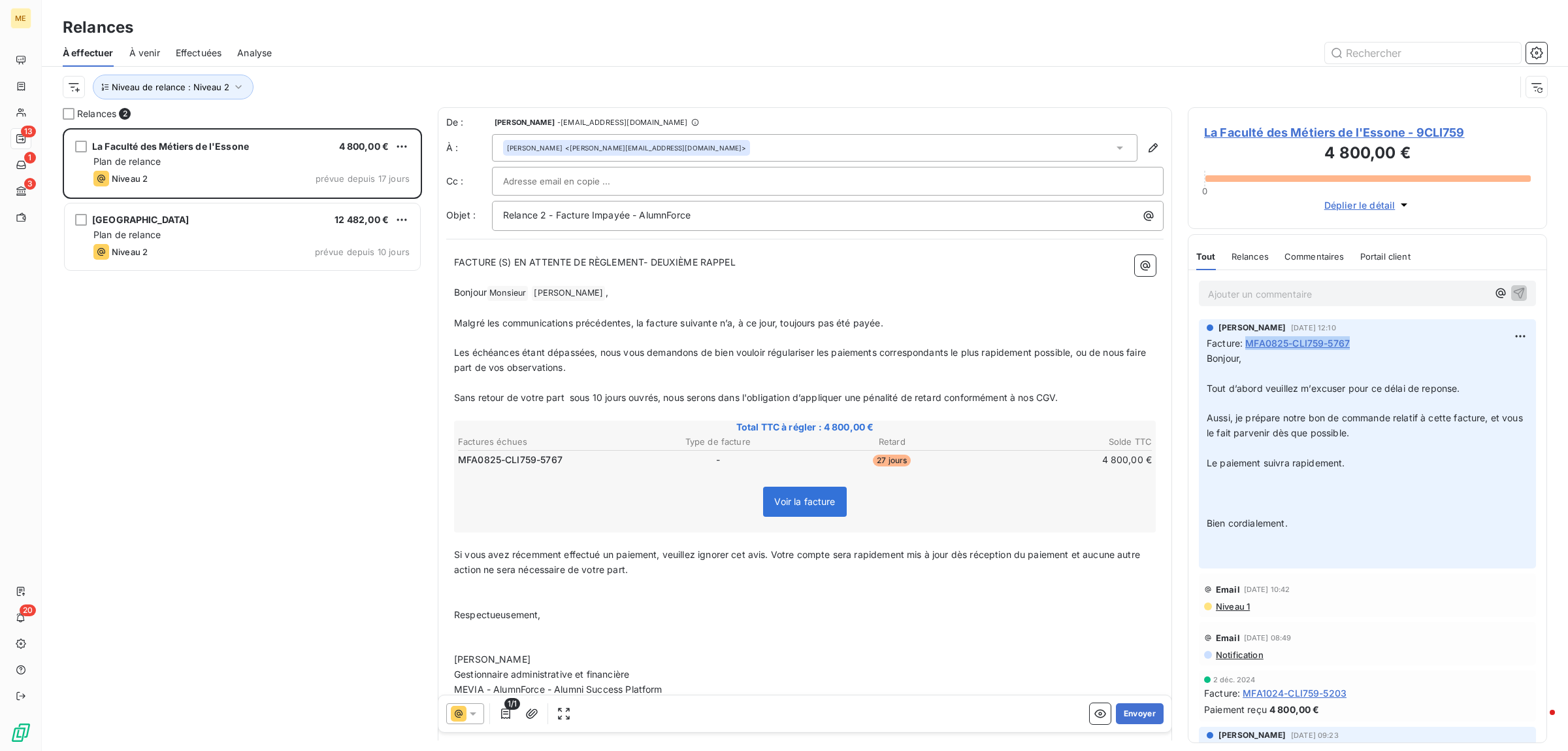
copy span "MFA0825-CLI759-5767"
click at [1383, 288] on p "Ajouter un commentaire ﻿" at bounding box center [1348, 294] width 279 height 17
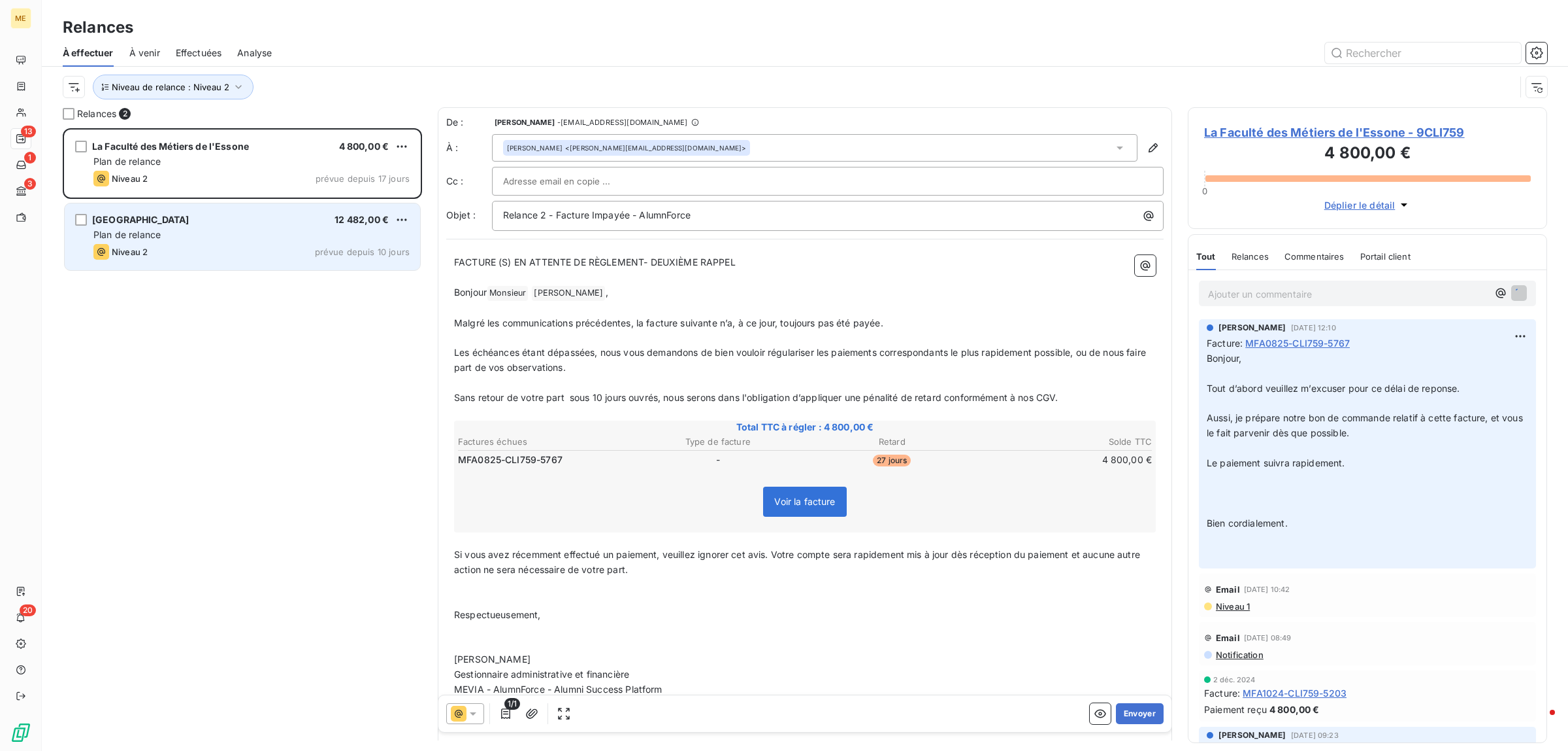
click at [288, 267] on div "[GEOGRAPHIC_DATA] 12 482,00 € Plan de relance Niveau 2 prévue depuis 10 jours" at bounding box center [242, 237] width 356 height 67
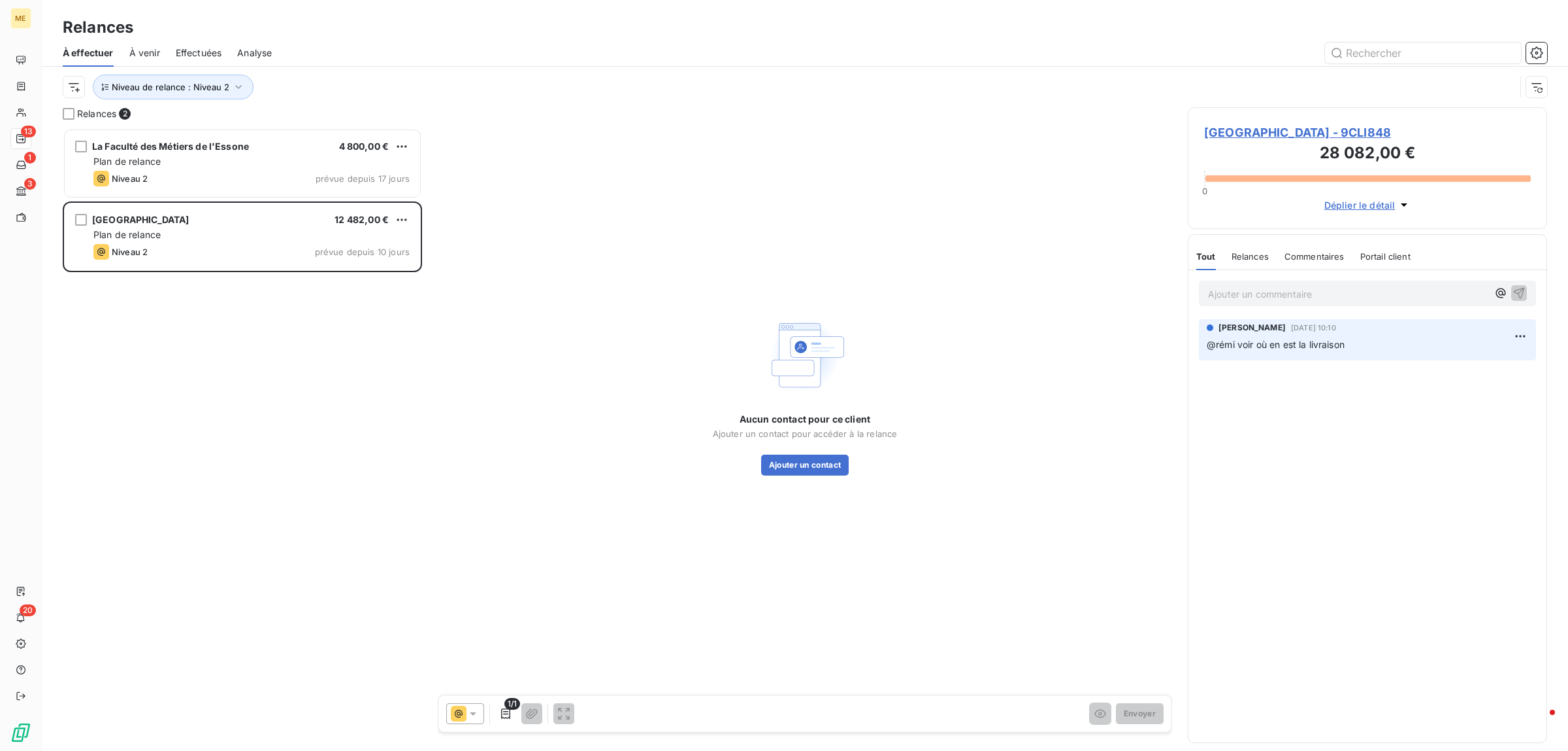
click at [1305, 301] on p "Ajouter un commentaire ﻿" at bounding box center [1348, 294] width 279 height 17
click at [1309, 302] on div "Ajouter un commentaire ﻿" at bounding box center [1367, 293] width 337 height 26
click at [1301, 295] on p "Ajouter un commentaire ﻿" at bounding box center [1348, 294] width 279 height 17
click at [183, 82] on span "Niveau de relance : Niveau 2" at bounding box center [171, 87] width 118 height 11
click at [407, 122] on div "Niveau 2" at bounding box center [366, 121] width 189 height 27
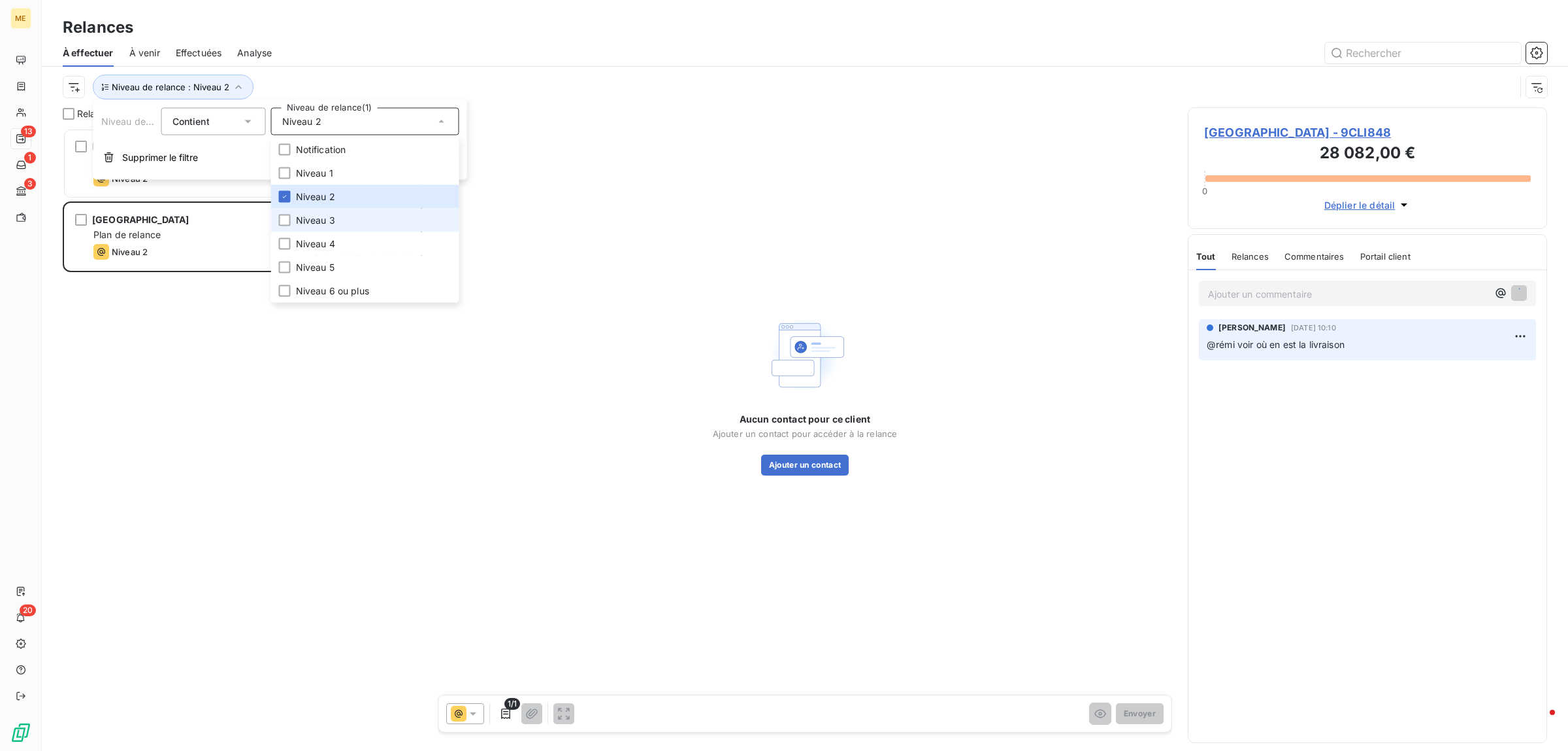
click at [363, 210] on li "Niveau 3" at bounding box center [366, 220] width 189 height 24
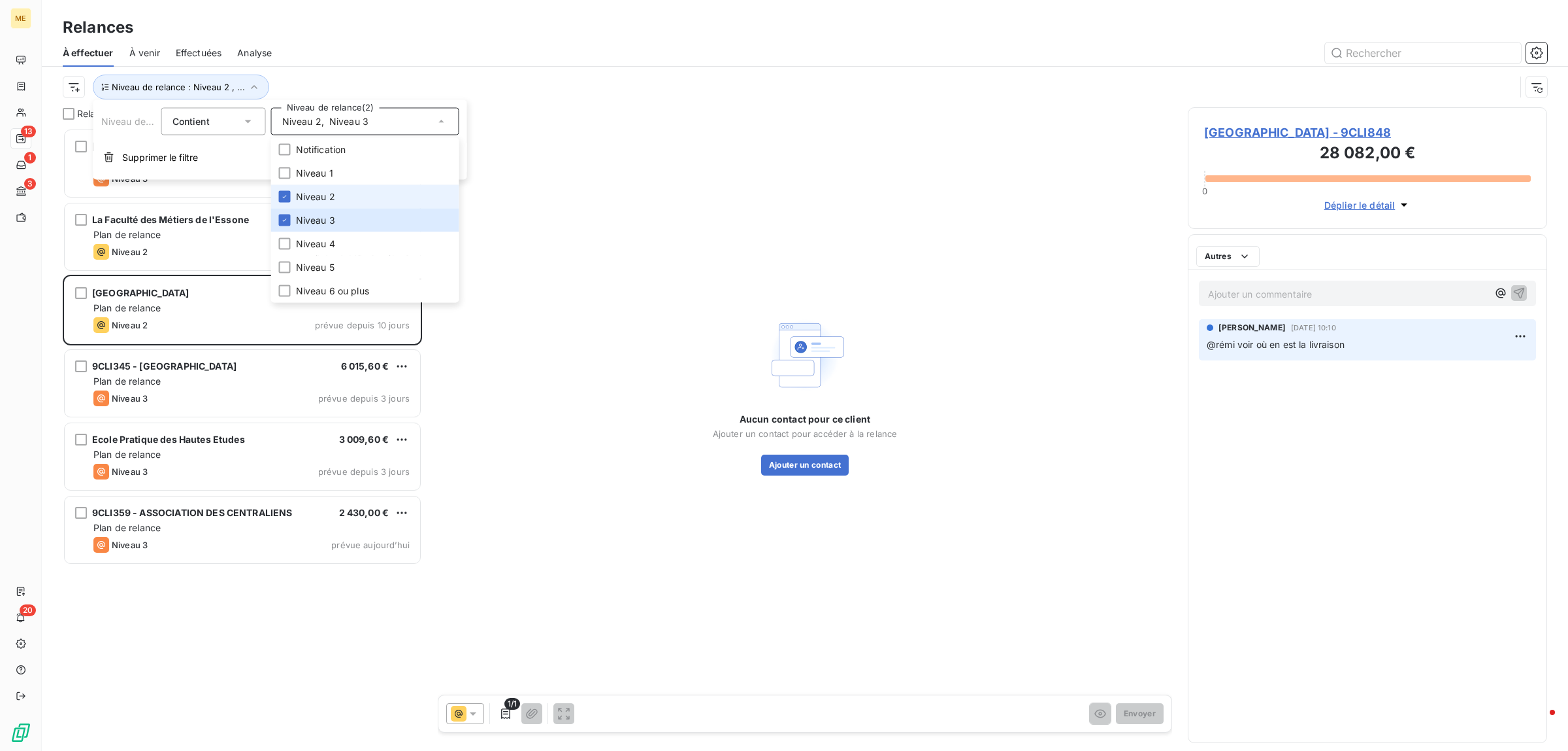
scroll to position [610, 347]
click at [358, 191] on li "Niveau 2" at bounding box center [366, 197] width 189 height 24
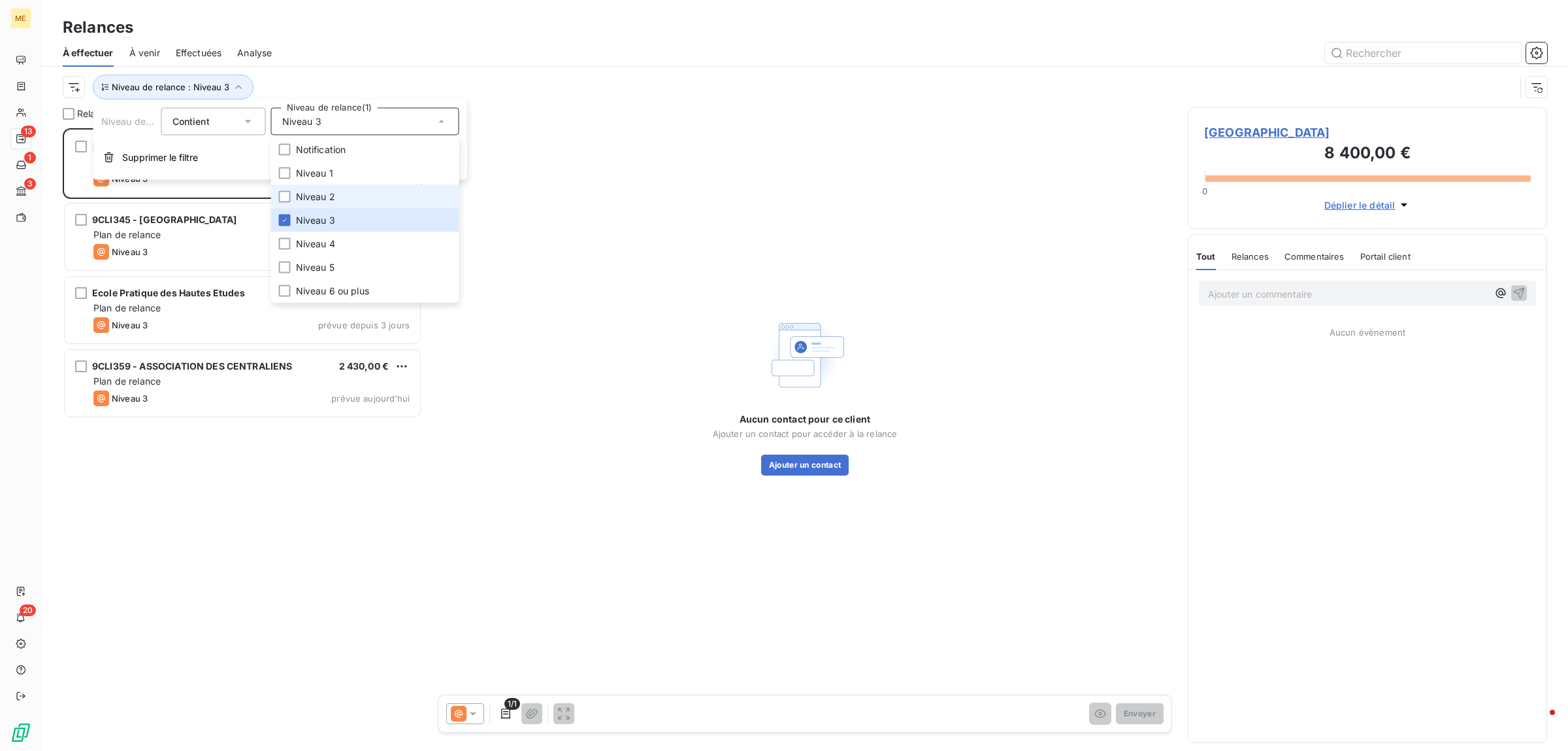
scroll to position [610, 347]
click at [497, 82] on div "Niveau de relance : Niveau 3" at bounding box center [788, 87] width 1453 height 25
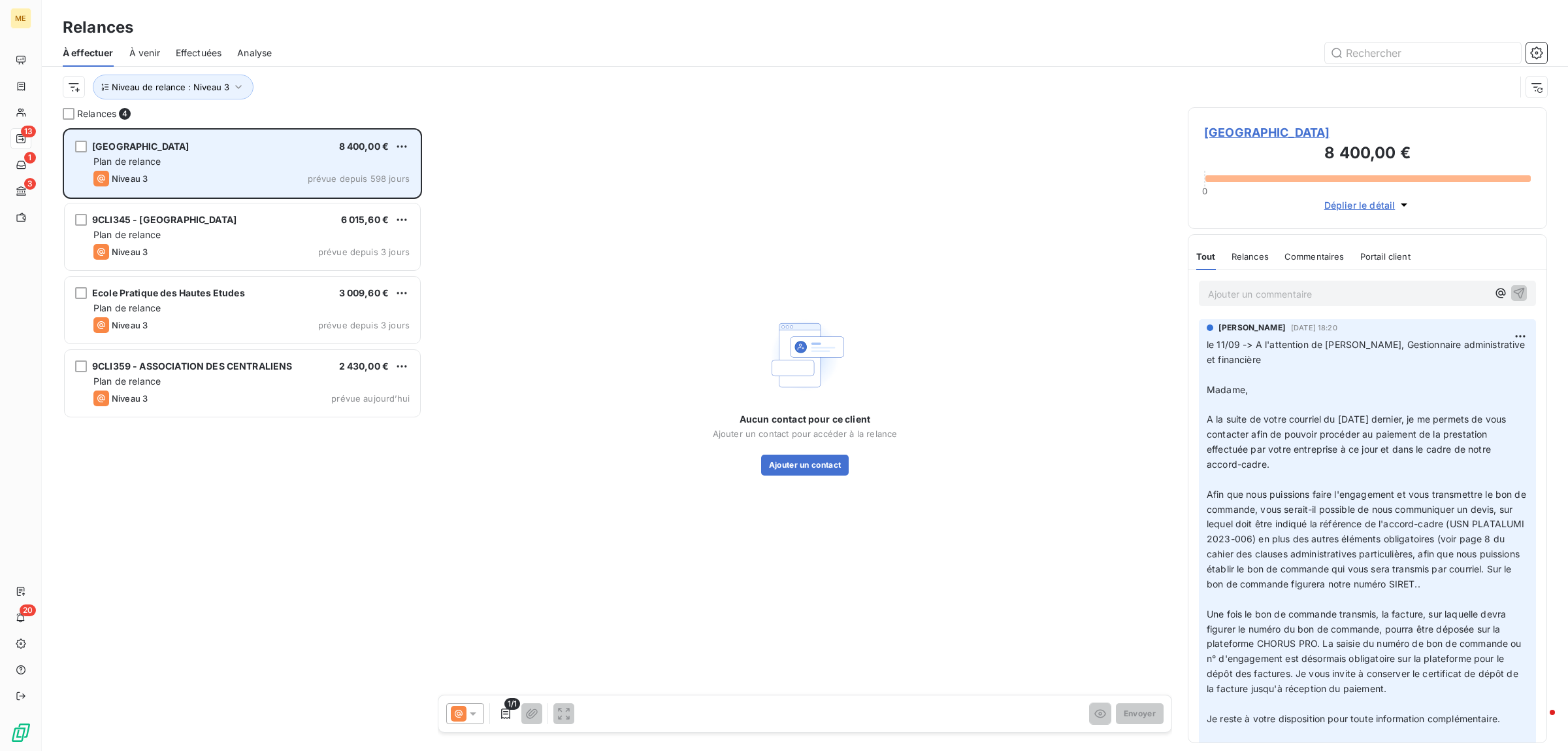
click at [282, 179] on div "Niveau 3 prévue depuis 598 jours" at bounding box center [251, 179] width 316 height 16
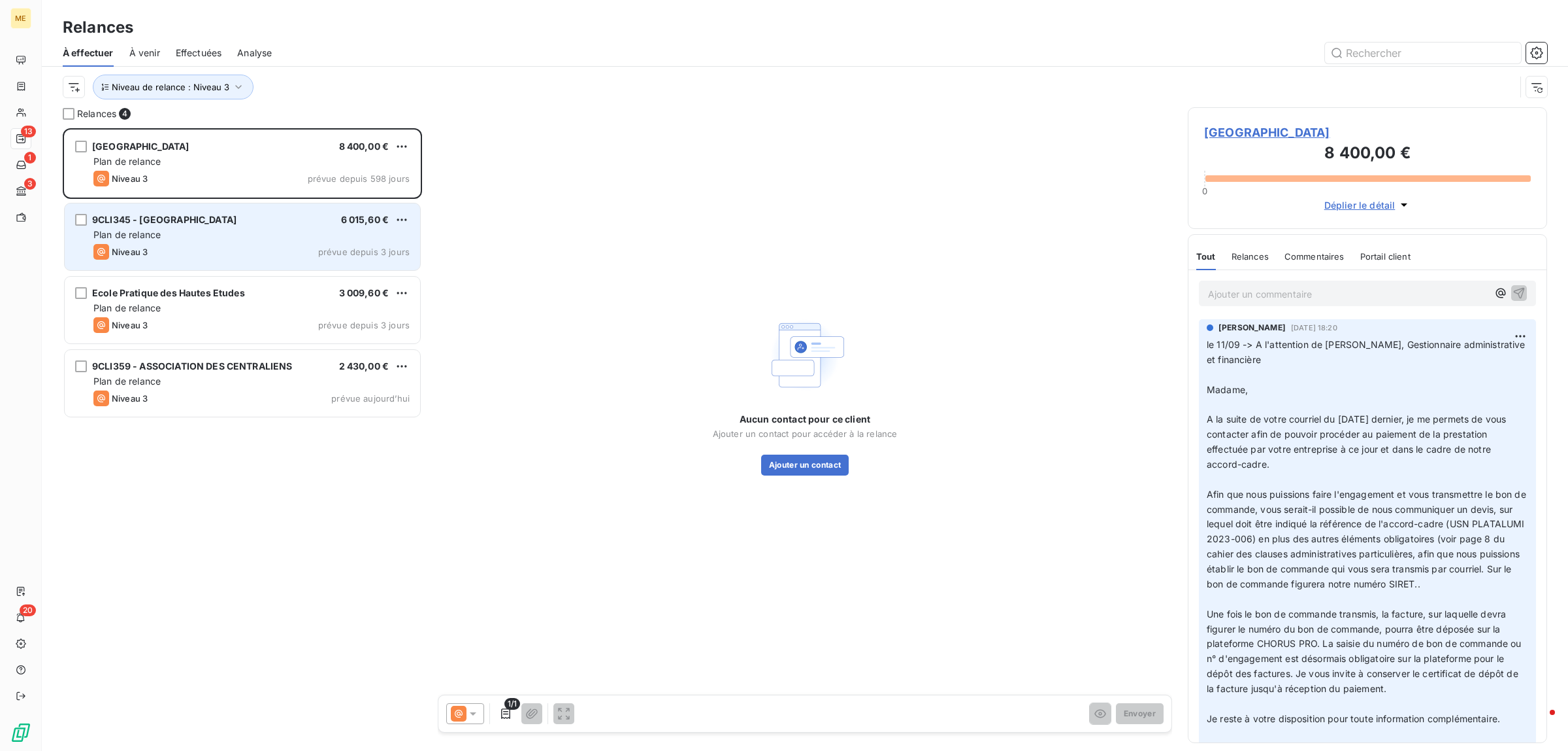
drag, startPoint x: 285, startPoint y: 236, endPoint x: 279, endPoint y: 257, distance: 21.8
click at [285, 240] on div "Plan de relance" at bounding box center [251, 234] width 316 height 13
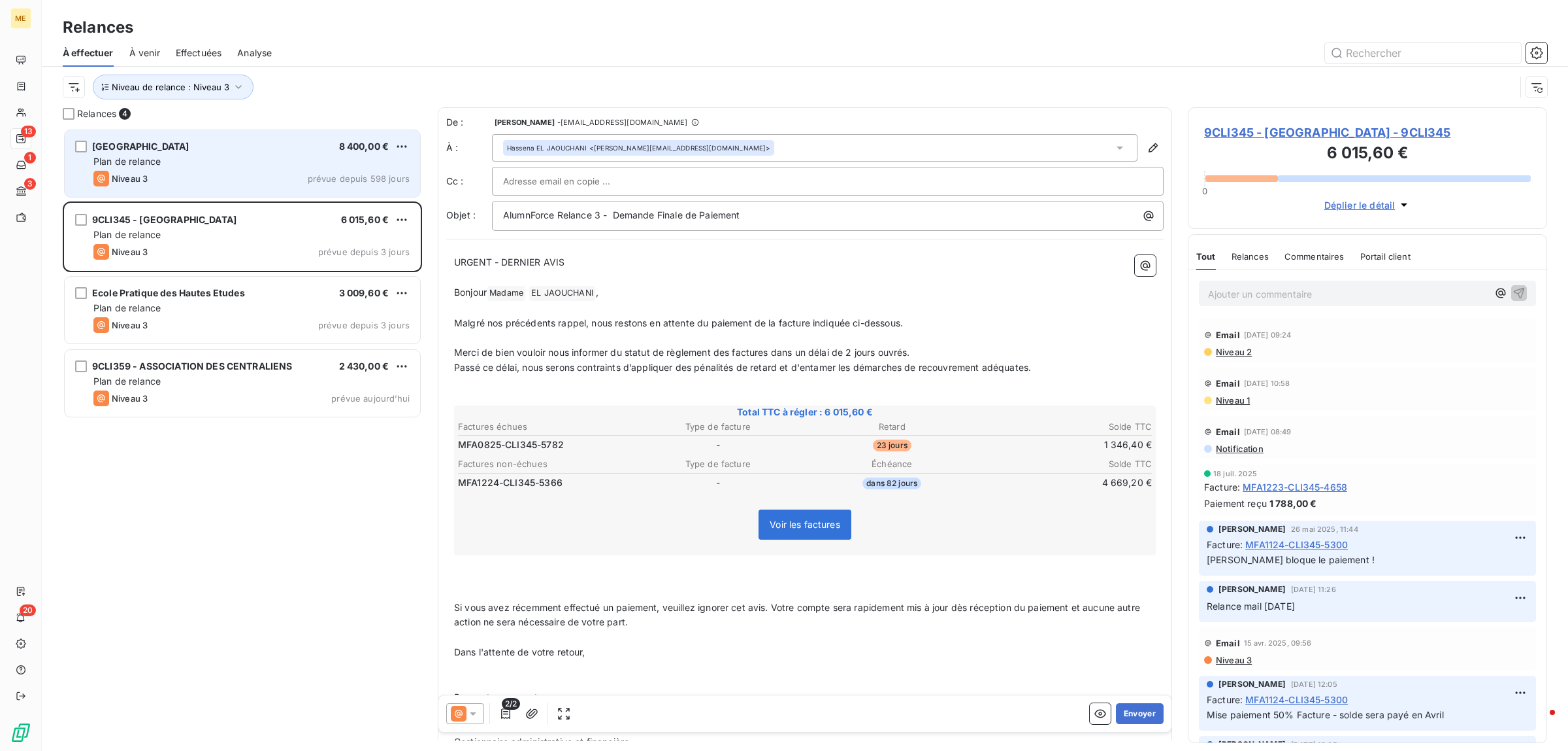
click at [268, 182] on div "Niveau 3 prévue depuis 598 jours" at bounding box center [251, 179] width 316 height 16
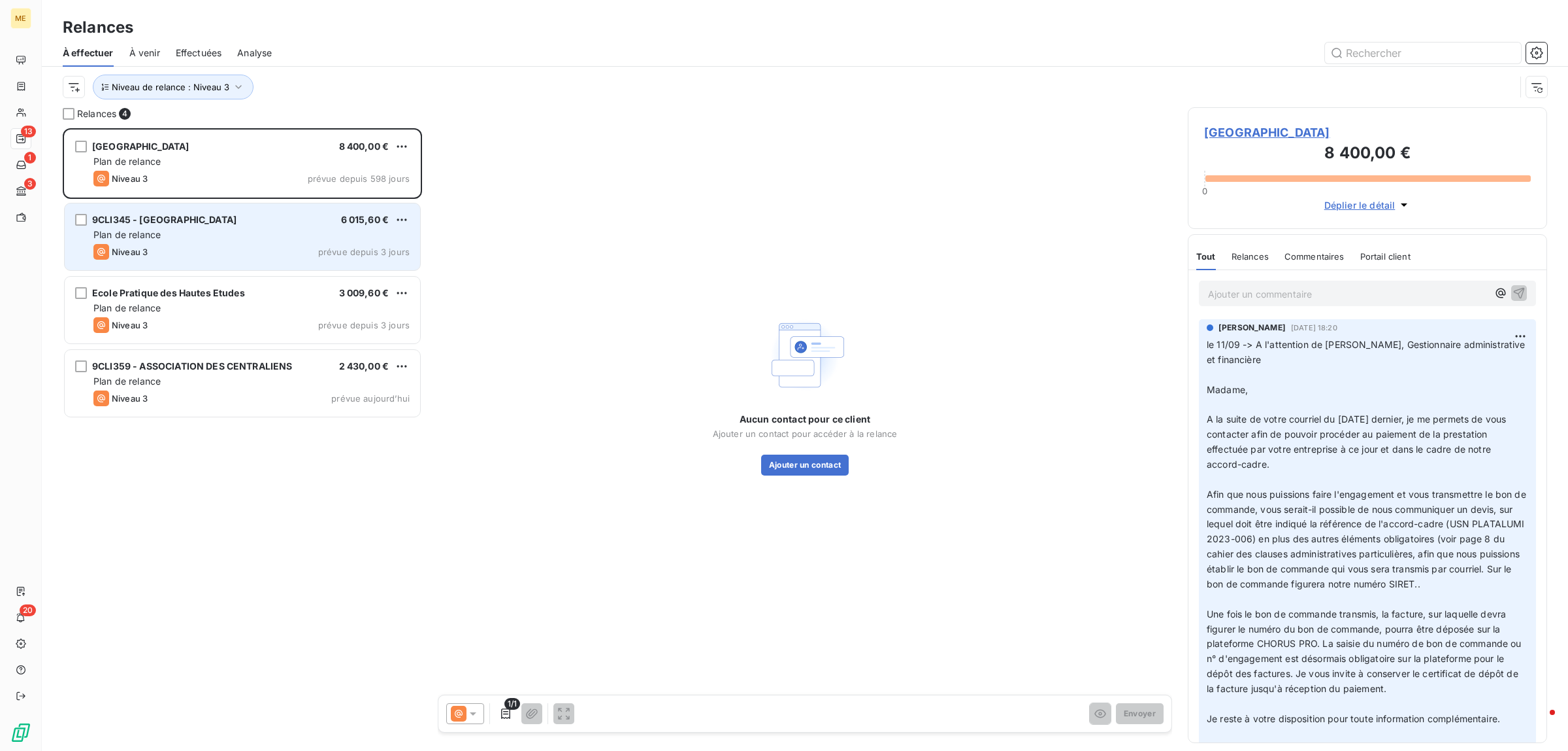
click at [340, 253] on span "prévue depuis 3 jours" at bounding box center [364, 252] width 92 height 11
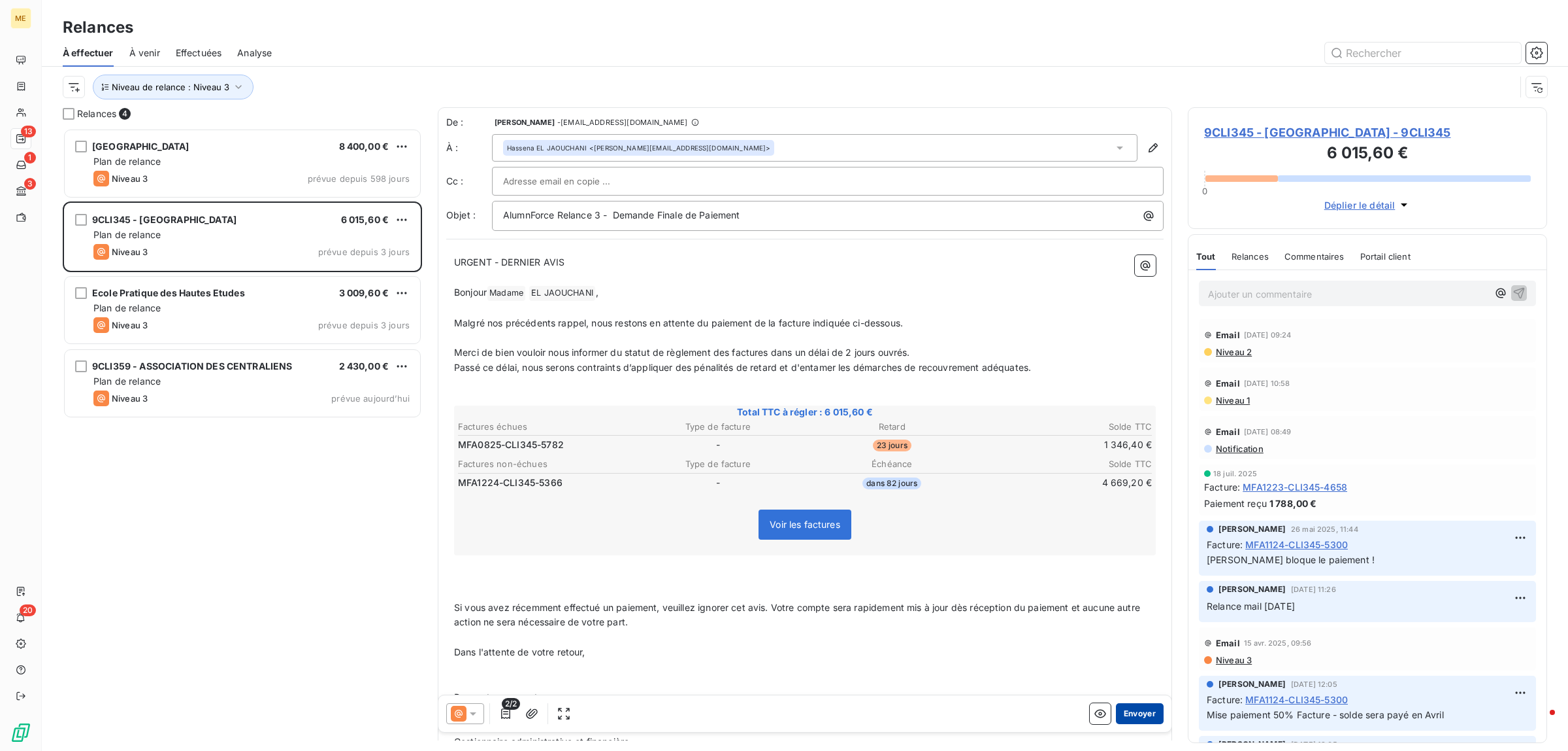
click at [1135, 705] on button "Envoyer" at bounding box center [1140, 713] width 48 height 21
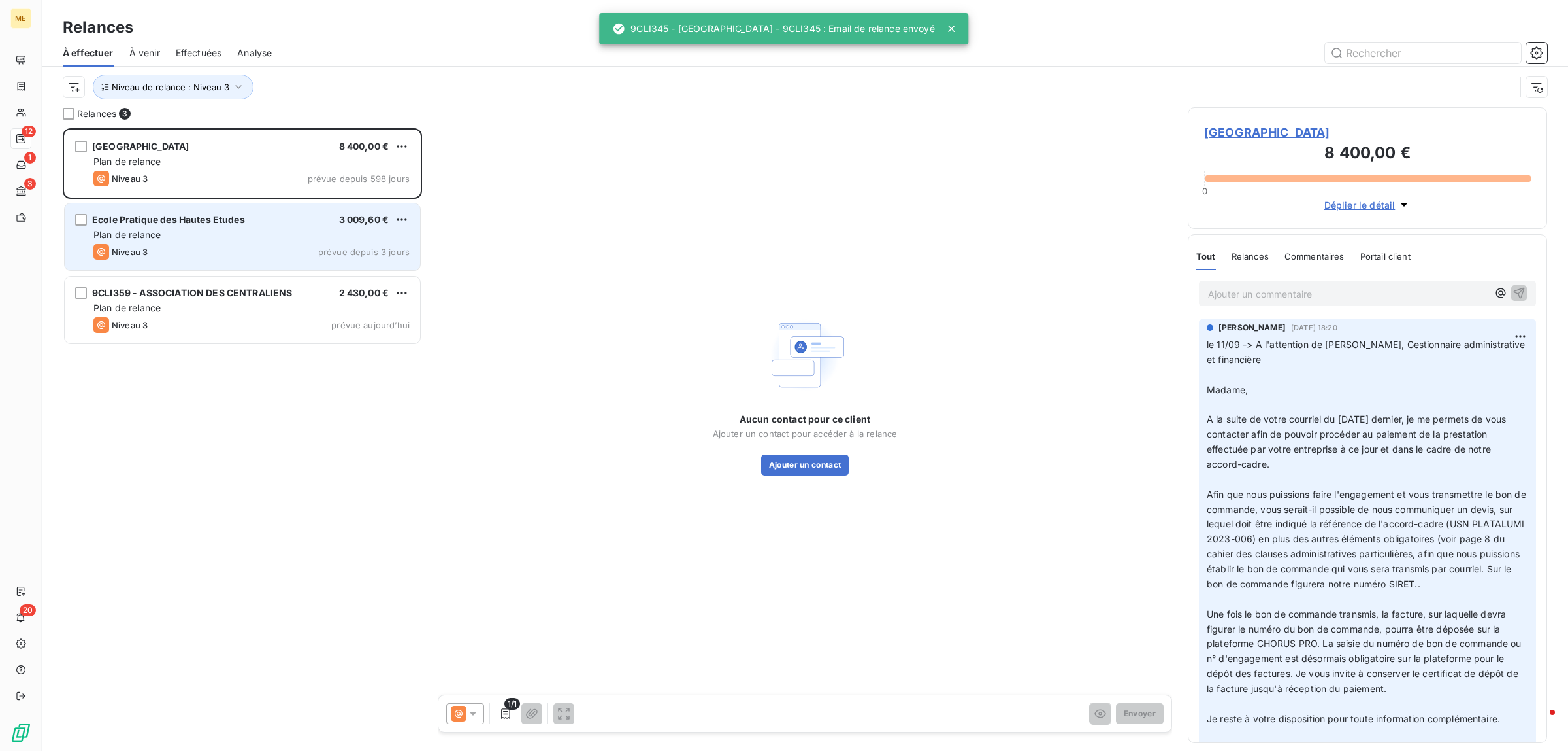
click at [175, 237] on div "Plan de relance" at bounding box center [251, 234] width 316 height 13
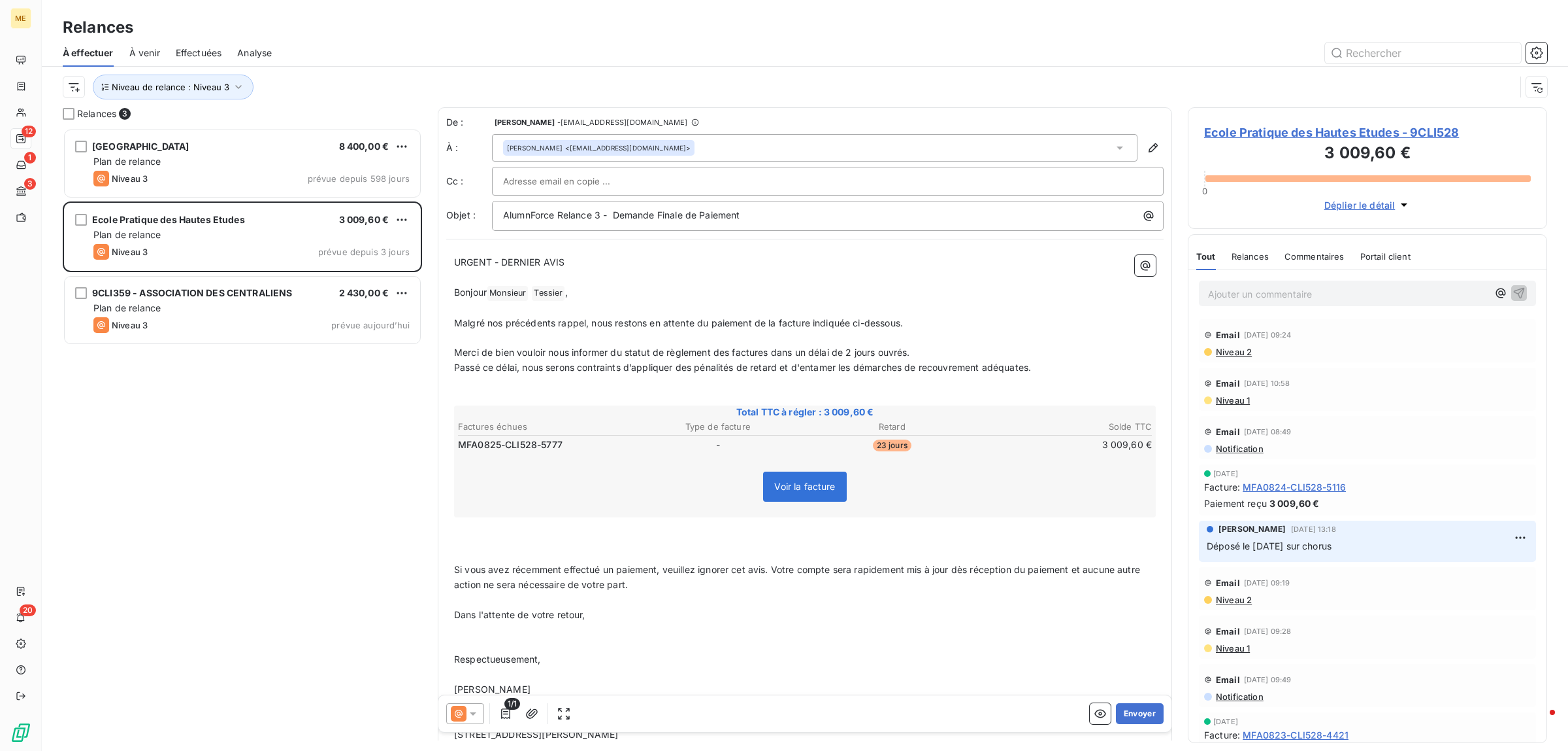
click at [688, 302] on p "﻿" at bounding box center [805, 308] width 702 height 15
click at [679, 188] on div at bounding box center [827, 181] width 649 height 19
paste input "[EMAIL_ADDRESS][DOMAIN_NAME]"
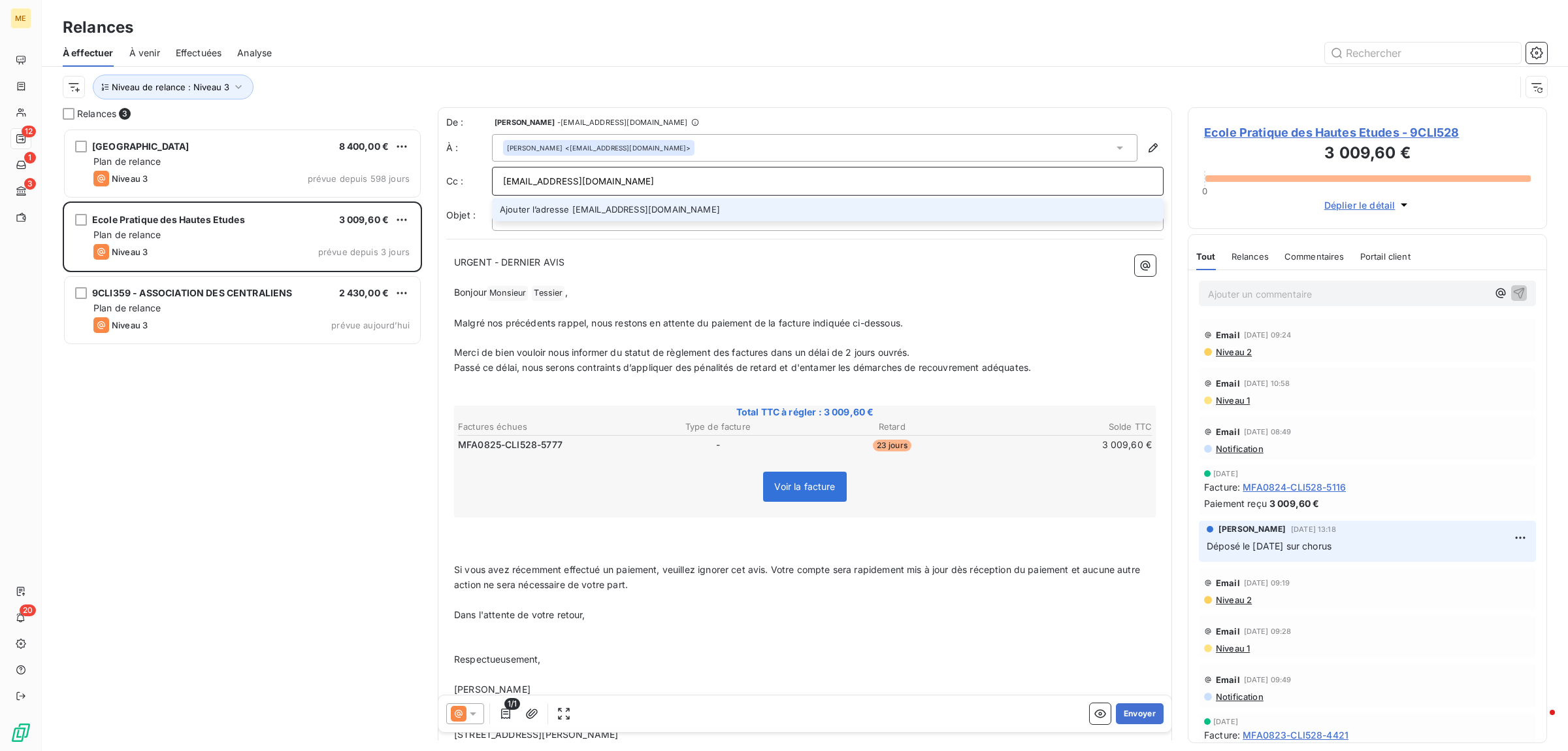
type input "[EMAIL_ADDRESS][DOMAIN_NAME]"
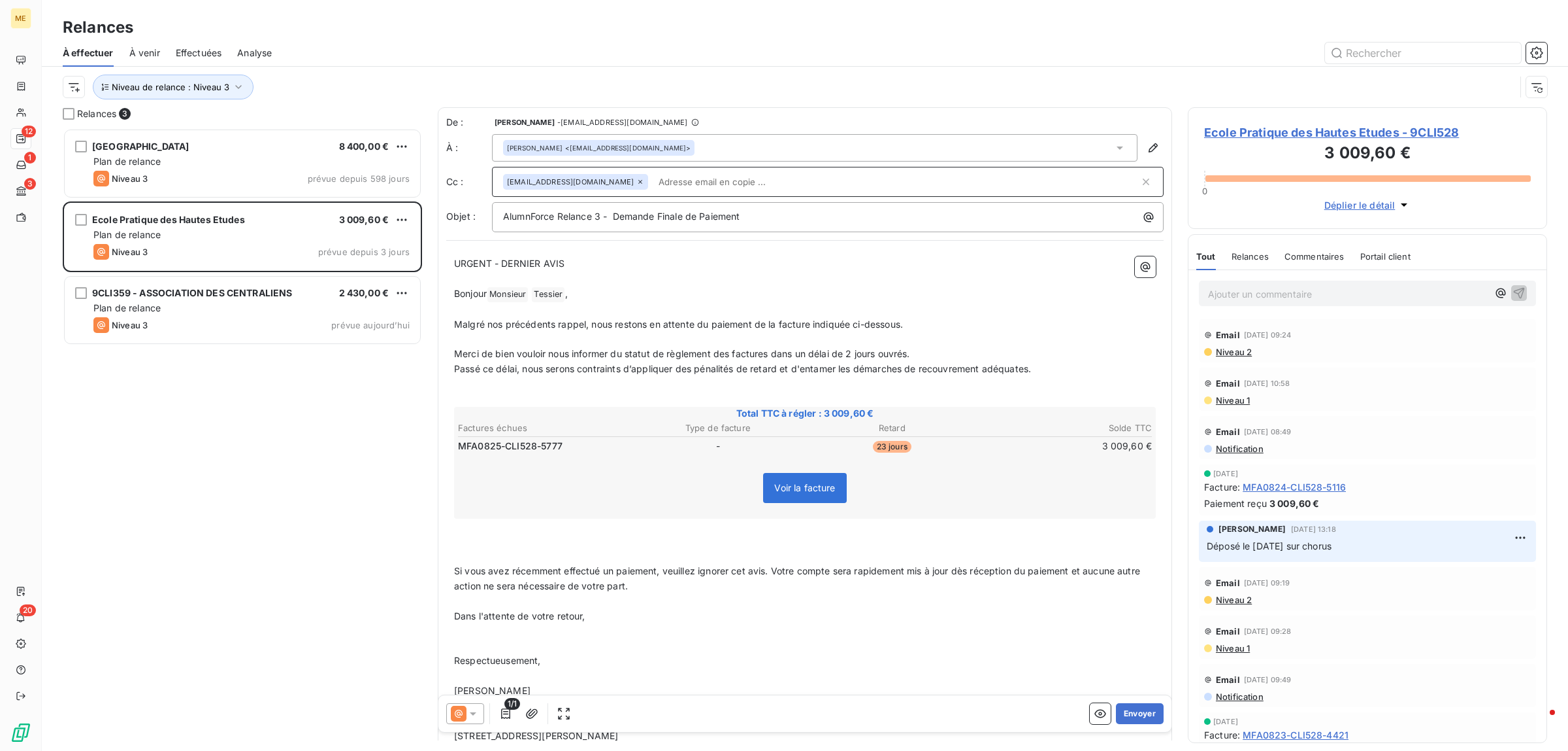
click at [590, 298] on p "Bonjour Monsieur ﻿ [PERSON_NAME] ﻿ ," at bounding box center [805, 294] width 702 height 16
drag, startPoint x: 590, startPoint y: 298, endPoint x: 492, endPoint y: 294, distance: 98.1
click at [492, 294] on p "Bonjour Monsieur ﻿ [PERSON_NAME] ﻿ ," at bounding box center [805, 294] width 702 height 16
click at [912, 323] on p "Malgré nos précédents rappel, nous restons en attente du paiement de la facture…" at bounding box center [805, 323] width 702 height 15
click at [1331, 136] on span "Ecole Pratique des Hautes Etudes - 9CLI528" at bounding box center [1367, 132] width 327 height 18
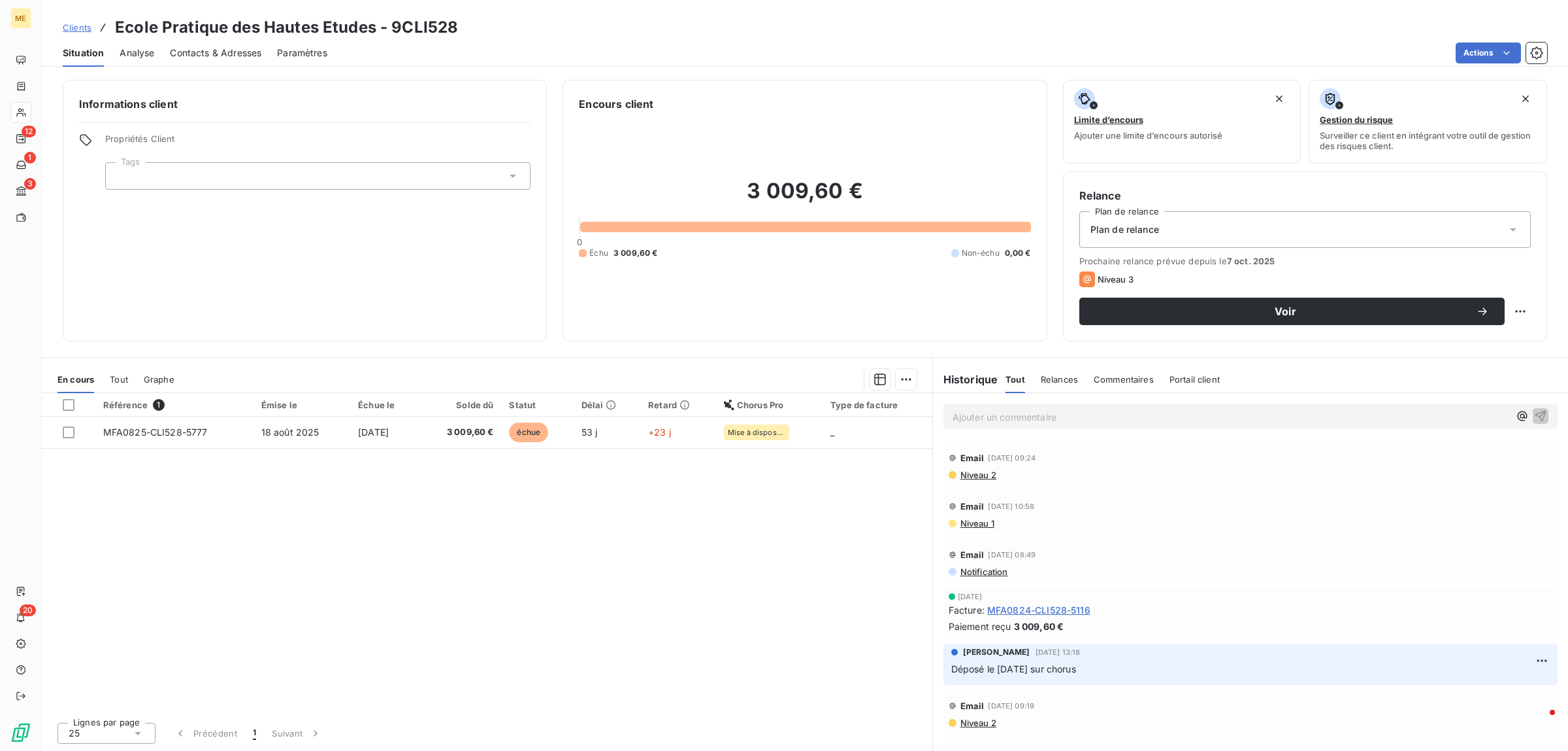
click at [180, 180] on div at bounding box center [317, 175] width 425 height 27
click at [144, 532] on div "Référence 1 Émise le Échue le Solde dû Statut Délai Retard Chorus Pro Type de f…" at bounding box center [486, 552] width 891 height 318
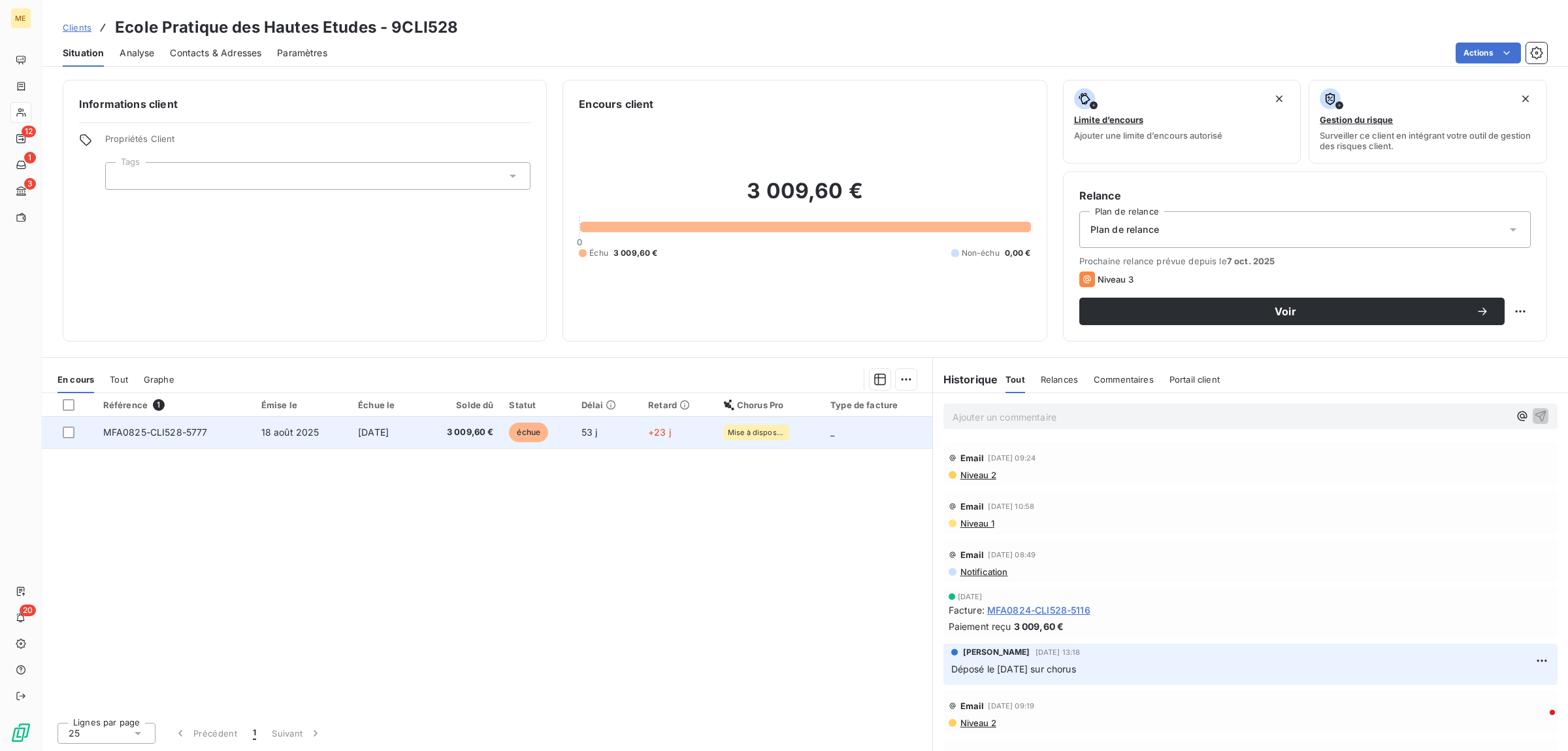
click at [163, 424] on td "MFA0825-CLI528-5777" at bounding box center [174, 433] width 159 height 32
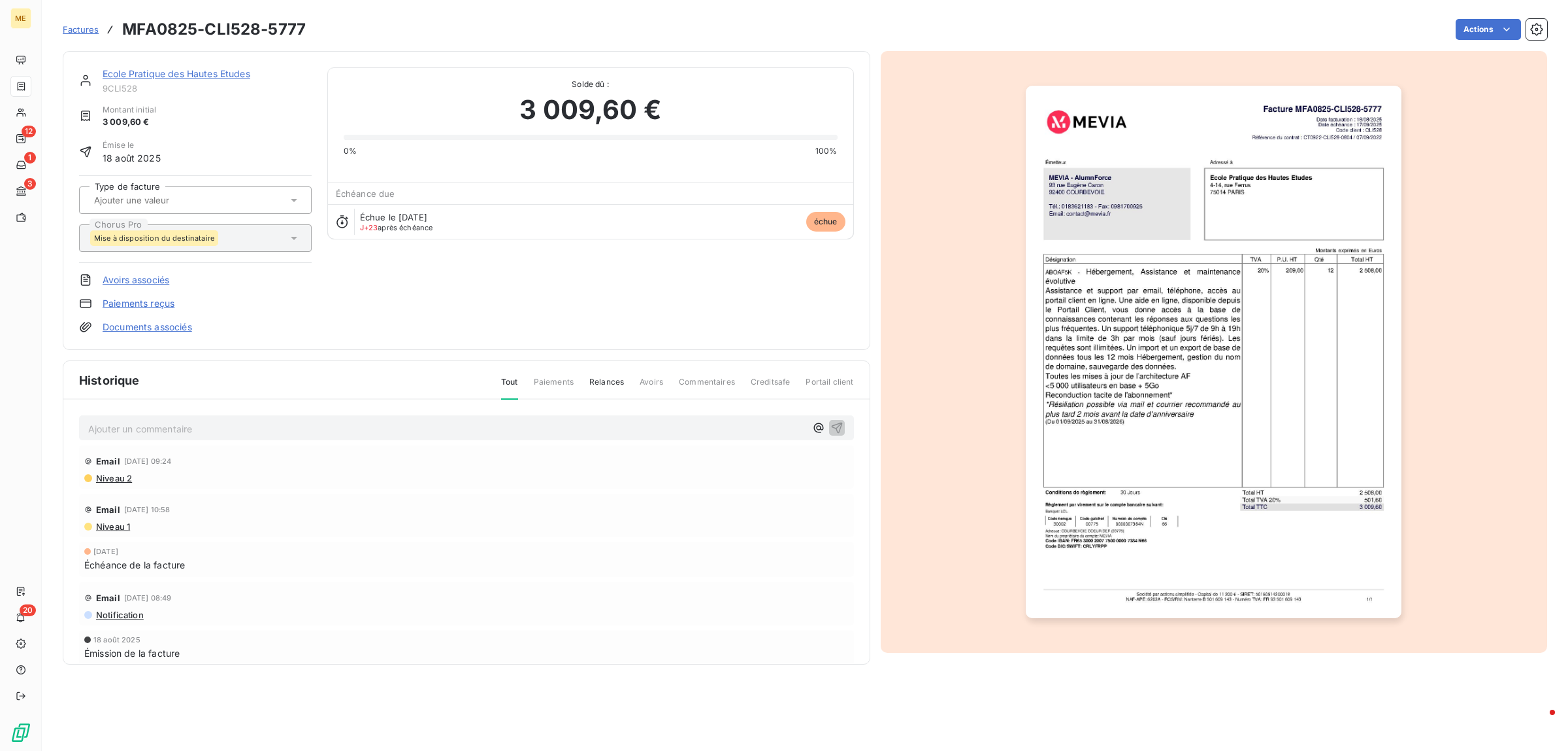
click at [183, 439] on div "Ajouter un commentaire ﻿" at bounding box center [467, 428] width 775 height 26
click at [183, 429] on p "Ajouter un commentaire ﻿" at bounding box center [447, 428] width 717 height 17
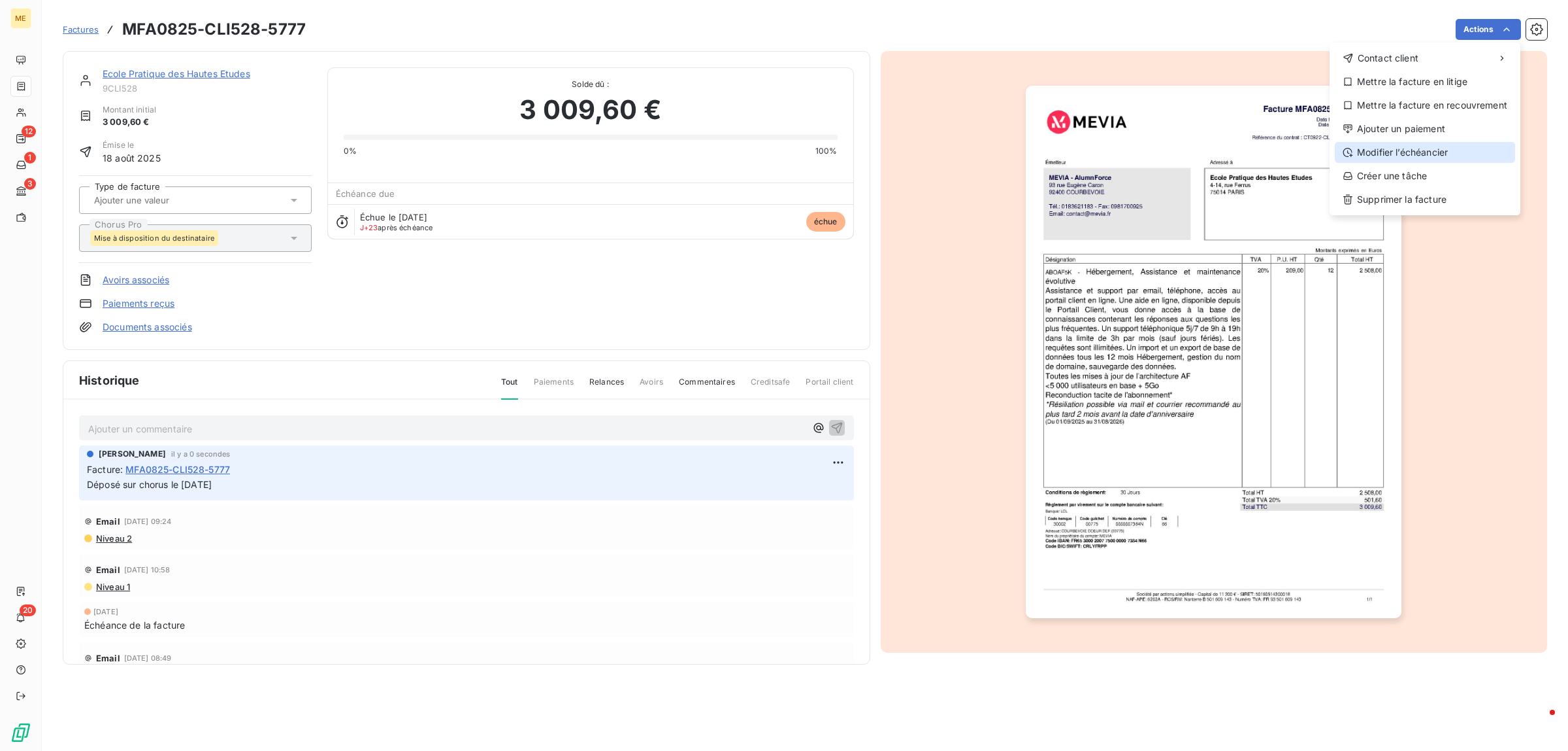
click at [1395, 148] on div "Modifier l’échéancier" at bounding box center [1424, 152] width 181 height 21
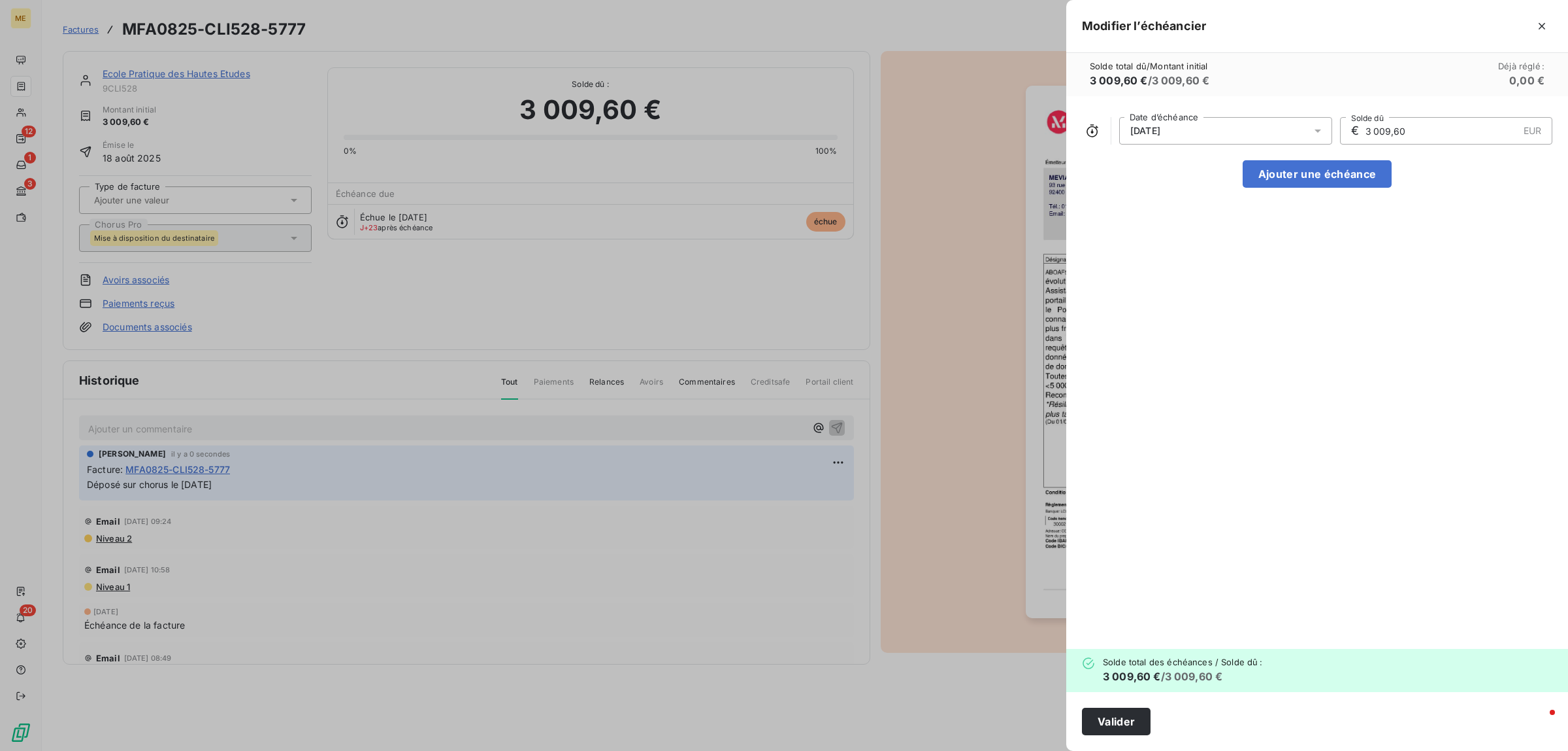
click at [1246, 129] on div "[DATE]" at bounding box center [1226, 130] width 213 height 27
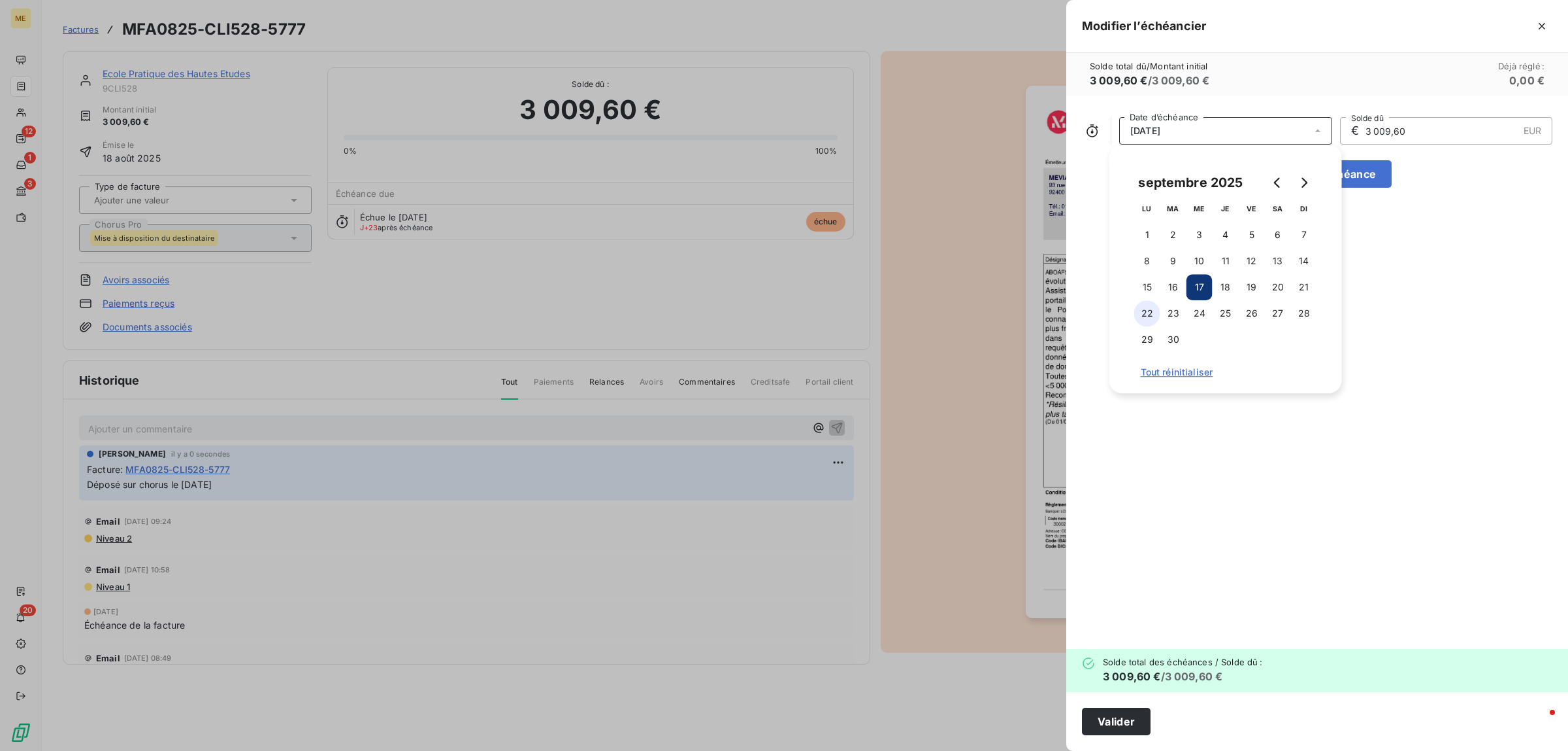
click at [1149, 311] on button "22" at bounding box center [1148, 313] width 26 height 26
click at [1416, 218] on div "[DATE] Date d’échéance € 3 009,60 EUR Solde dû Ajouter une échéance" at bounding box center [1318, 372] width 502 height 553
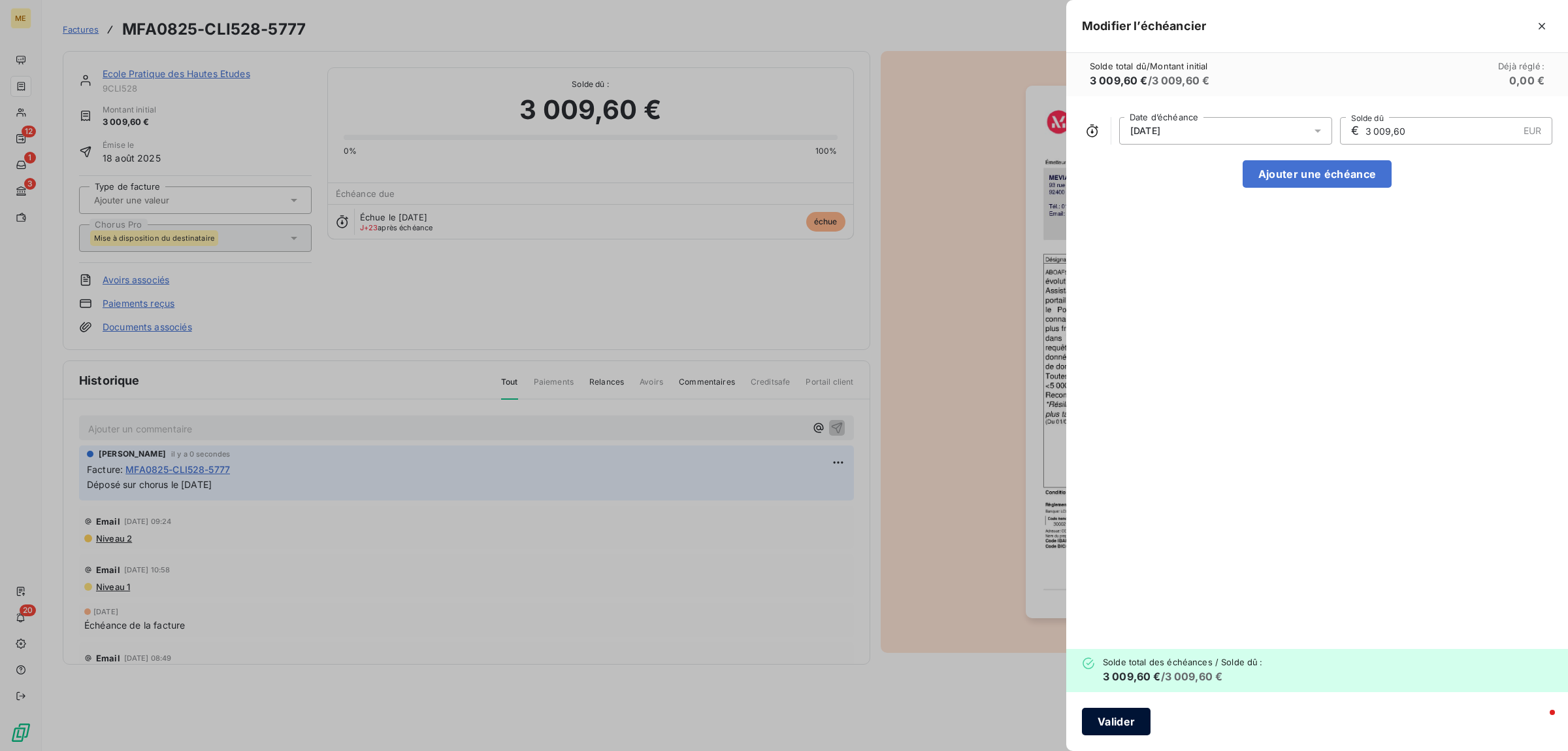
click at [1112, 723] on button "Valider" at bounding box center [1116, 721] width 69 height 27
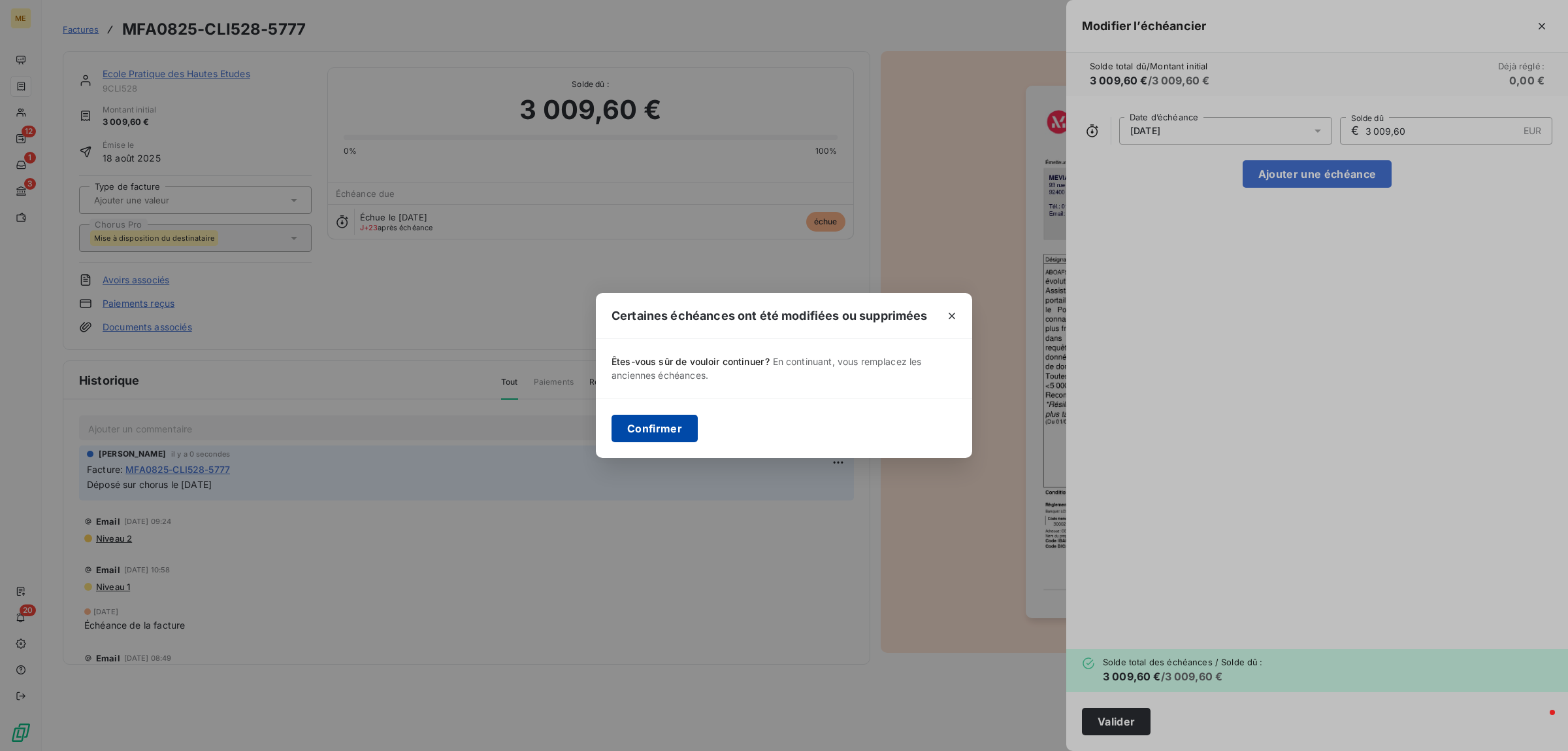
drag, startPoint x: 1112, startPoint y: 723, endPoint x: 651, endPoint y: 424, distance: 549.5
click at [651, 424] on button "Confirmer" at bounding box center [655, 428] width 86 height 27
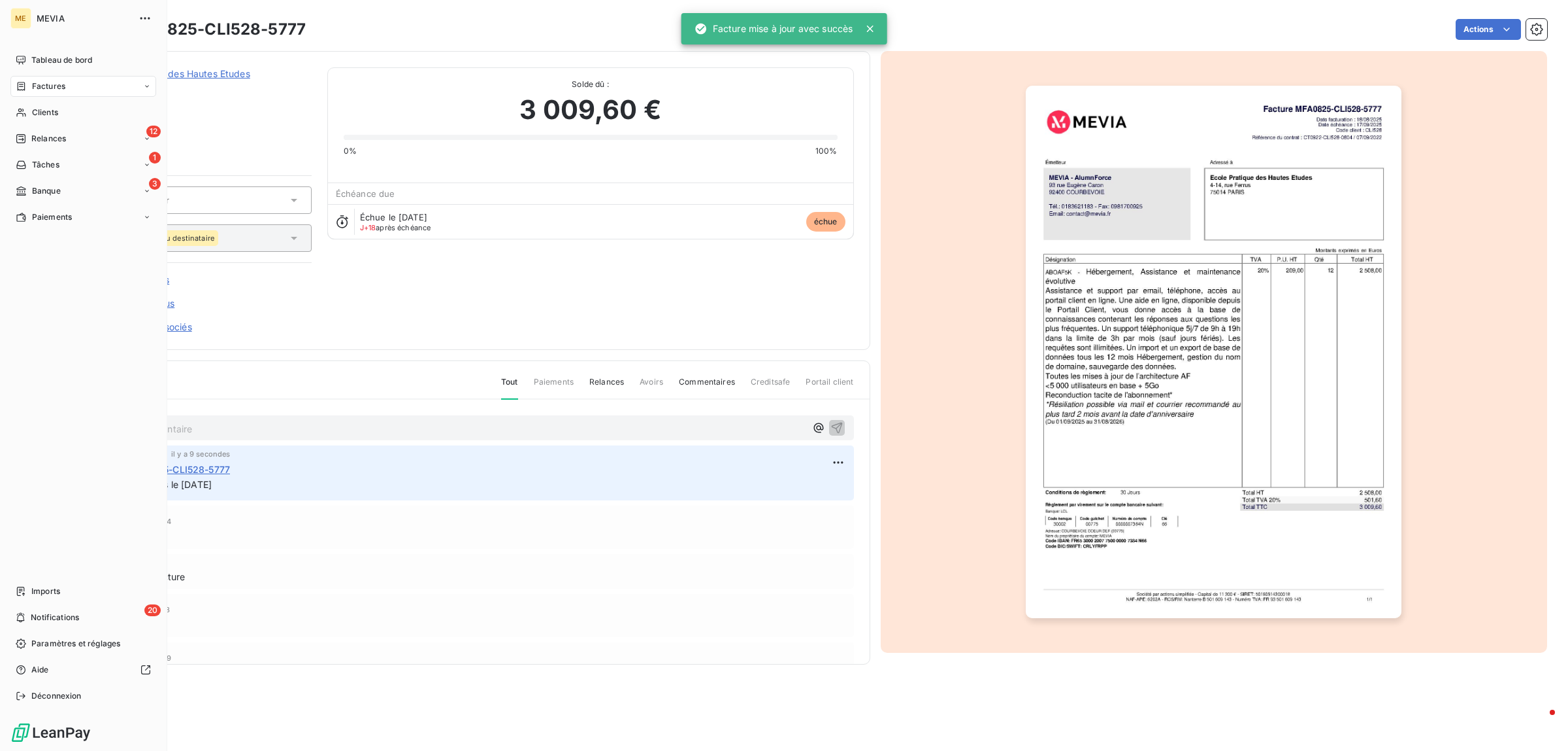
drag, startPoint x: 53, startPoint y: 82, endPoint x: 69, endPoint y: 46, distance: 39.4
click at [55, 78] on div "Factures" at bounding box center [83, 86] width 145 height 21
click at [50, 63] on span "Tableau de bord" at bounding box center [62, 60] width 61 height 11
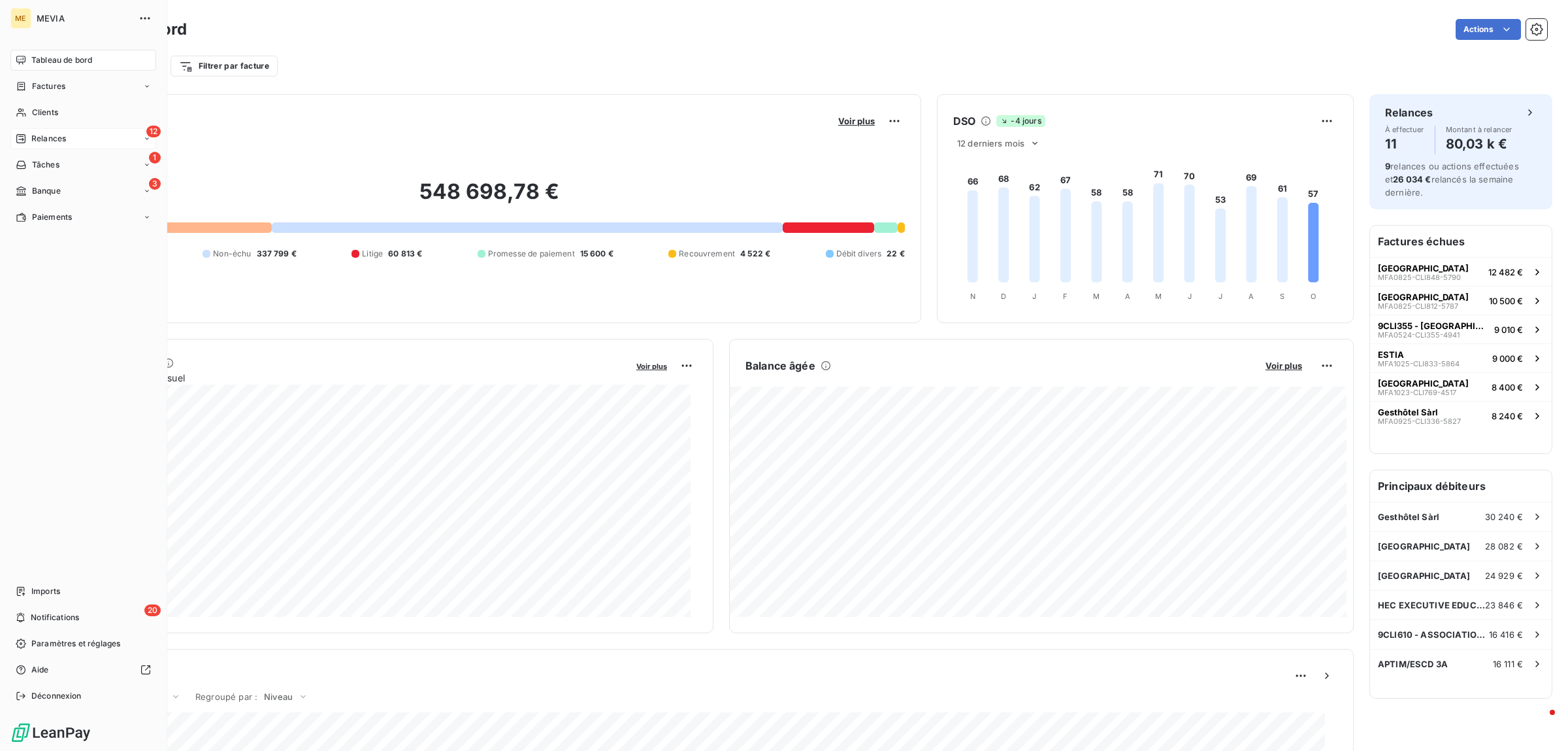
click at [51, 129] on div "12 Relances" at bounding box center [83, 138] width 145 height 21
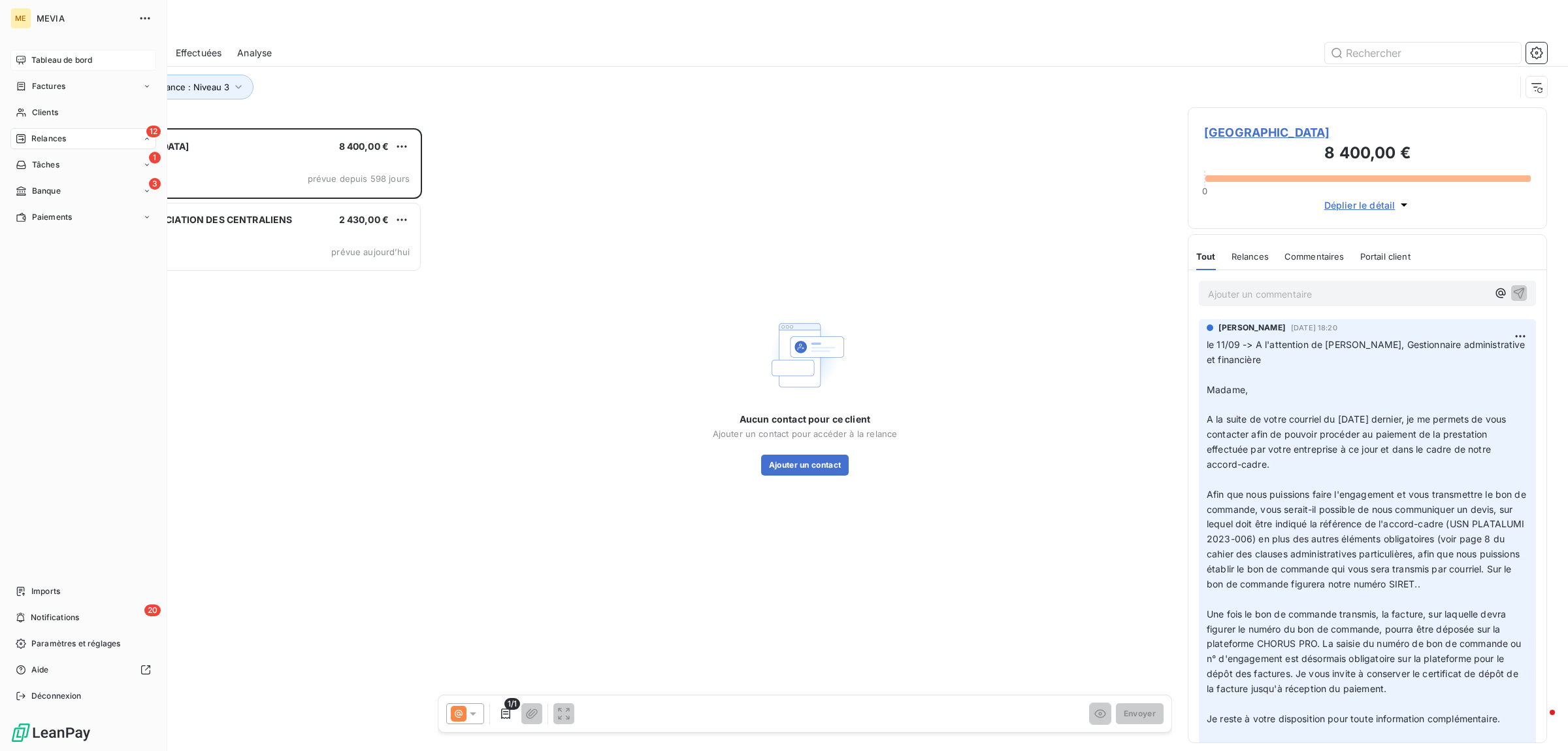
scroll to position [610, 347]
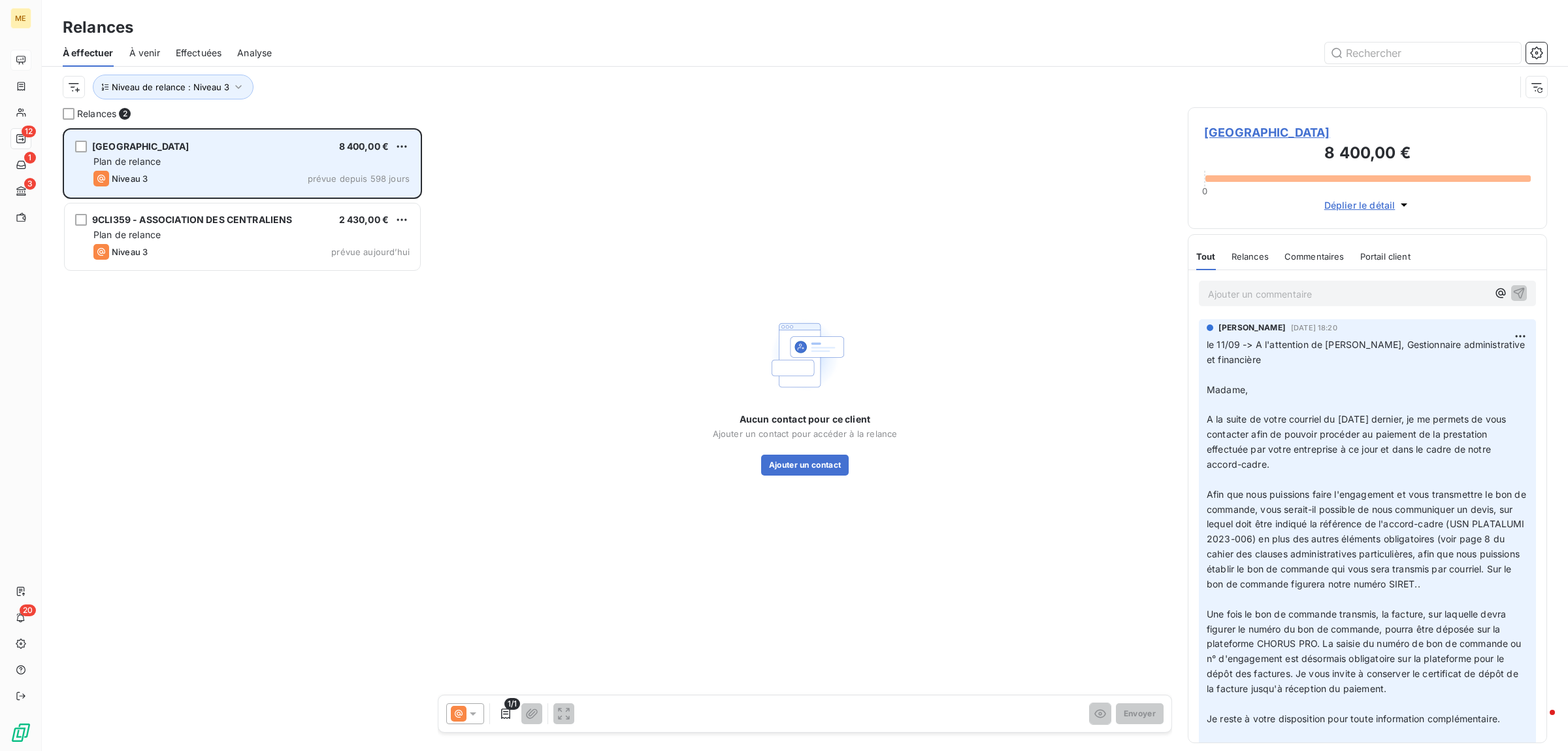
click at [285, 152] on div "[GEOGRAPHIC_DATA] 8 400,00 € Plan de relance Niveau 3 prévue depuis 598 jours" at bounding box center [242, 164] width 356 height 67
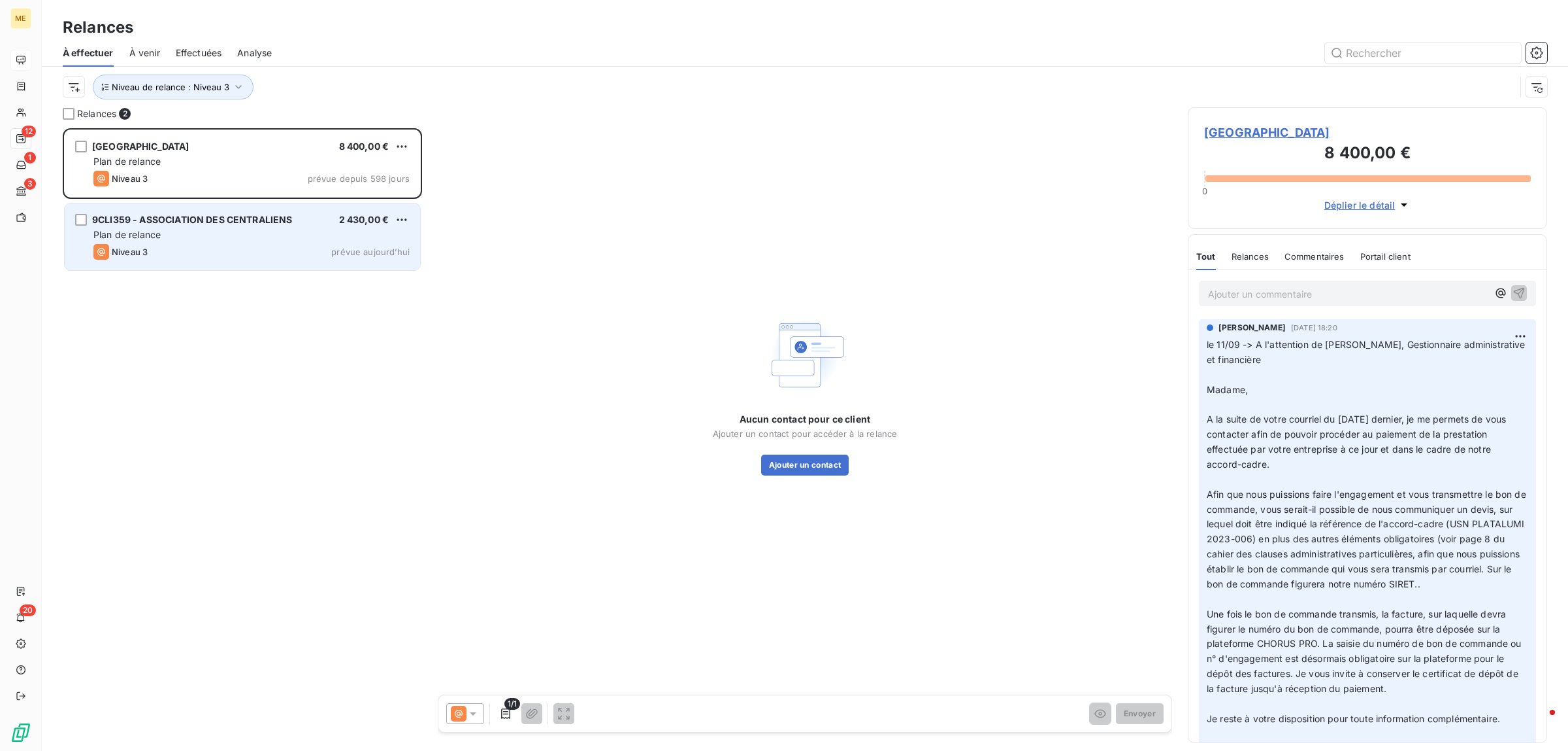
click at [307, 219] on div "9CLI359 - ASSOCIATION DES CENTRALIENS 2 430,00 €" at bounding box center [251, 219] width 316 height 11
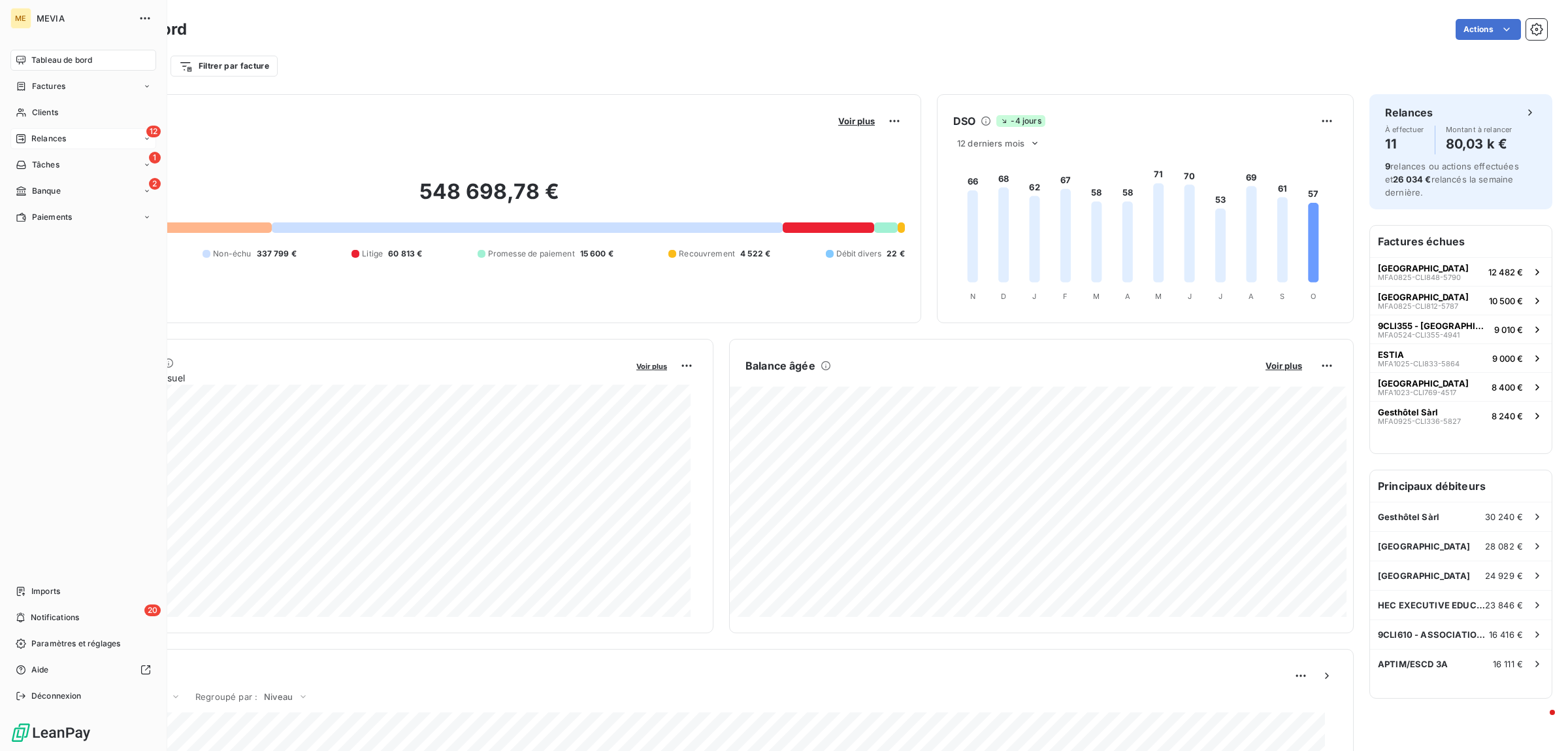
click at [47, 138] on span "Relances" at bounding box center [48, 138] width 34 height 11
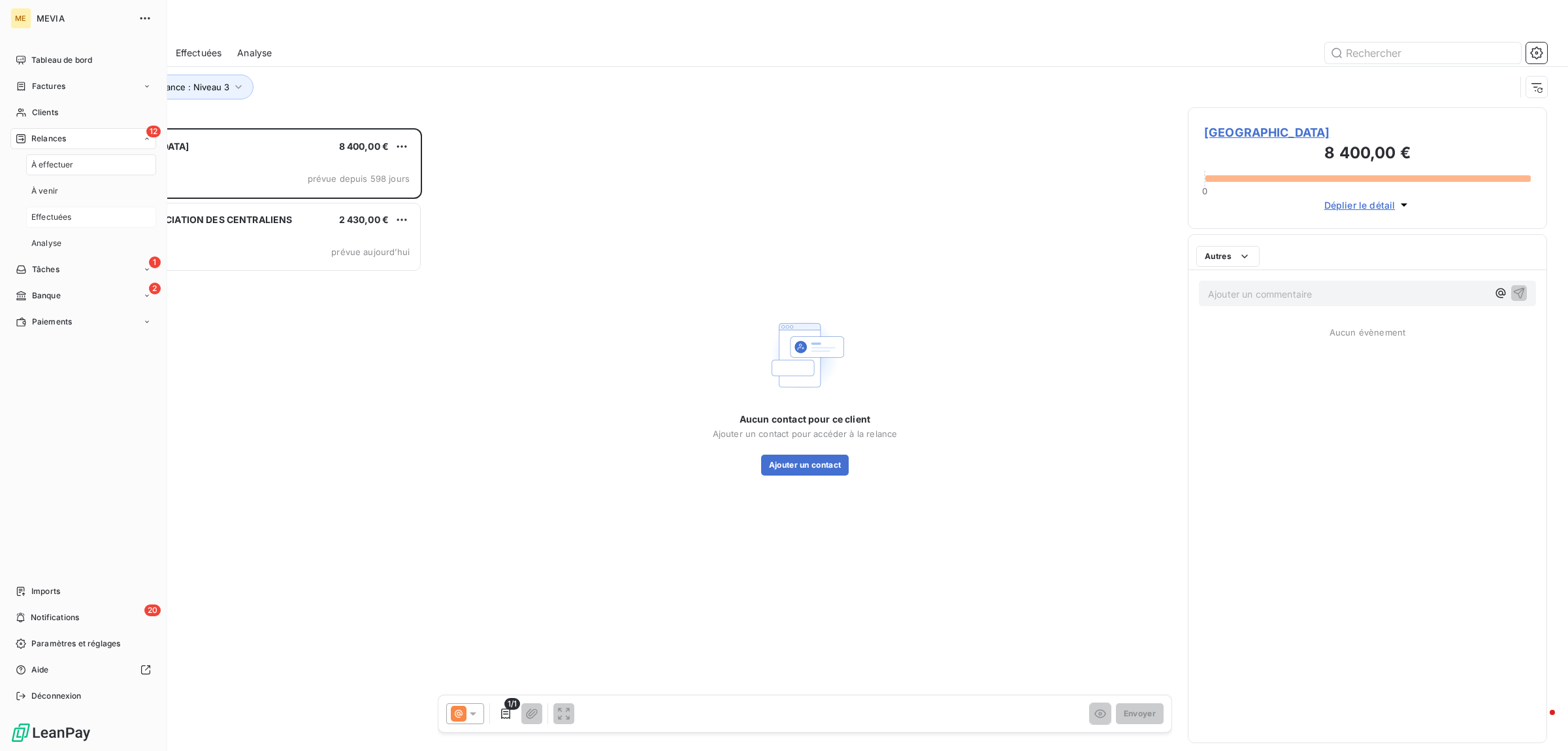
scroll to position [610, 347]
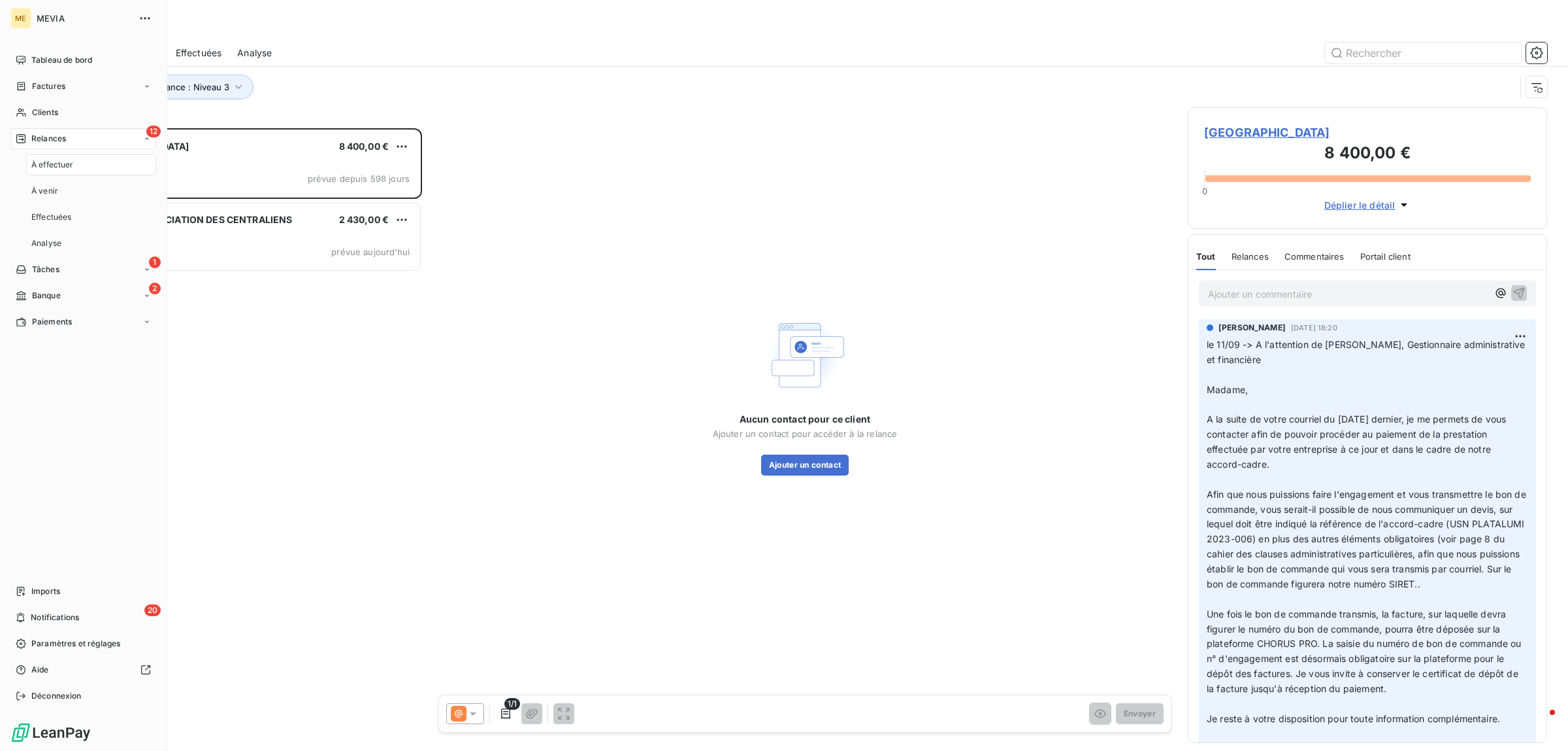
click at [60, 166] on span "À effectuer" at bounding box center [53, 164] width 42 height 11
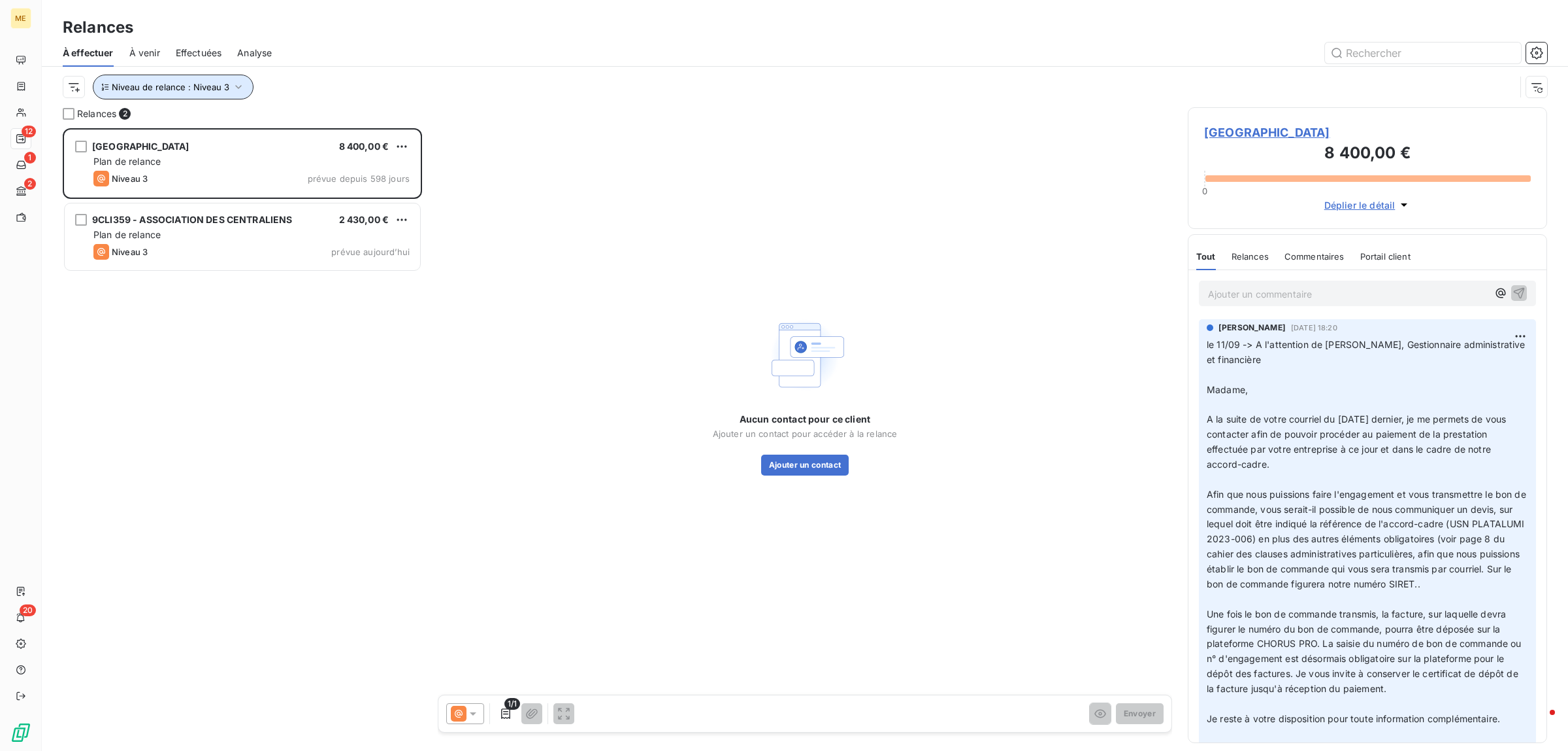
click at [217, 97] on button "Niveau de relance : Niveau 3" at bounding box center [173, 87] width 160 height 25
click at [308, 125] on span "Niveau 3" at bounding box center [301, 122] width 40 height 13
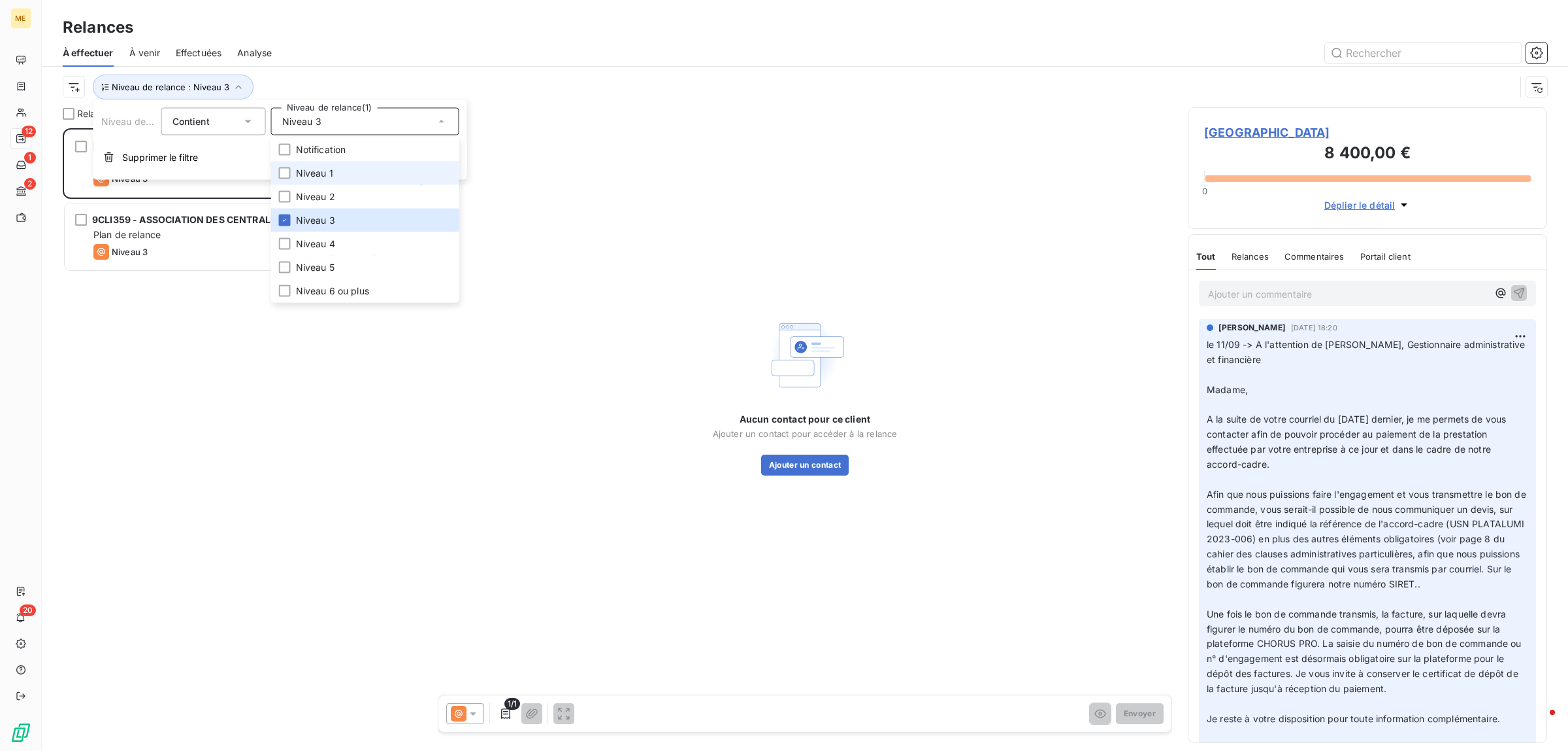
click at [330, 177] on span "Niveau 1" at bounding box center [314, 173] width 37 height 13
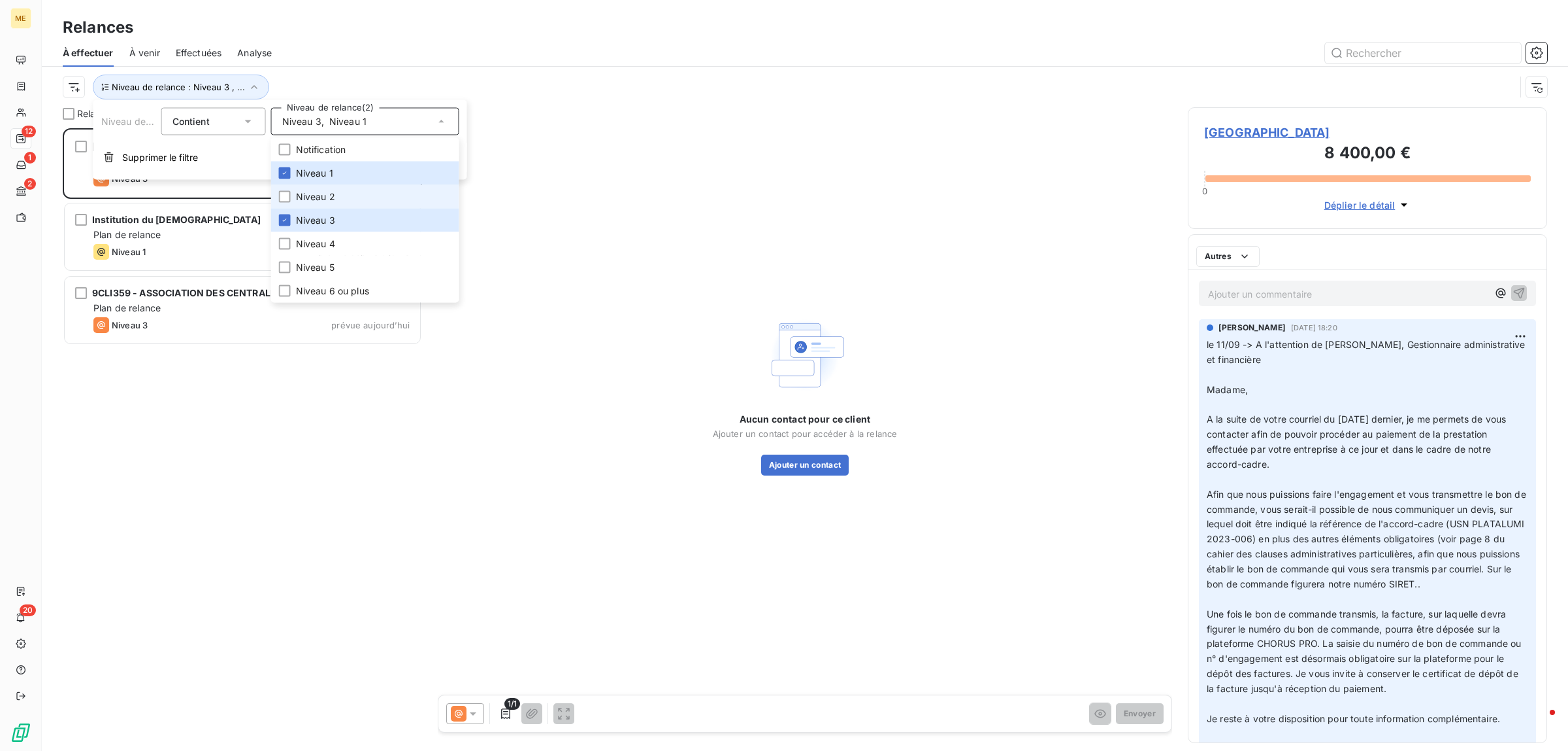
scroll to position [610, 347]
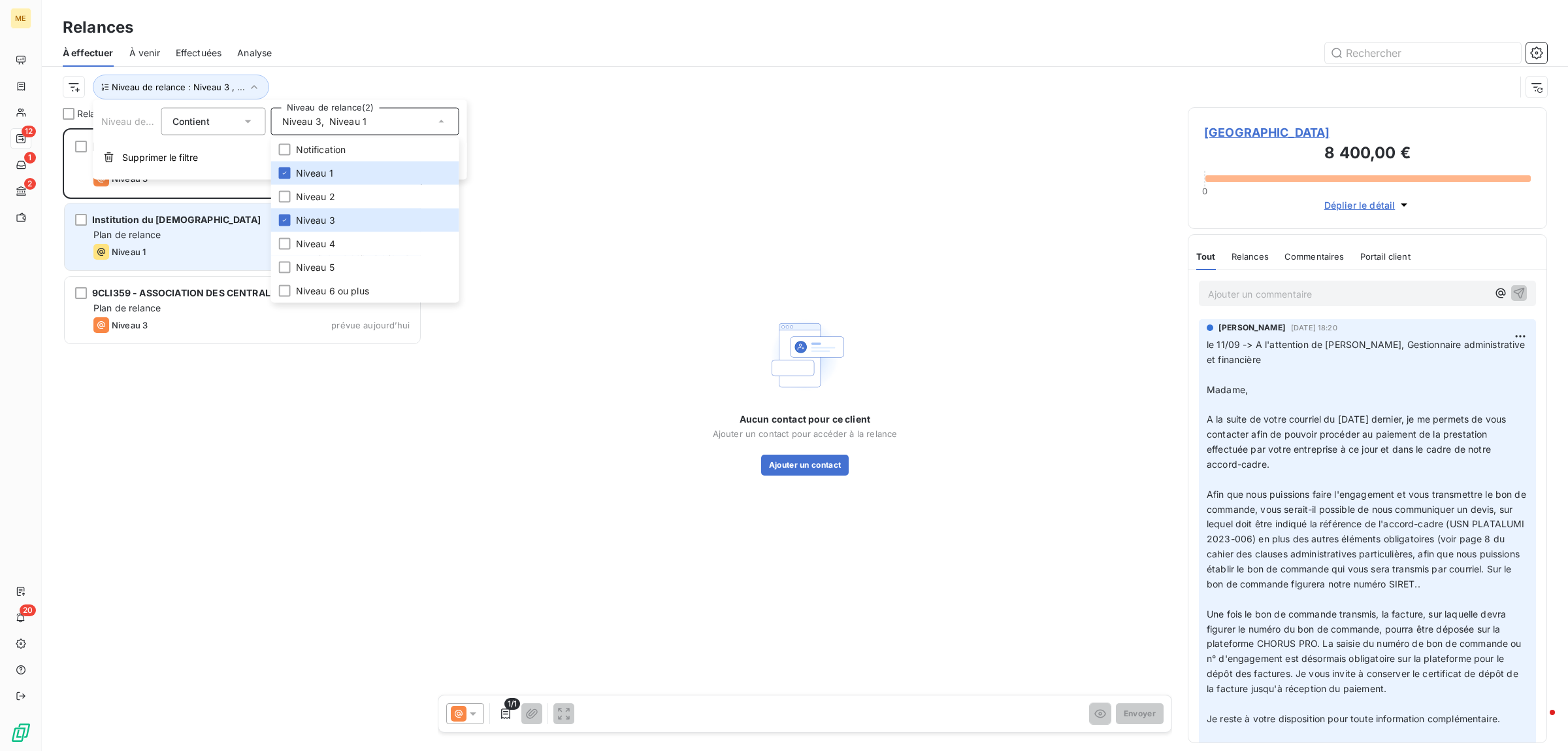
click at [214, 246] on div "Niveau 1 prévue depuis 8 jours" at bounding box center [251, 252] width 316 height 16
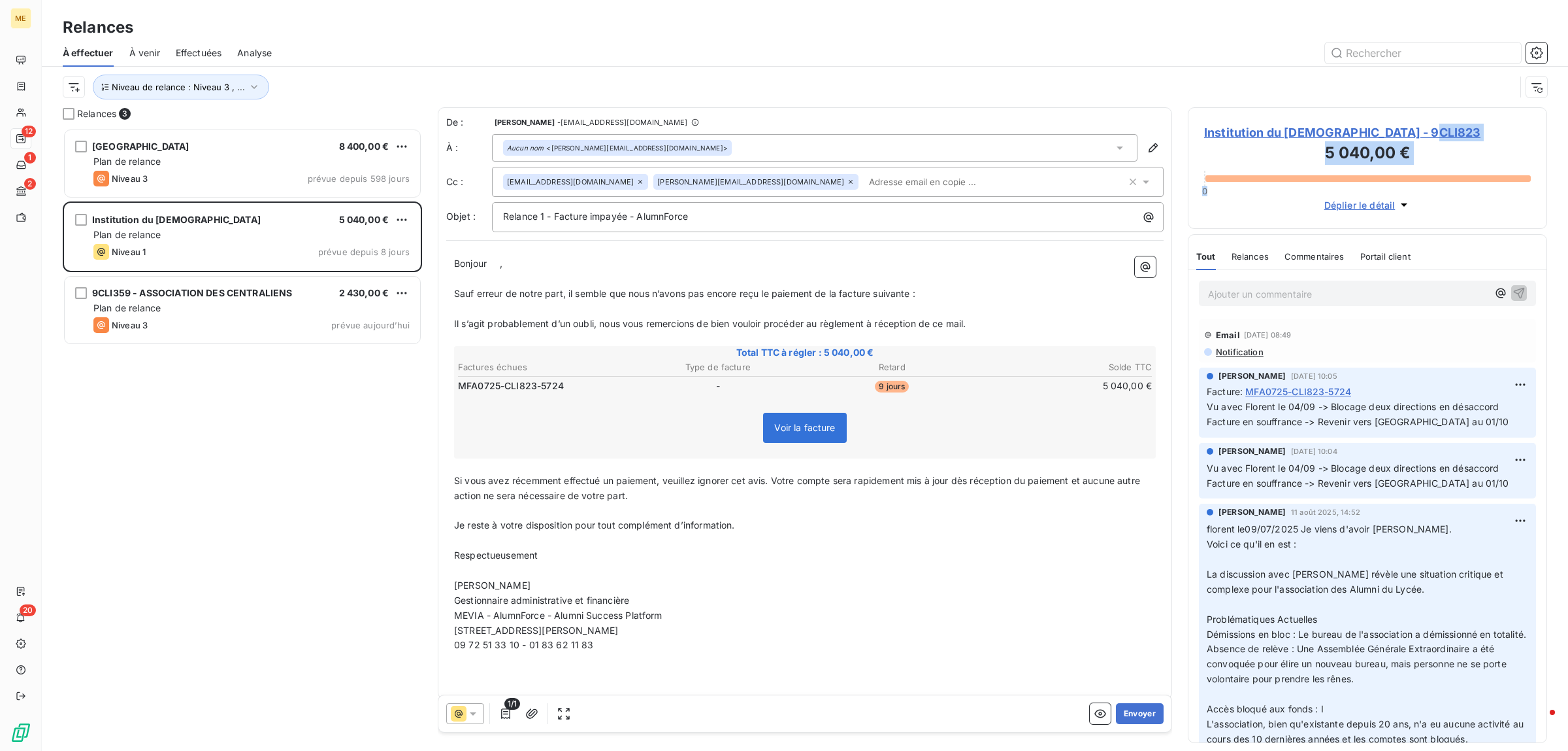
drag, startPoint x: 1448, startPoint y: 136, endPoint x: 503, endPoint y: 179, distance: 946.0
click at [1487, 174] on div "Institution du Saint-Esprit - 9CLI823 5 040,00 € 0 Déplier le détail" at bounding box center [1368, 168] width 359 height 122
drag, startPoint x: 371, startPoint y: 721, endPoint x: 369, endPoint y: 731, distance: 10.2
click at [371, 728] on div "Université Sorbonne Nouvelle 8 400,00 € Plan de relance Niveau 3 prévue depuis …" at bounding box center [242, 439] width 359 height 622
click at [1209, 129] on span "Institution du [DEMOGRAPHIC_DATA] - 9CLI823" at bounding box center [1367, 132] width 327 height 18
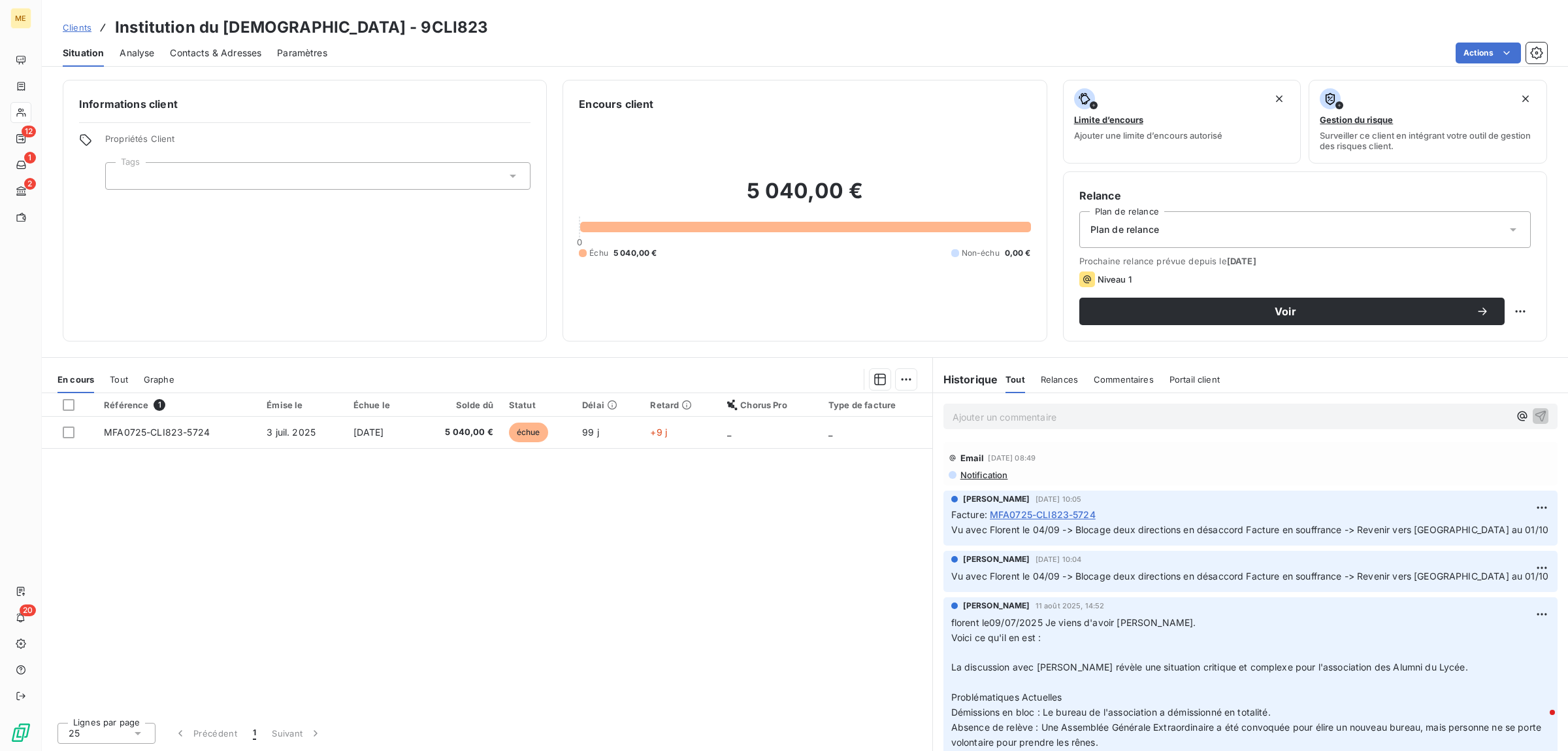
click at [194, 49] on span "Contacts & Adresses" at bounding box center [216, 53] width 92 height 13
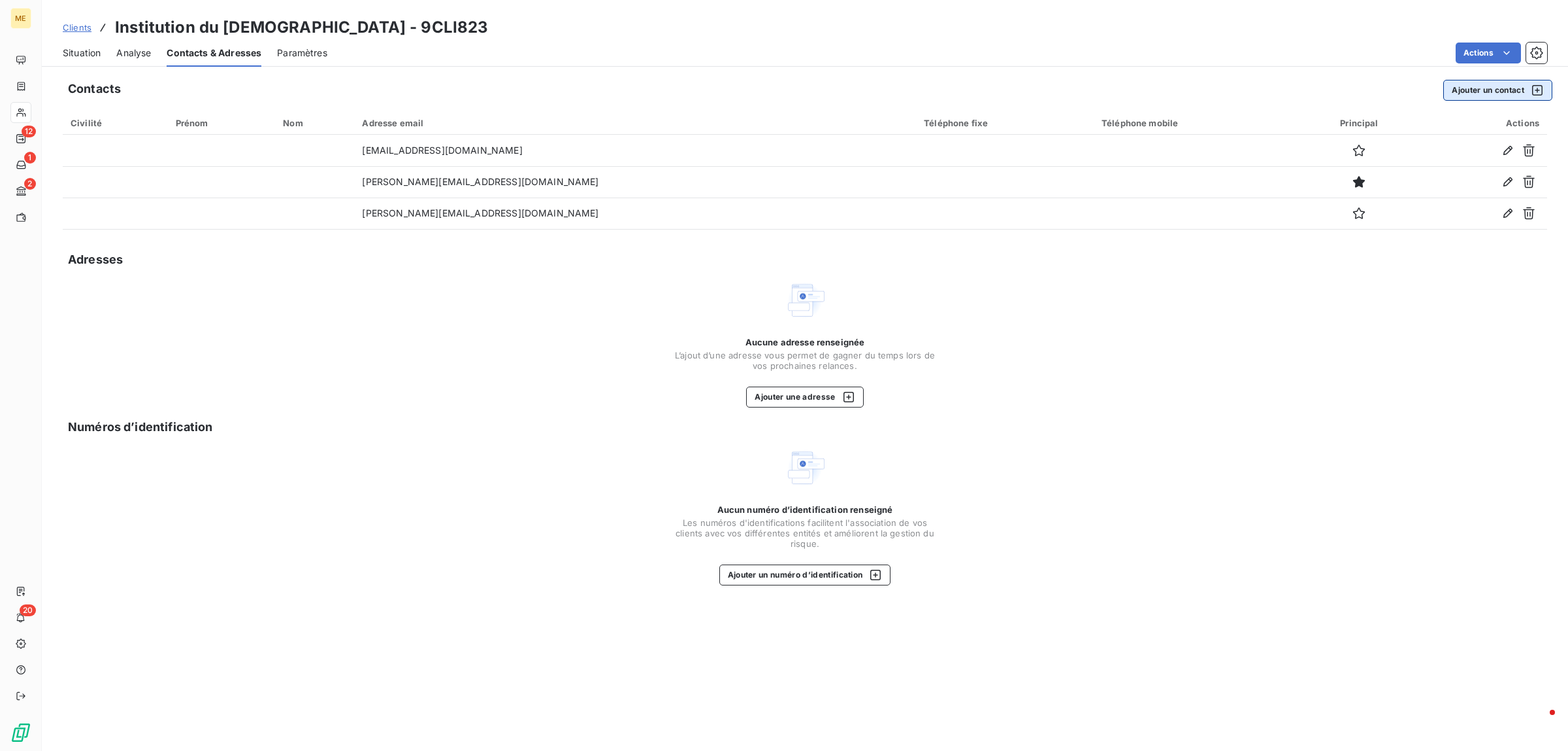
click at [1490, 90] on button "Ajouter un contact" at bounding box center [1498, 90] width 109 height 21
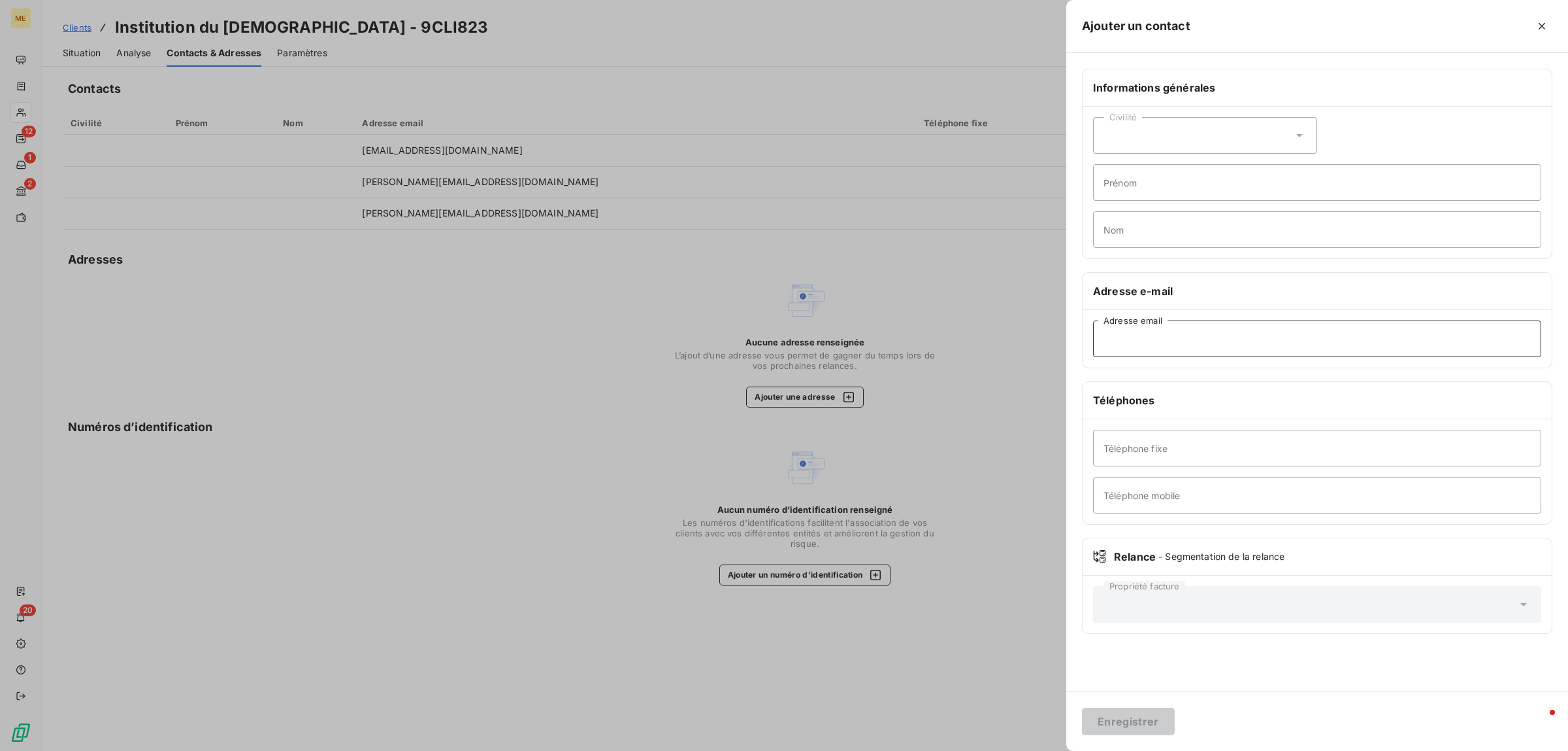
click at [1154, 348] on input "Adresse email" at bounding box center [1317, 338] width 448 height 37
paste input "bruno.abart@saintesprit.com"
type input "bruno.abart@saintesprit.com"
click at [1154, 713] on button "Enregistrer" at bounding box center [1128, 721] width 92 height 27
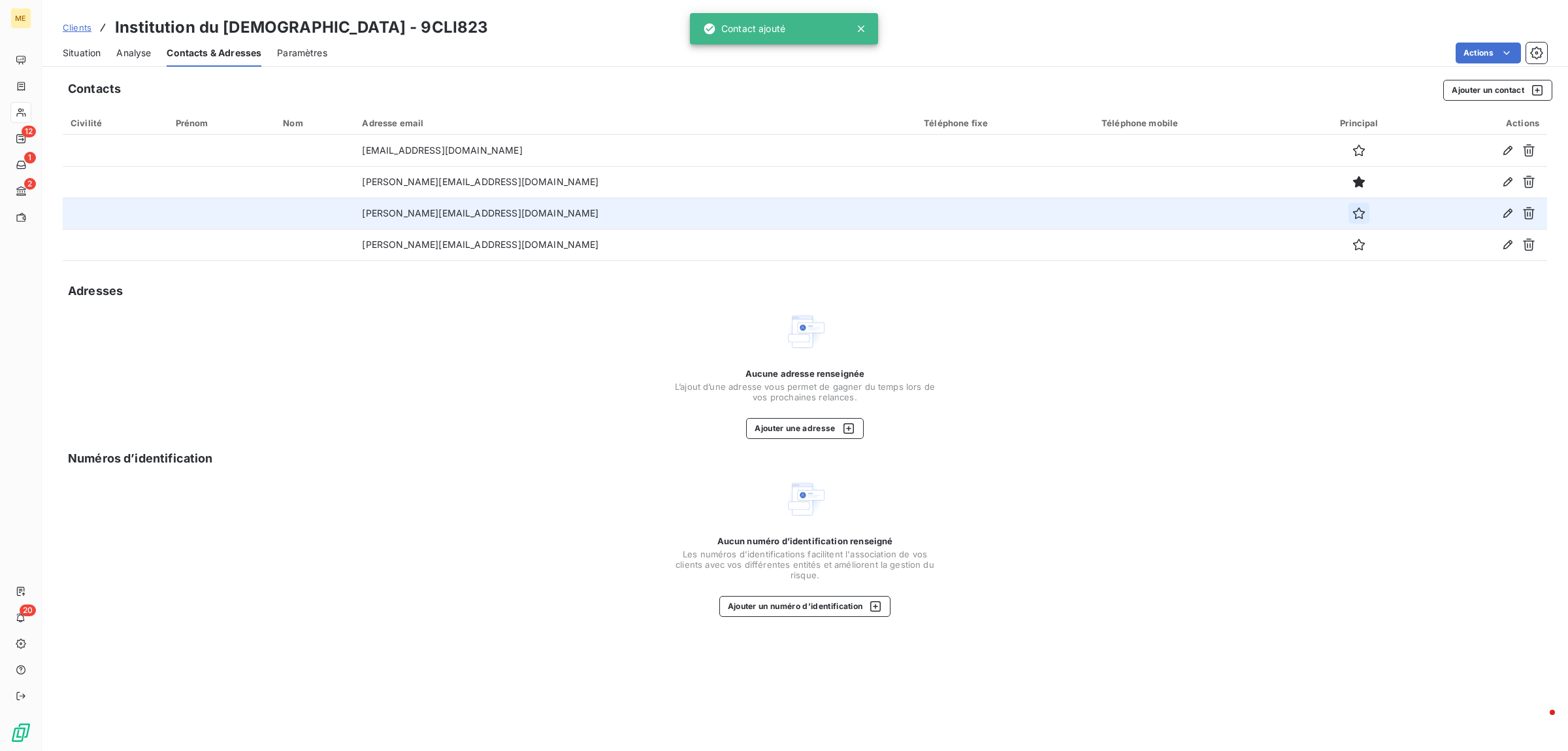
click at [1352, 217] on icon "button" at bounding box center [1358, 212] width 13 height 13
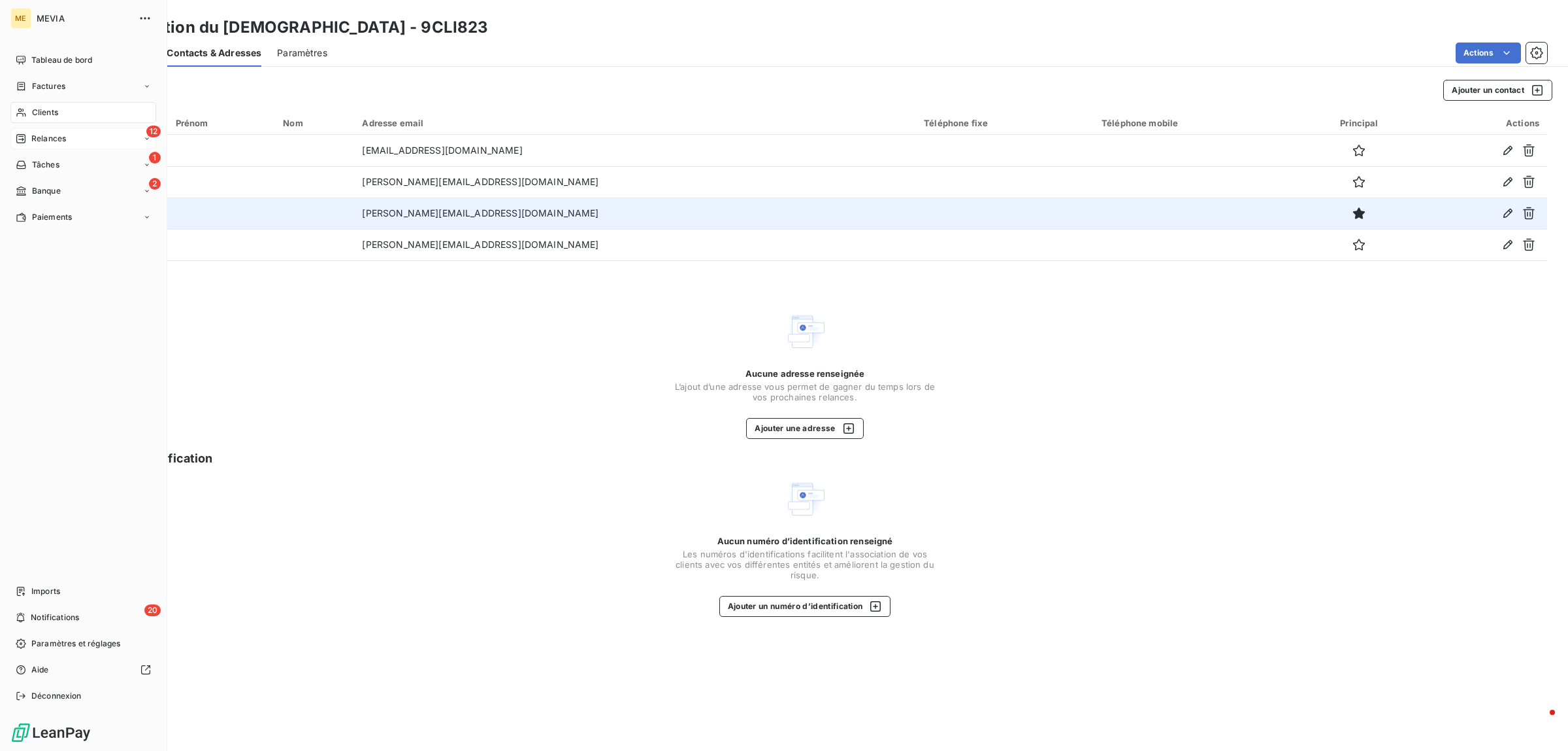
click at [37, 138] on span "Relances" at bounding box center [48, 138] width 34 height 11
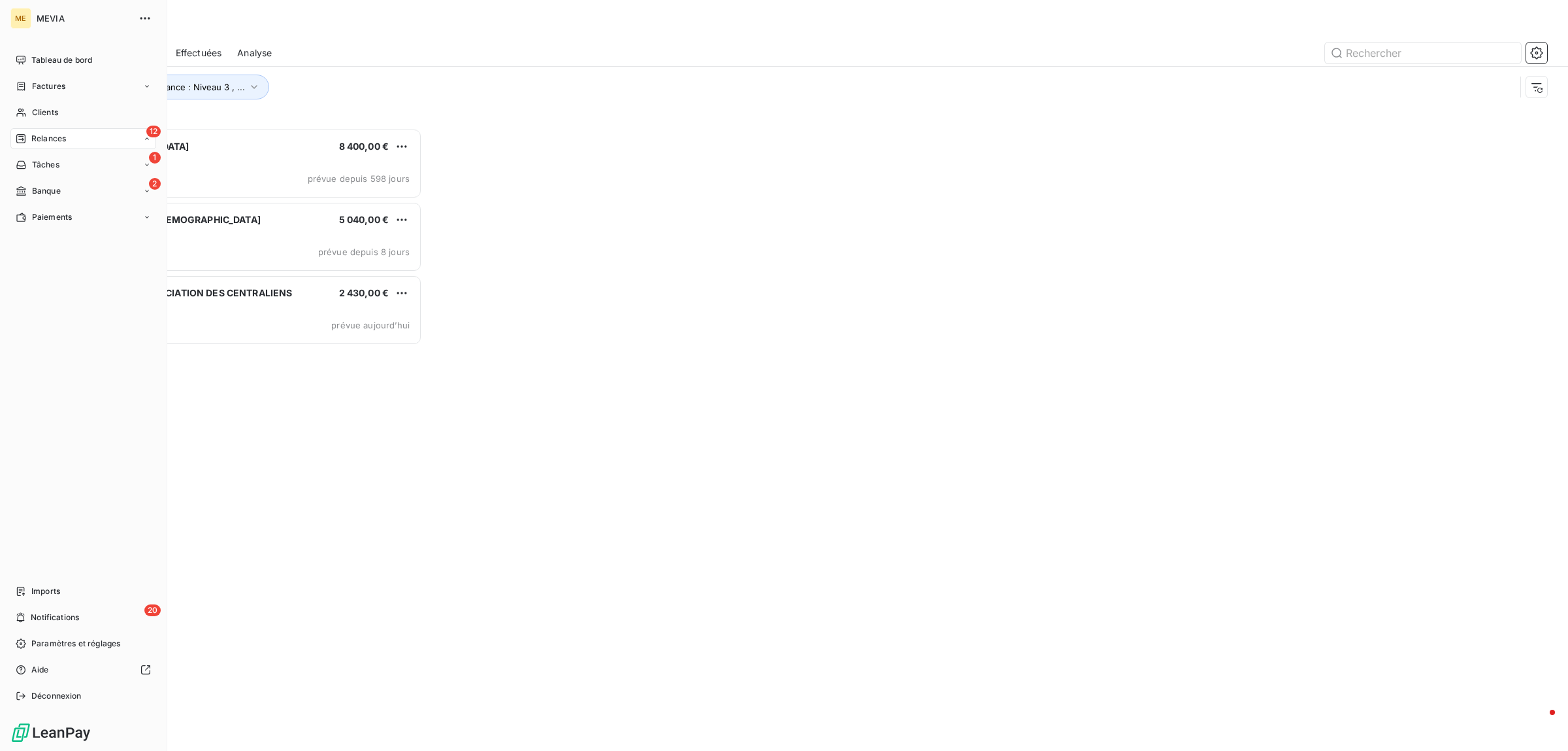
scroll to position [610, 347]
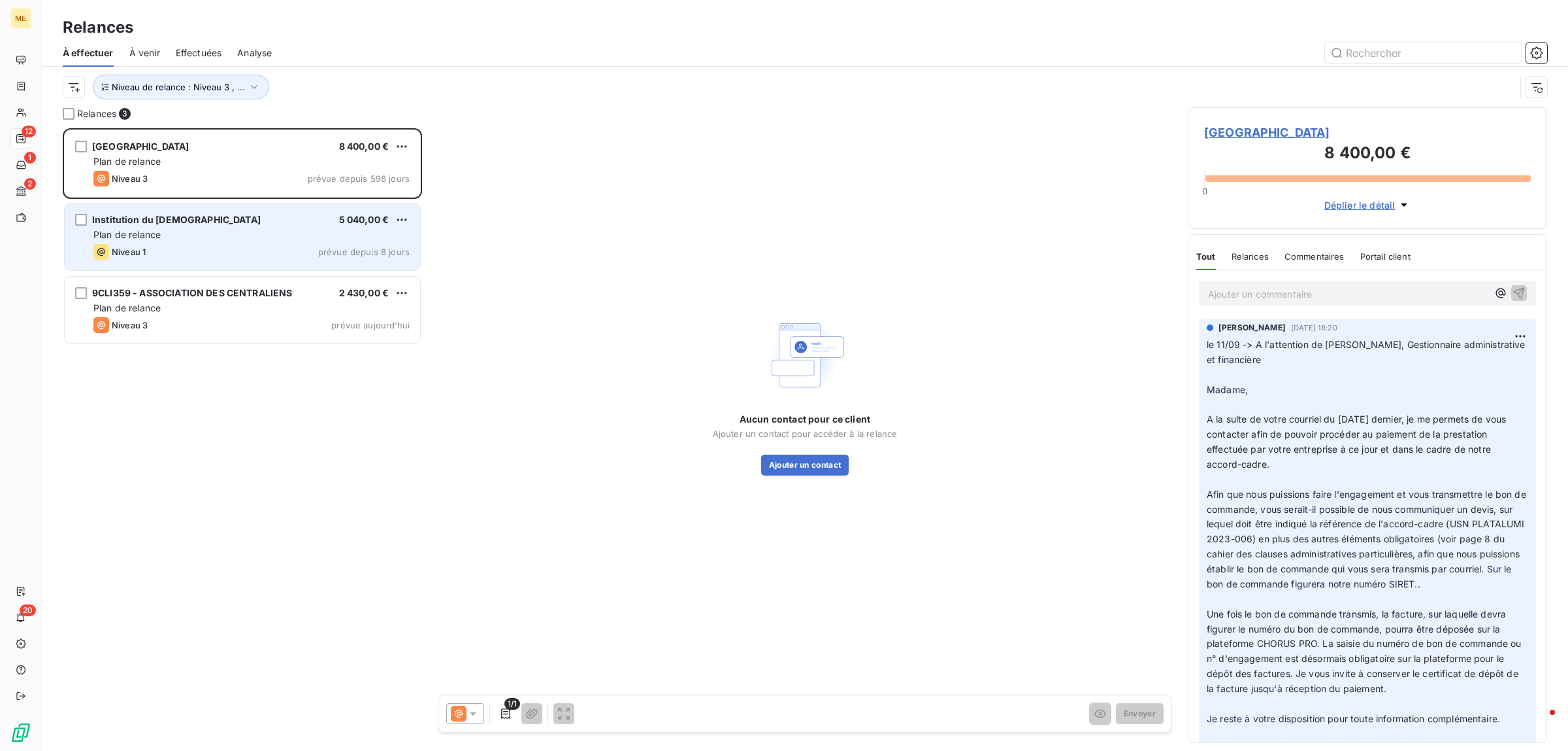
drag, startPoint x: 200, startPoint y: 233, endPoint x: 227, endPoint y: 234, distance: 27.0
click at [201, 234] on div "Plan de relance" at bounding box center [251, 234] width 316 height 13
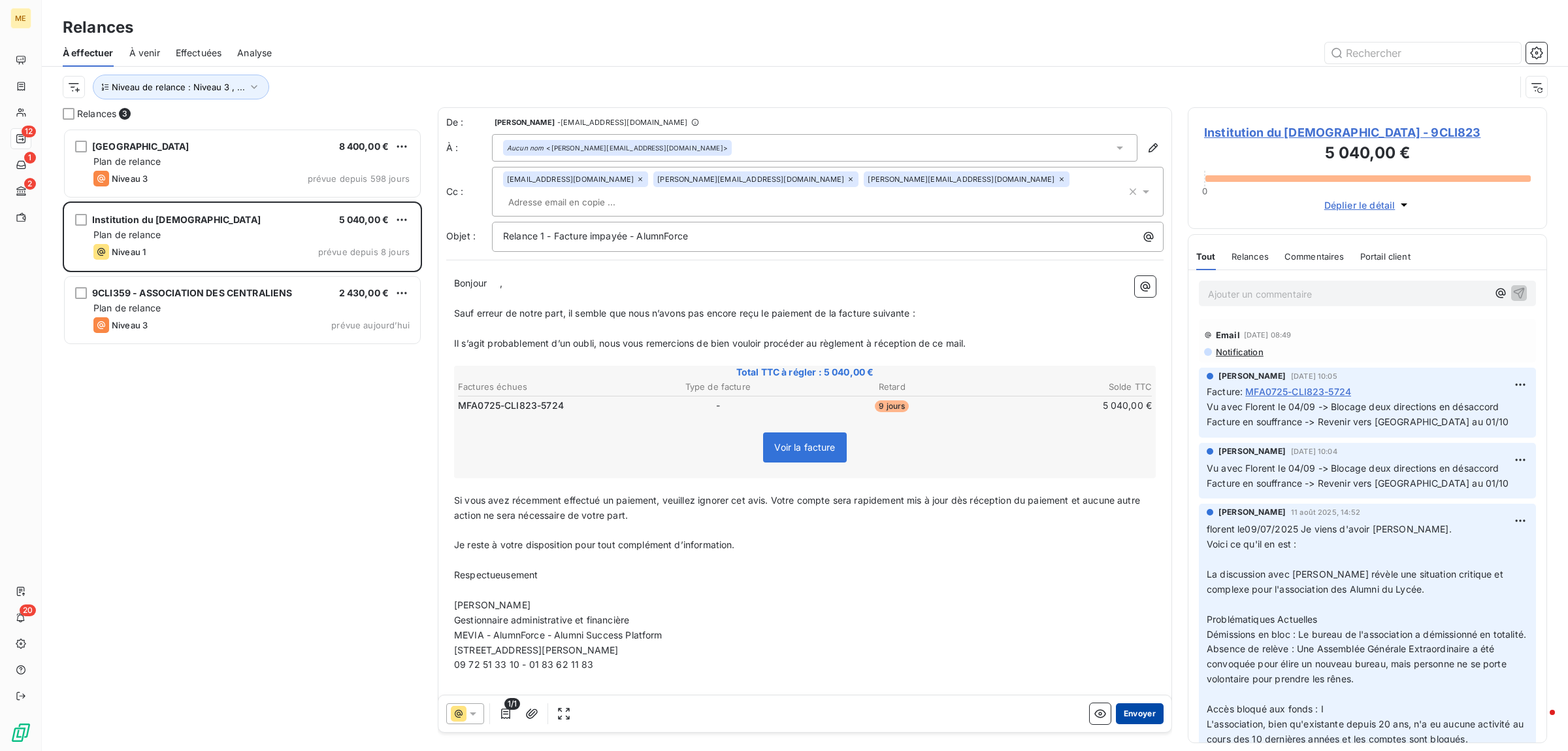
click at [1144, 713] on button "Envoyer" at bounding box center [1140, 713] width 48 height 21
